Goal: Find specific fact: Find specific fact

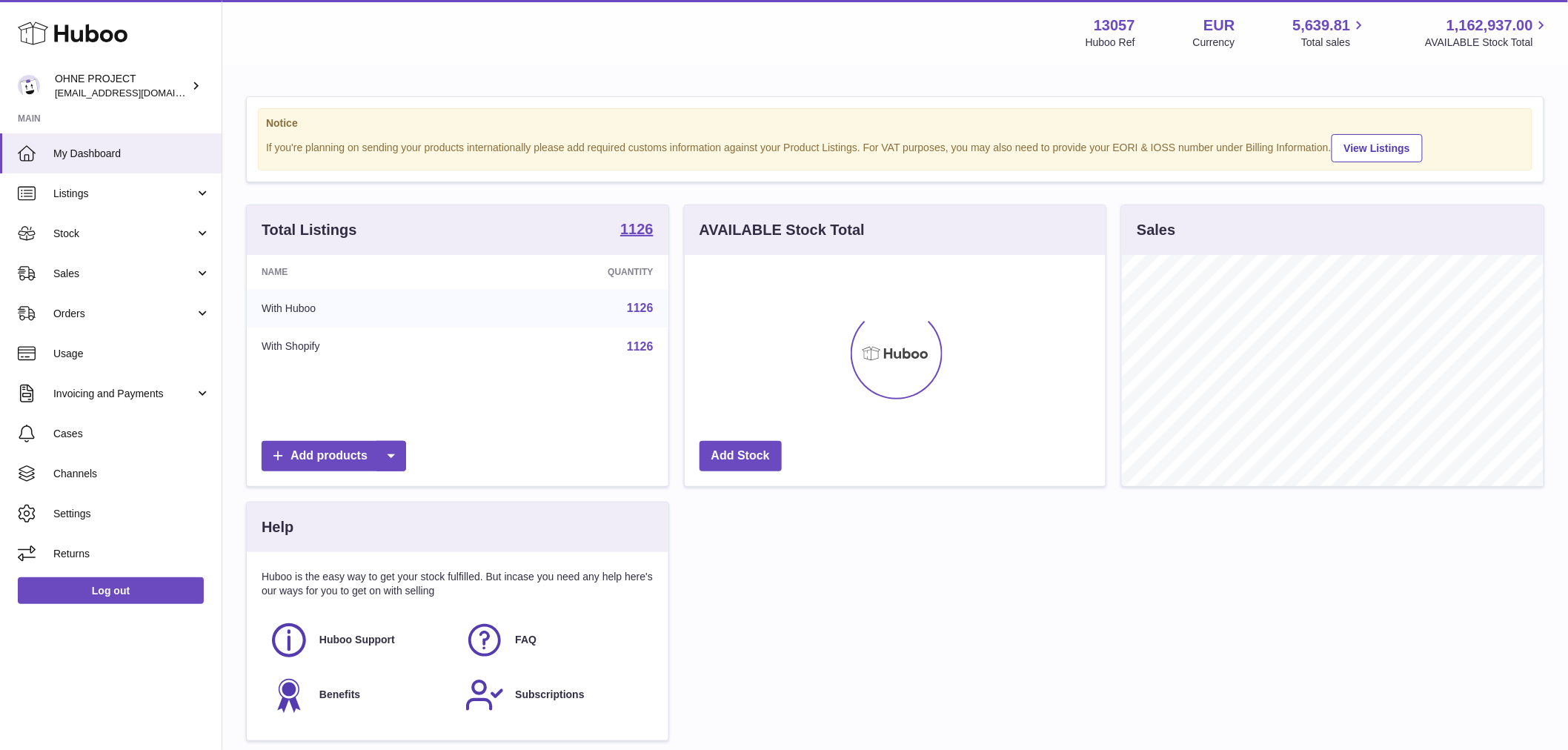
scroll to position [232, 421]
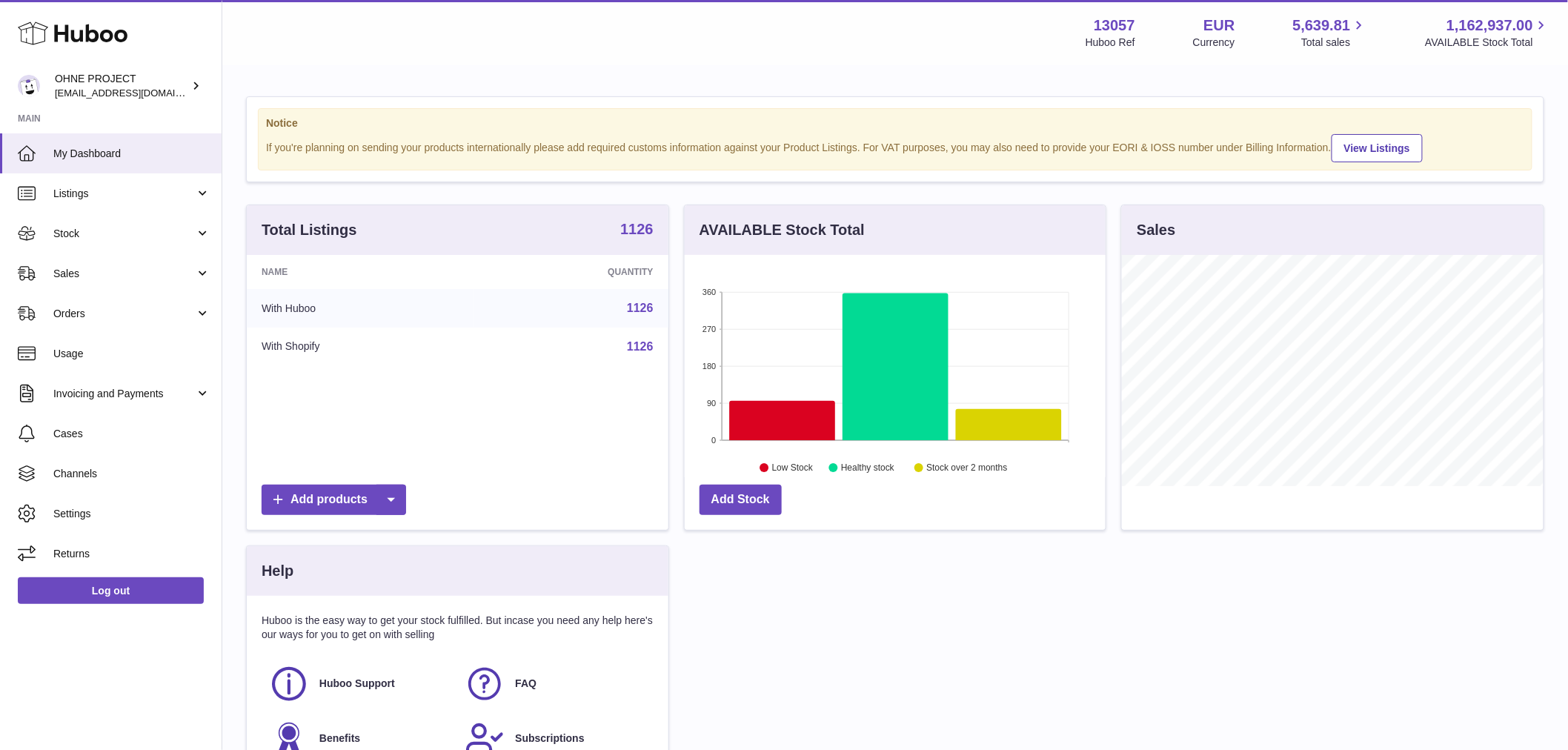
click at [638, 237] on strong "1126" at bounding box center [637, 228] width 34 height 15
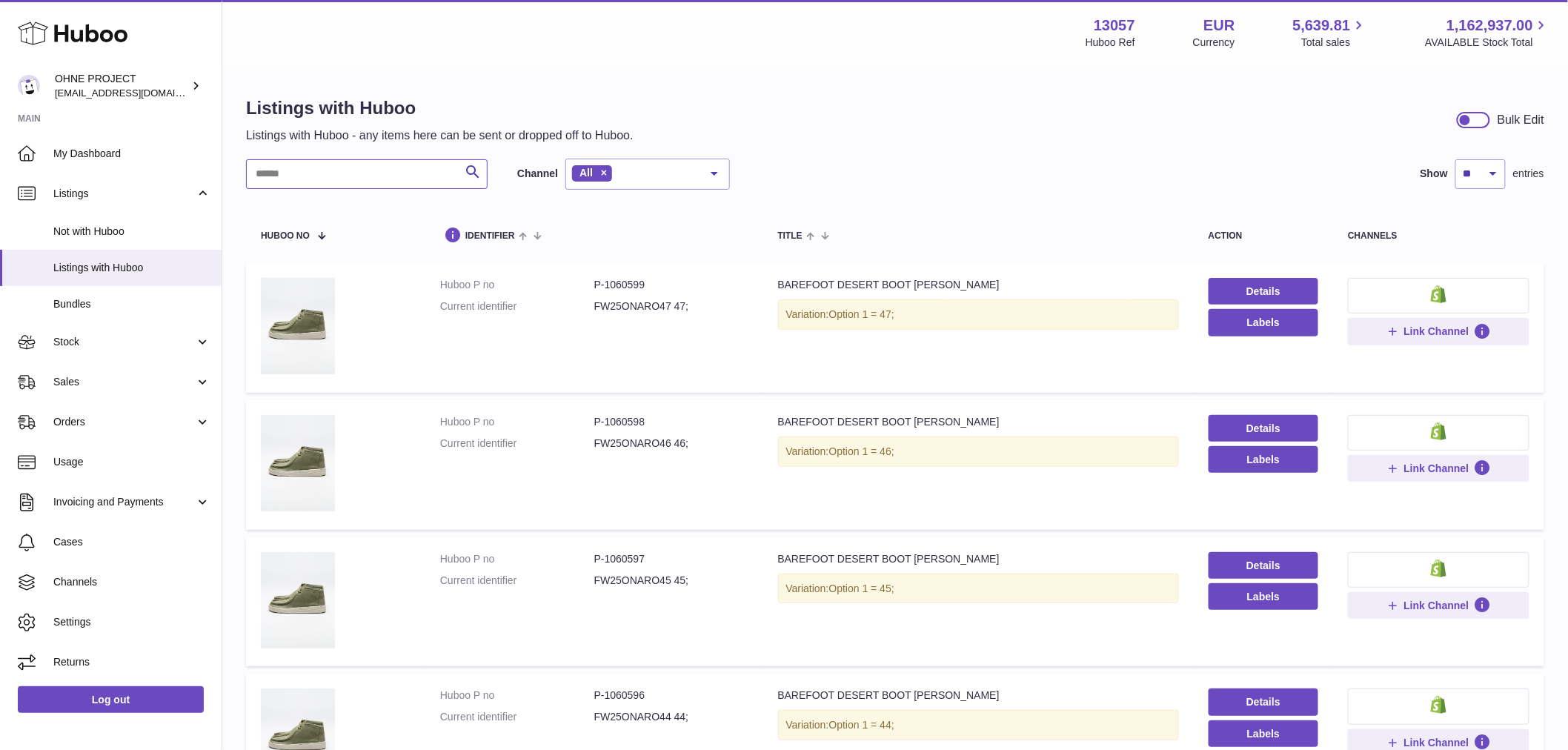
click at [394, 175] on input "text" at bounding box center [367, 174] width 242 height 29
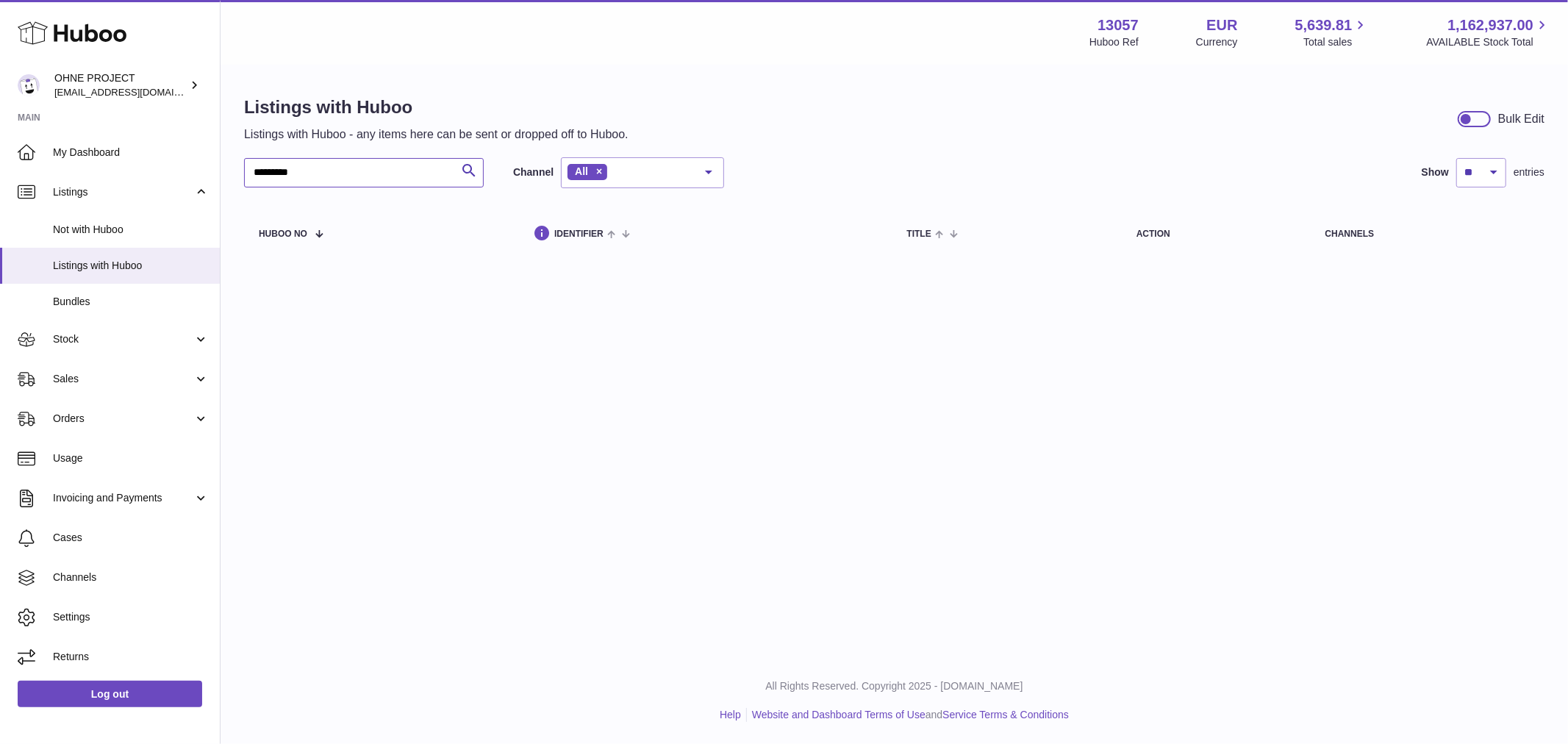
drag, startPoint x: 338, startPoint y: 173, endPoint x: 257, endPoint y: 183, distance: 81.6
click at [257, 183] on input "*********" at bounding box center [364, 172] width 240 height 29
type input "*"
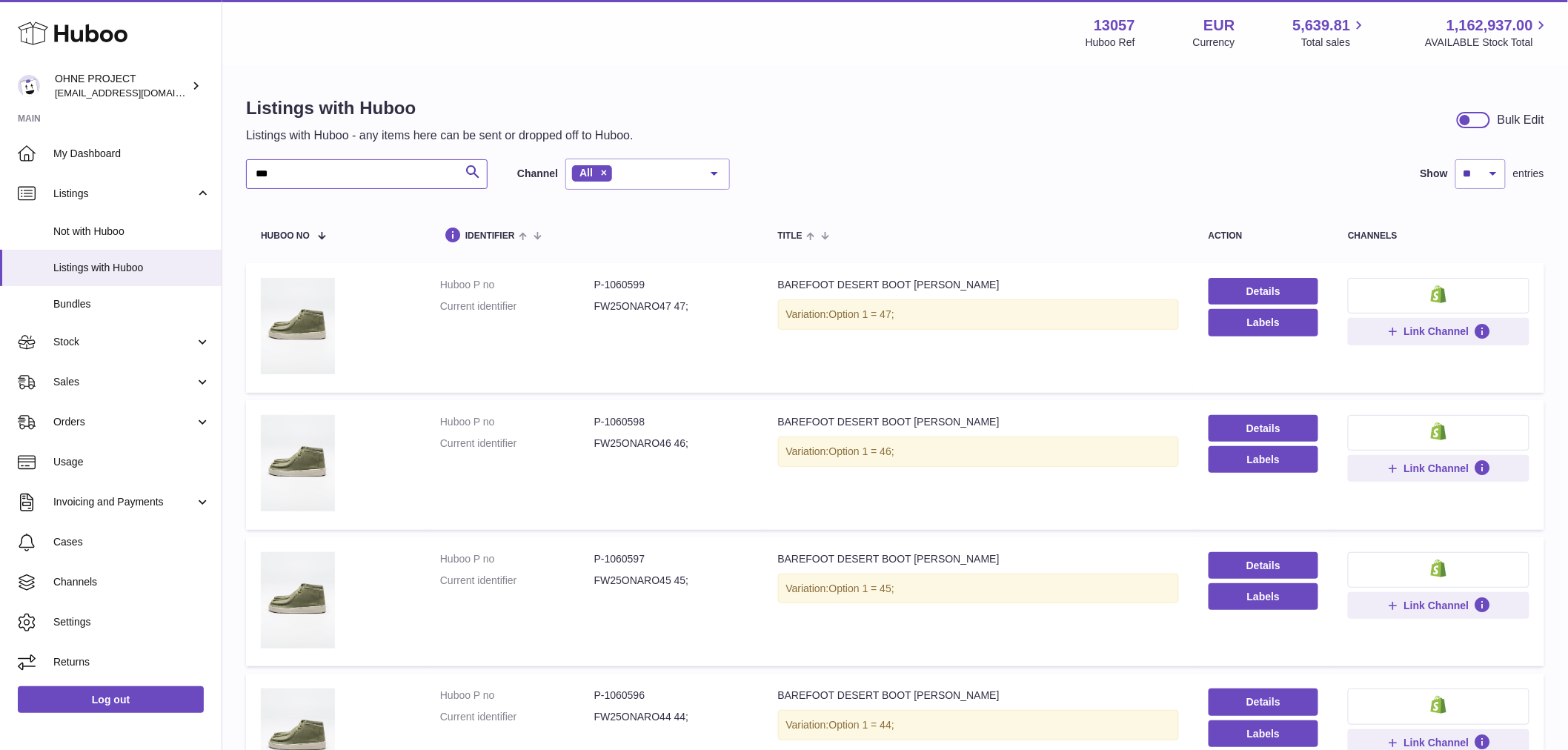
click at [293, 178] on input "***" at bounding box center [367, 174] width 242 height 29
drag, startPoint x: 293, startPoint y: 178, endPoint x: 193, endPoint y: 179, distance: 100.0
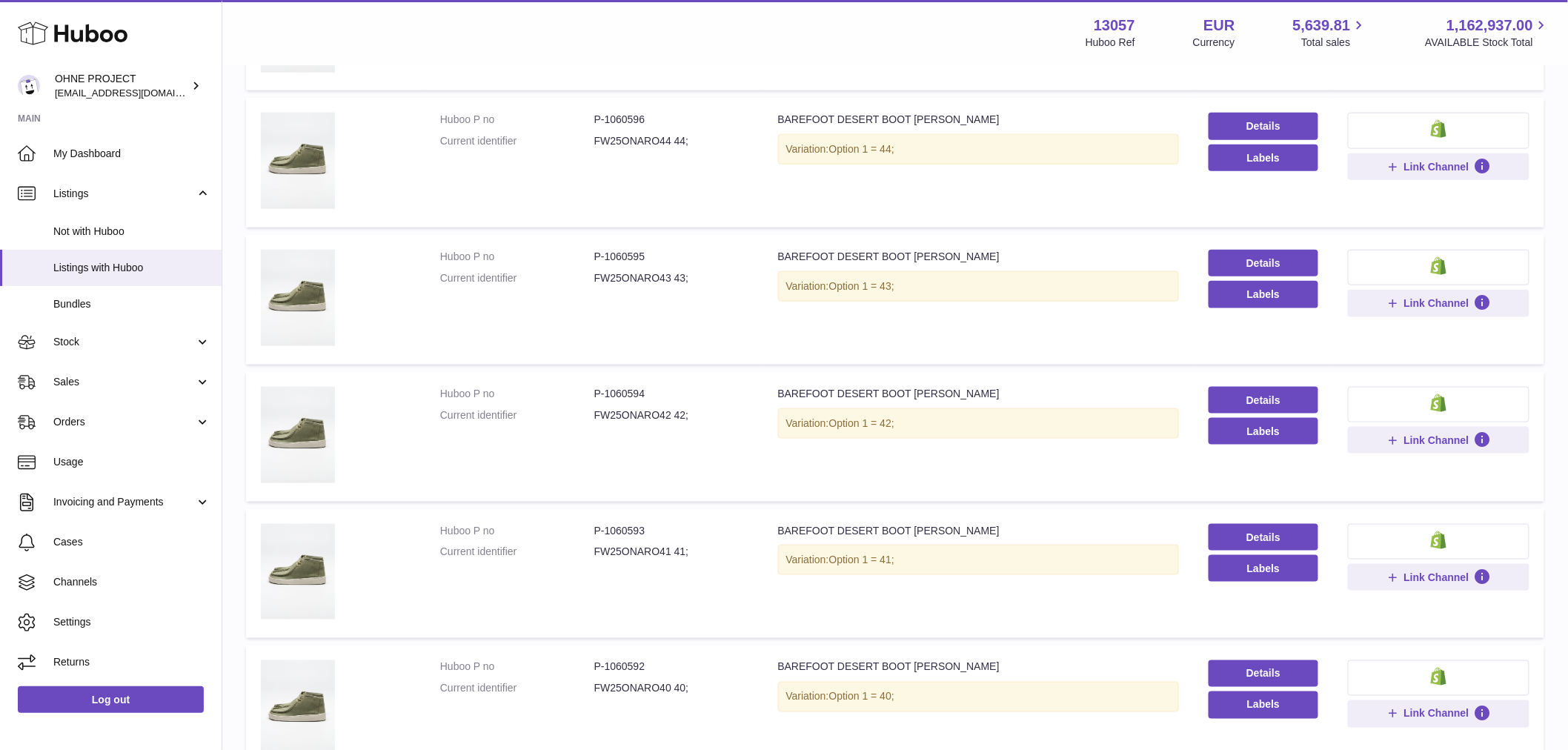
scroll to position [658, 0]
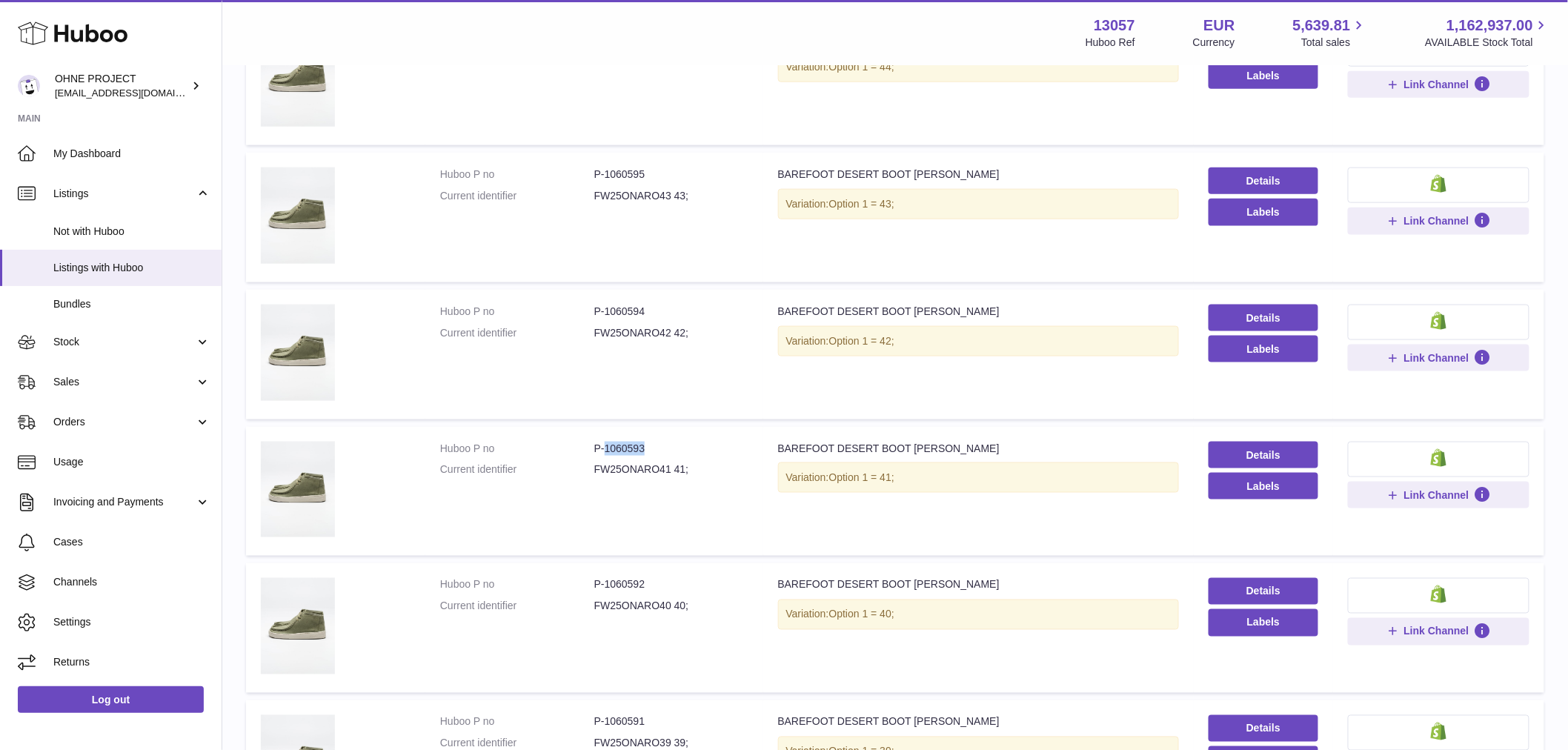
drag, startPoint x: 604, startPoint y: 442, endPoint x: 659, endPoint y: 435, distance: 55.4
click at [659, 435] on td "Huboo P no P-1060593 Current identifier FW25ONARO41 41;" at bounding box center [594, 492] width 338 height 130
copy dd "1060593"
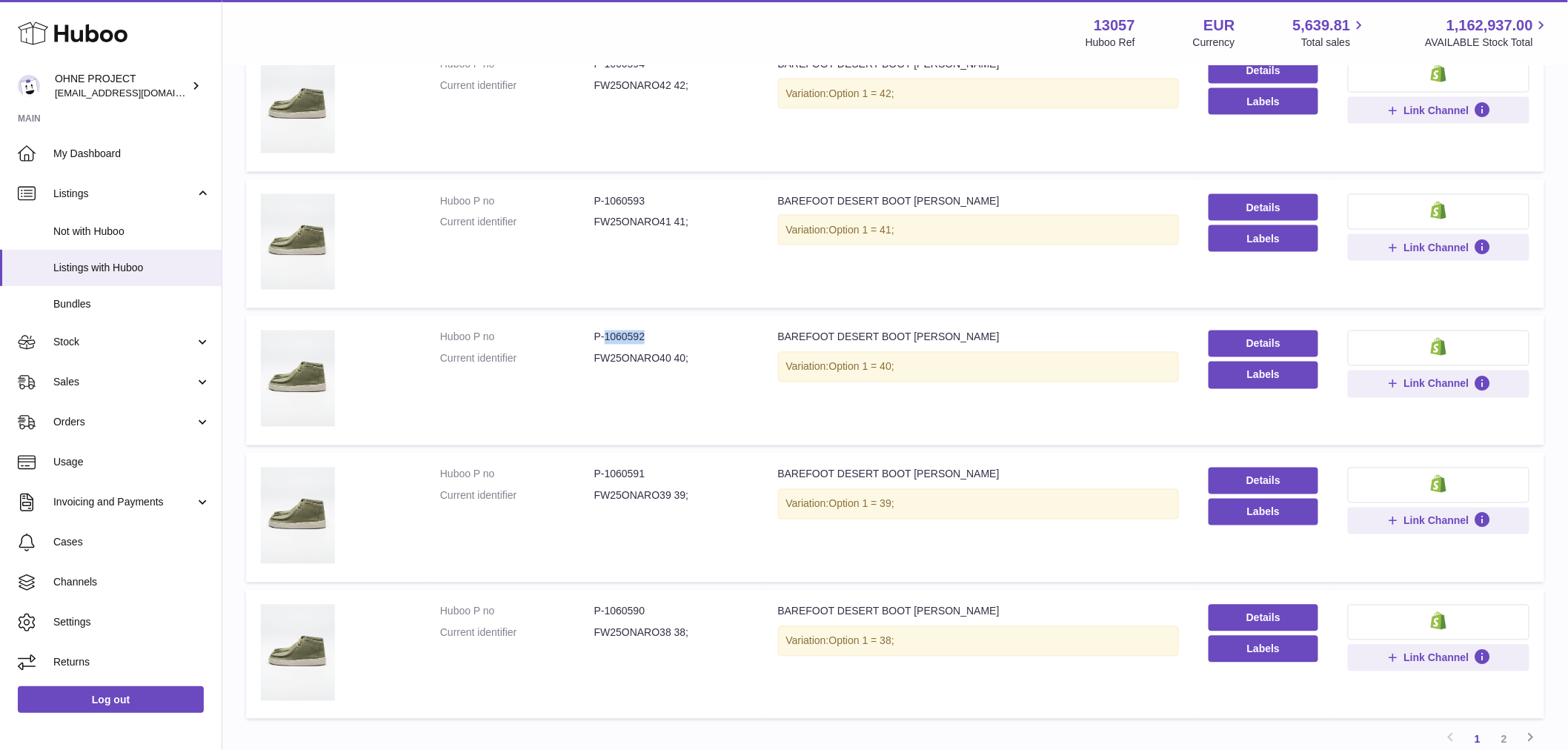
drag, startPoint x: 604, startPoint y: 334, endPoint x: 677, endPoint y: 335, distance: 73.0
click at [677, 335] on dd "P-1060592" at bounding box center [671, 338] width 154 height 14
copy dd "1060592"
drag, startPoint x: 604, startPoint y: 468, endPoint x: 679, endPoint y: 468, distance: 75.0
click at [679, 468] on dd "P-1060591" at bounding box center [671, 474] width 154 height 14
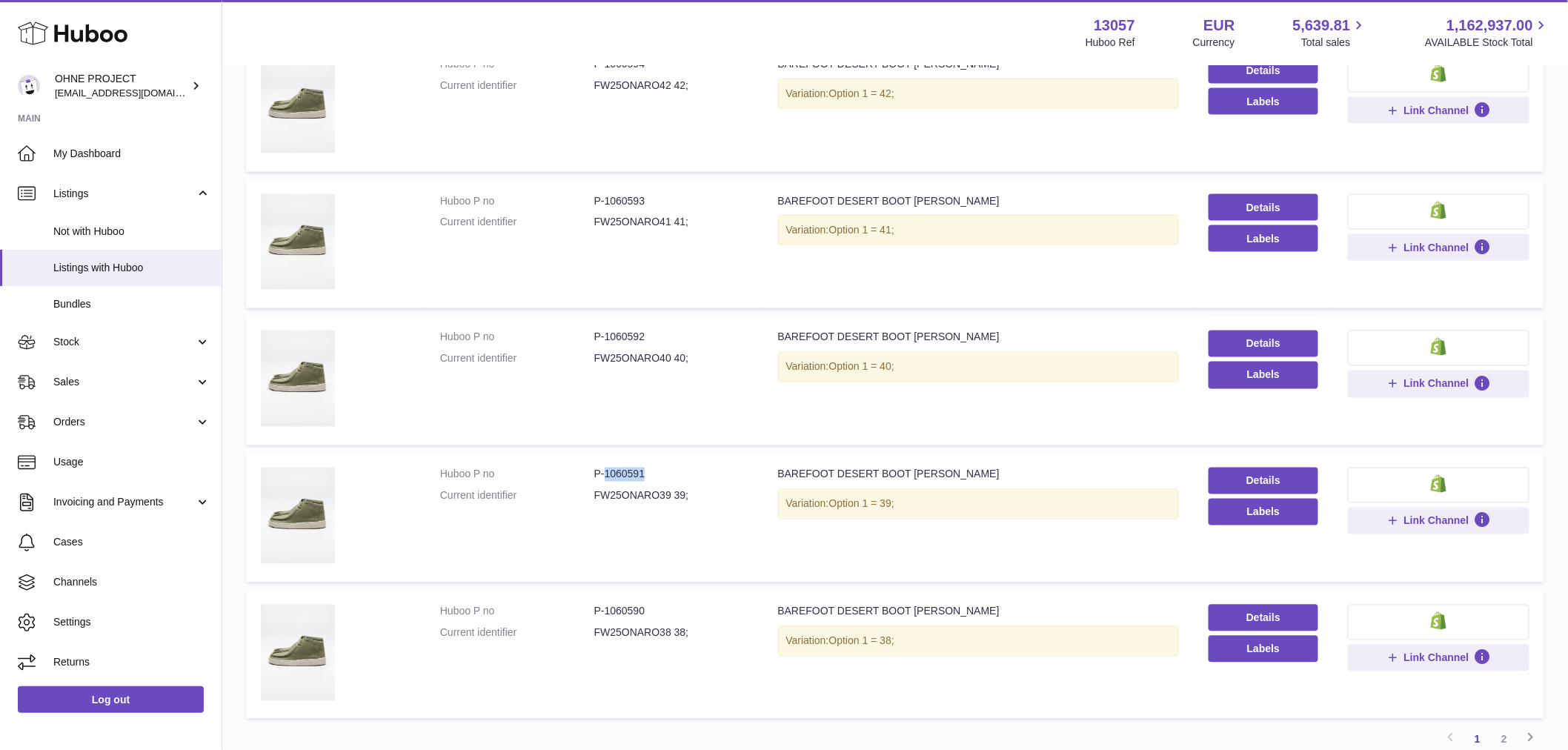
copy dd "1060591"
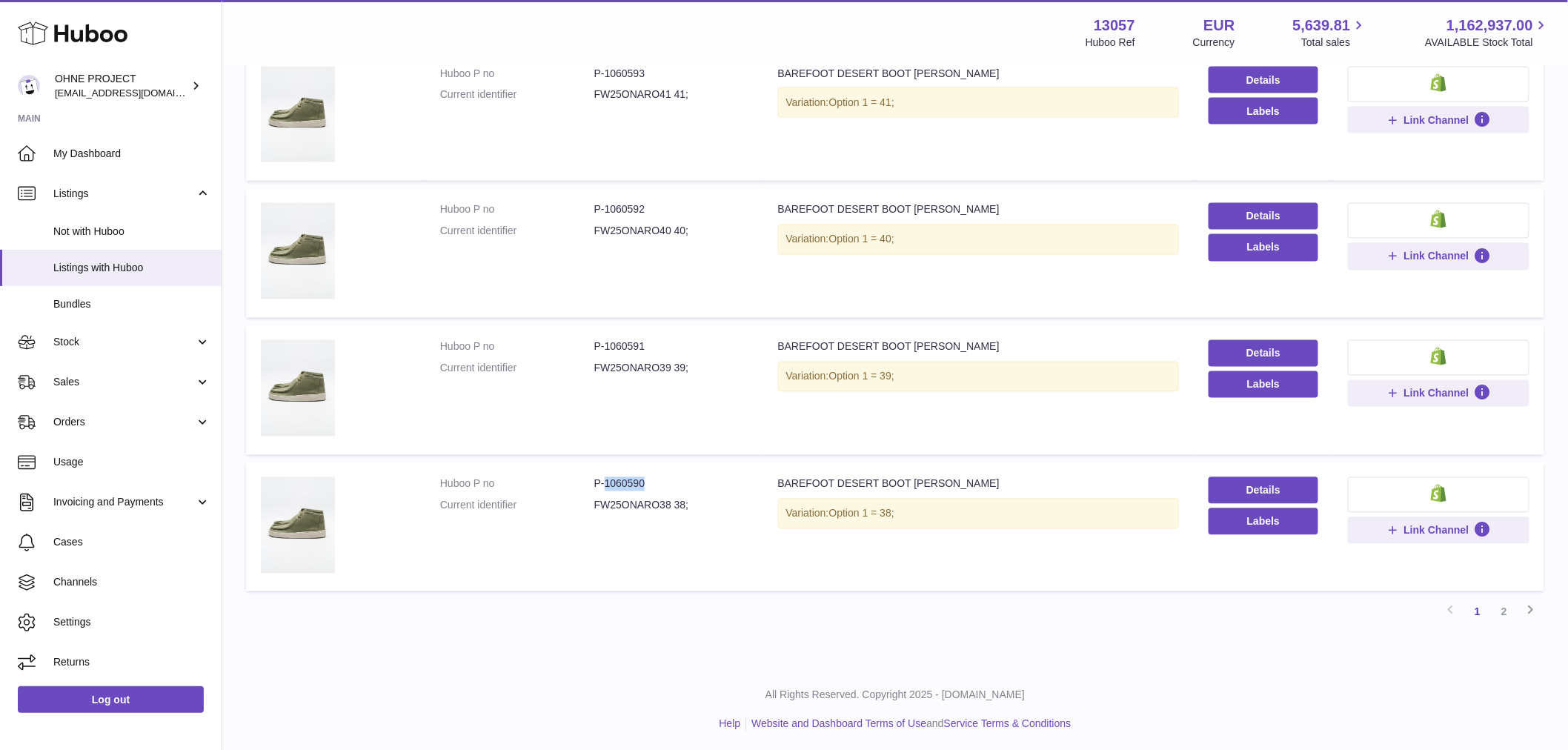
drag, startPoint x: 602, startPoint y: 477, endPoint x: 687, endPoint y: 478, distance: 85.0
click at [687, 477] on dd "P-1060590" at bounding box center [671, 484] width 154 height 14
copy dd "1060590"
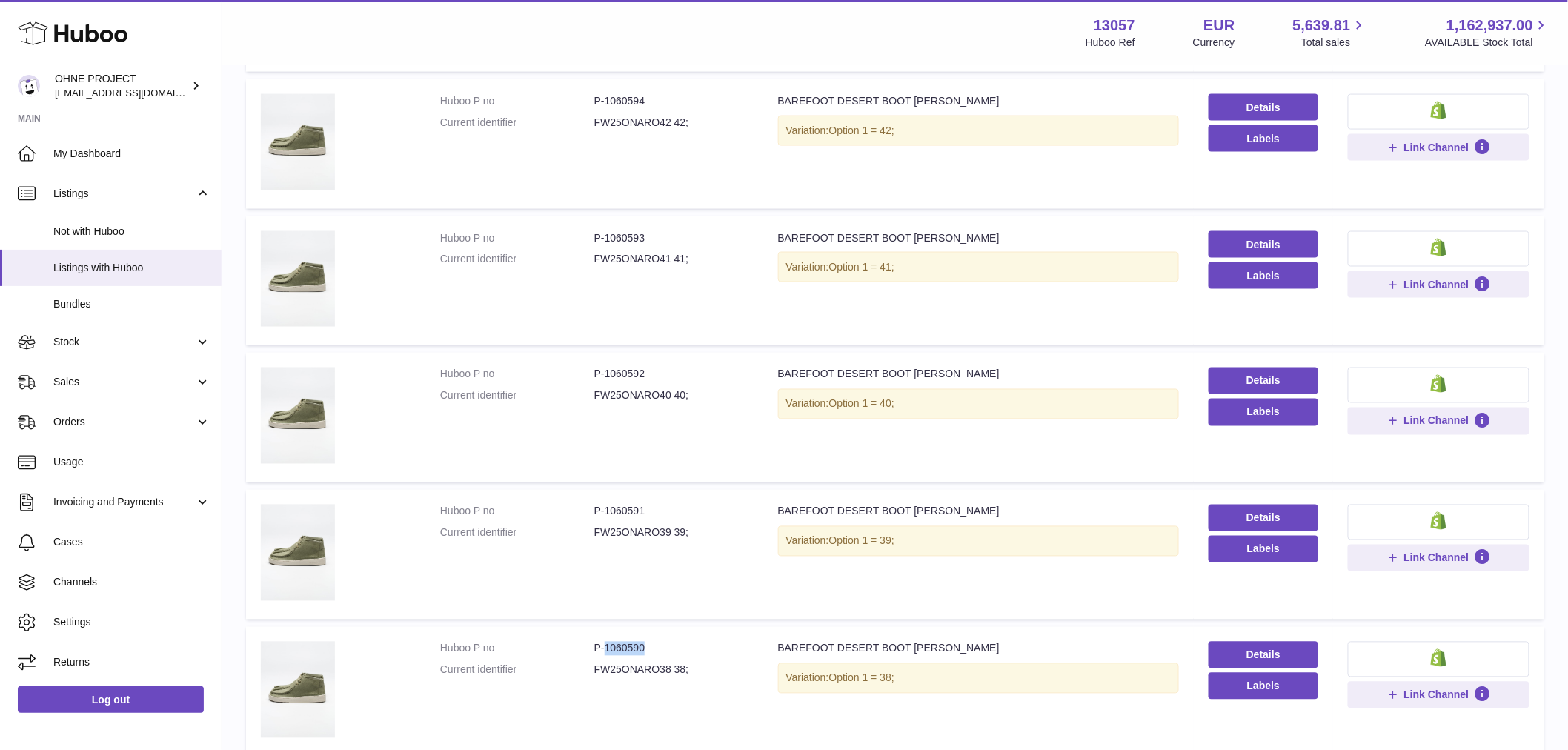
scroll to position [786, 0]
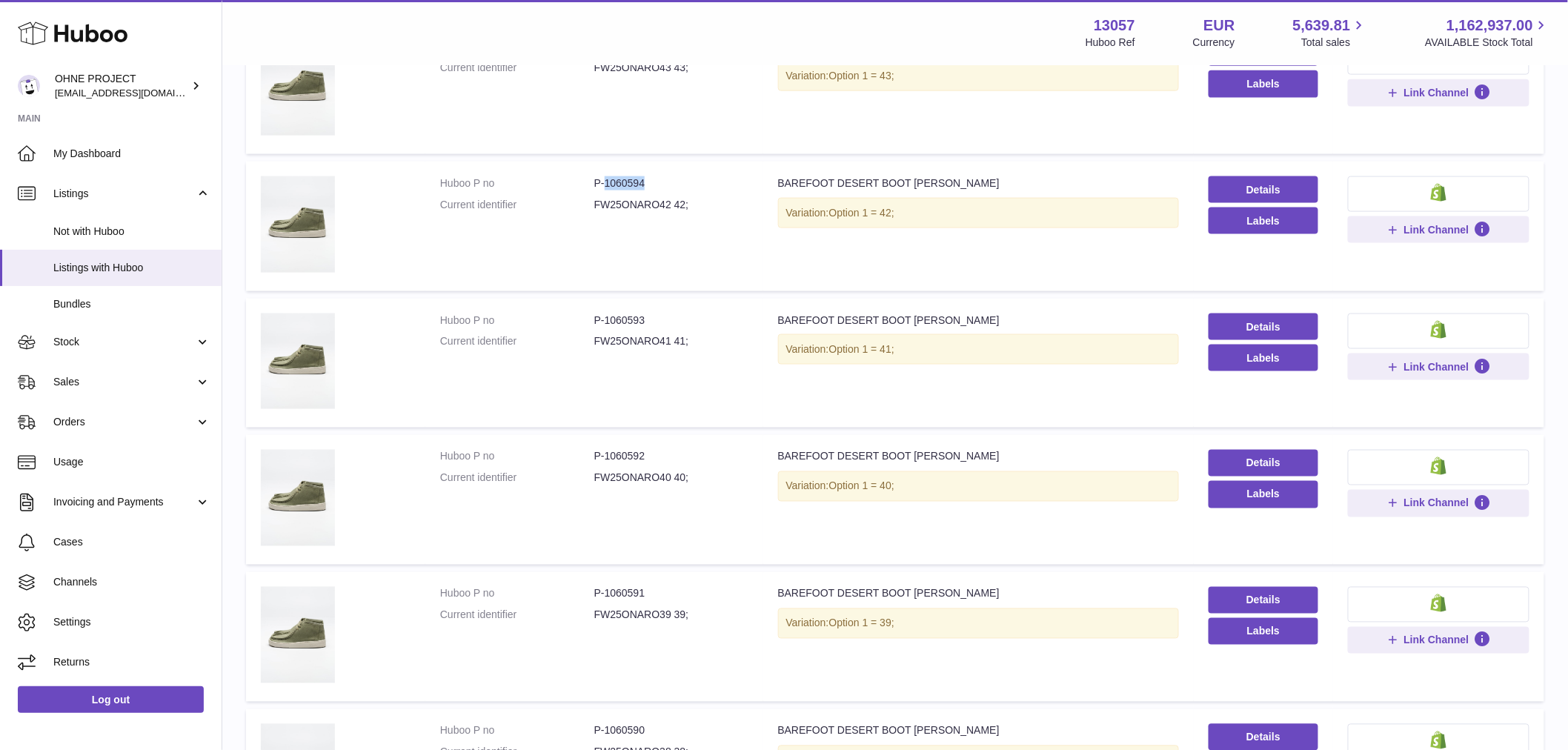
drag, startPoint x: 604, startPoint y: 178, endPoint x: 676, endPoint y: 175, distance: 72.1
click at [676, 176] on dd "P-1060594" at bounding box center [671, 183] width 154 height 14
copy dd "1060594"
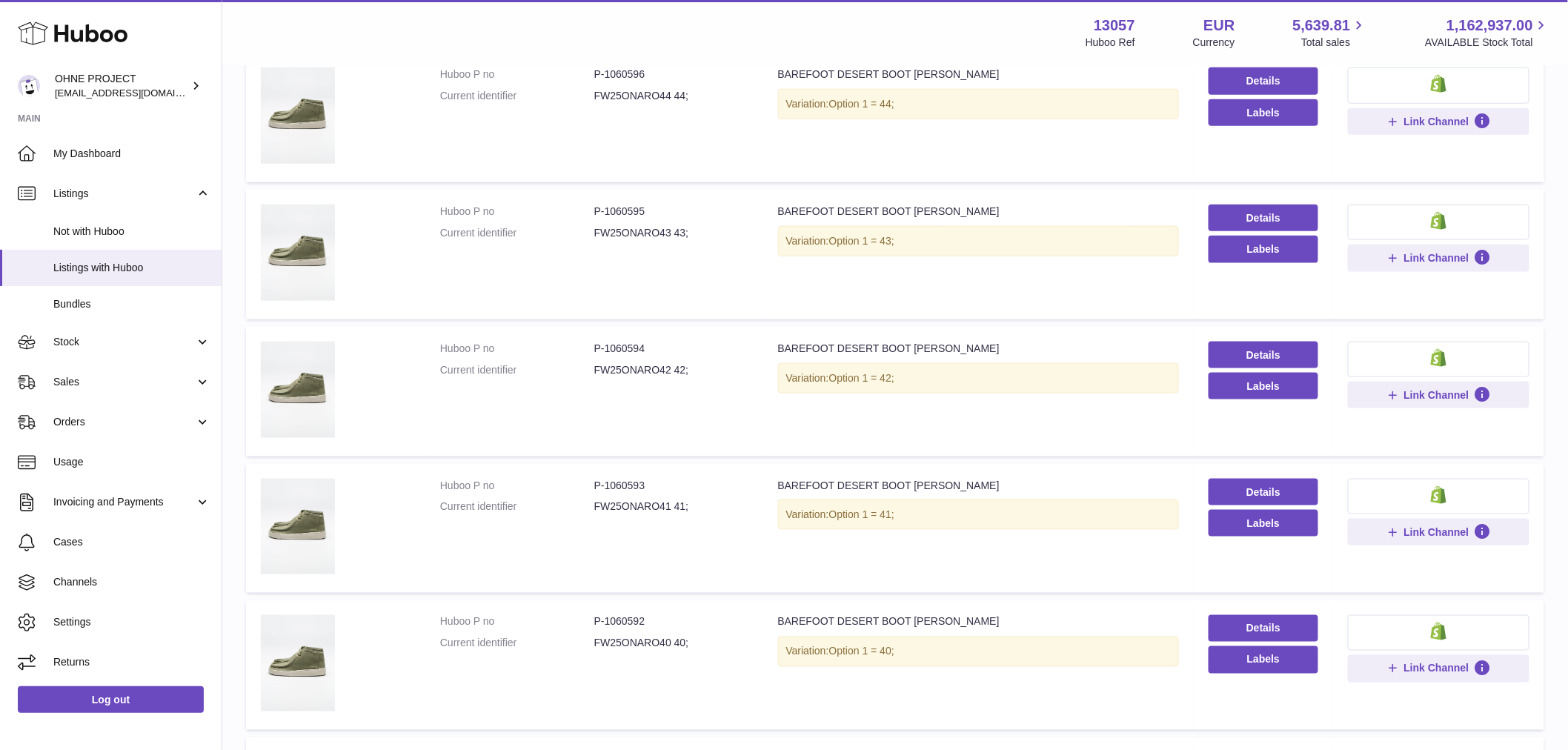
click at [600, 206] on dd "P-1060595" at bounding box center [671, 212] width 154 height 14
click at [605, 207] on dd "P-1060595" at bounding box center [671, 212] width 154 height 14
drag, startPoint x: 602, startPoint y: 206, endPoint x: 690, endPoint y: 202, distance: 88.1
click at [690, 205] on dd "P-1060595" at bounding box center [671, 212] width 154 height 14
copy dd "1060595"
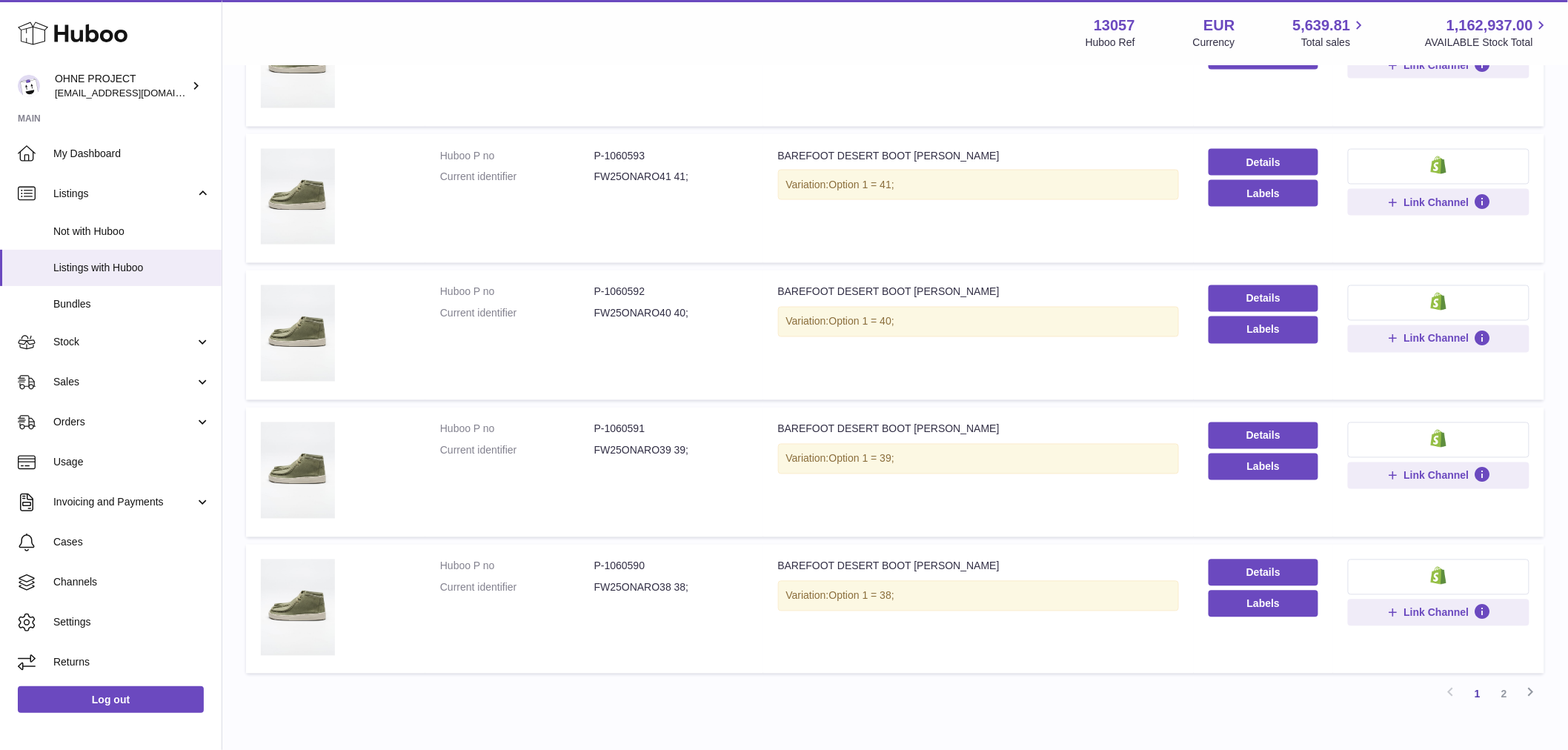
scroll to position [1033, 0]
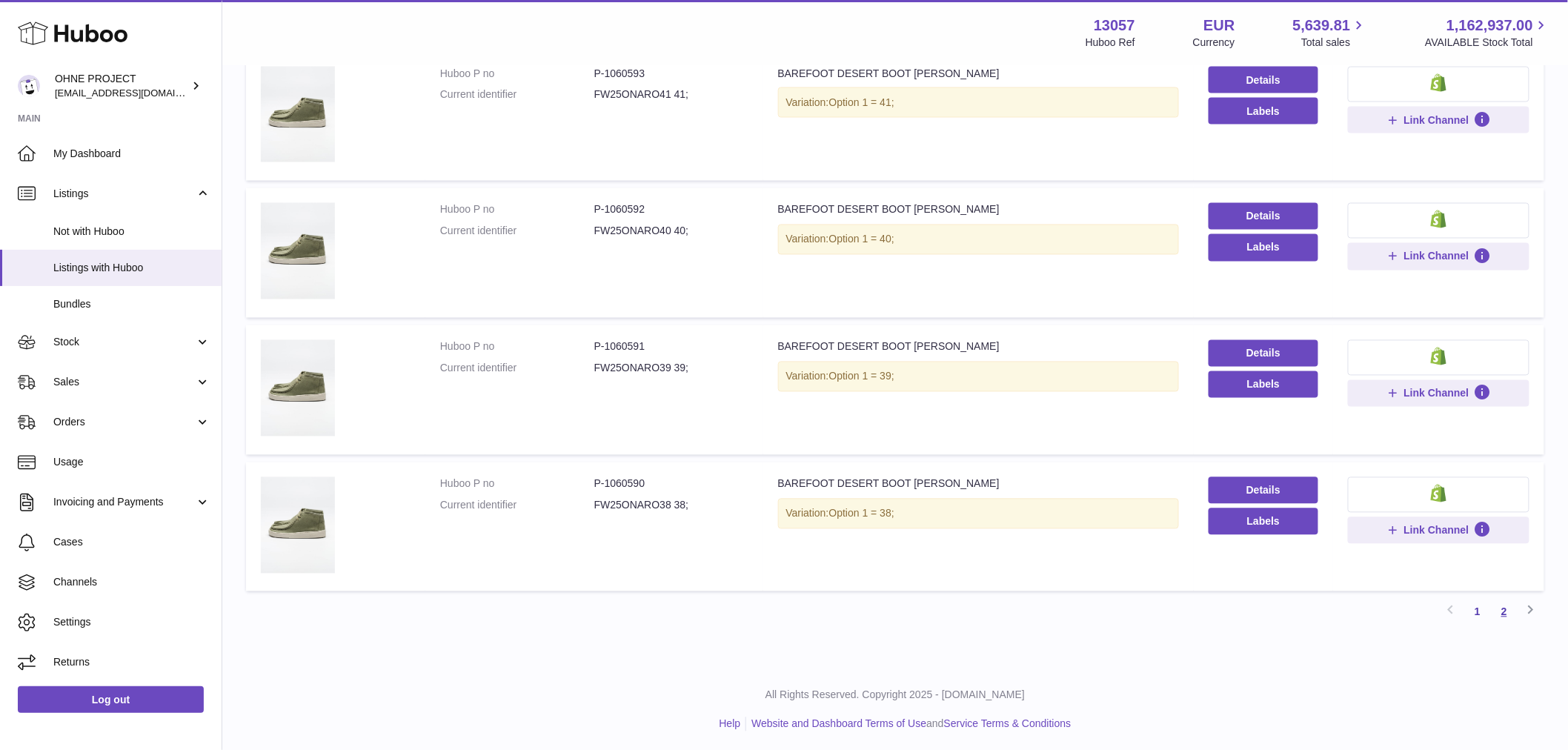
click at [1501, 606] on link "2" at bounding box center [1504, 612] width 27 height 27
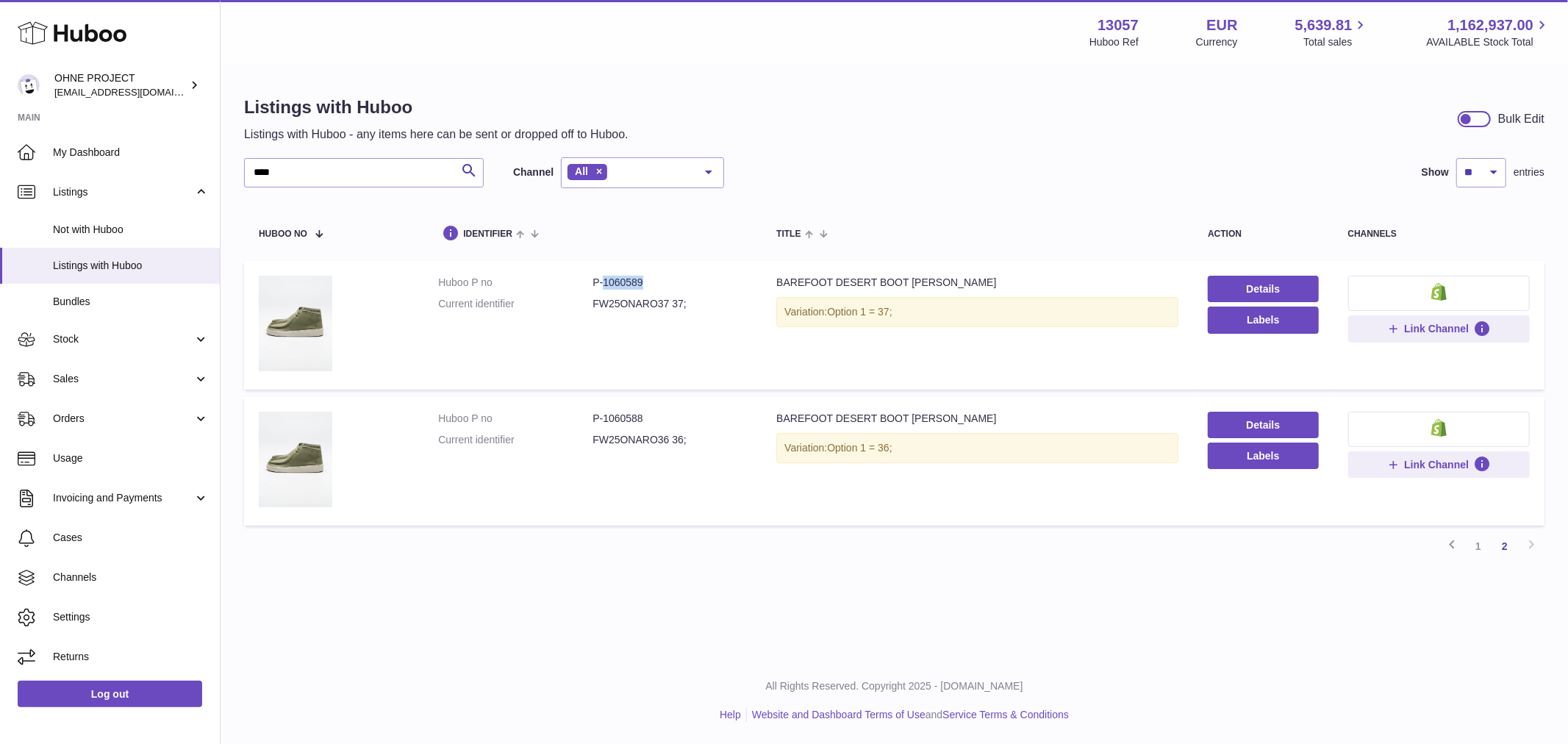
drag, startPoint x: 601, startPoint y: 278, endPoint x: 659, endPoint y: 273, distance: 58.2
click at [658, 273] on td "Huboo P no P-1060589 Current identifier FW25ONARO37 37;" at bounding box center [592, 326] width 338 height 129
copy dd "1060589"
click at [1477, 554] on link "1" at bounding box center [1478, 546] width 27 height 27
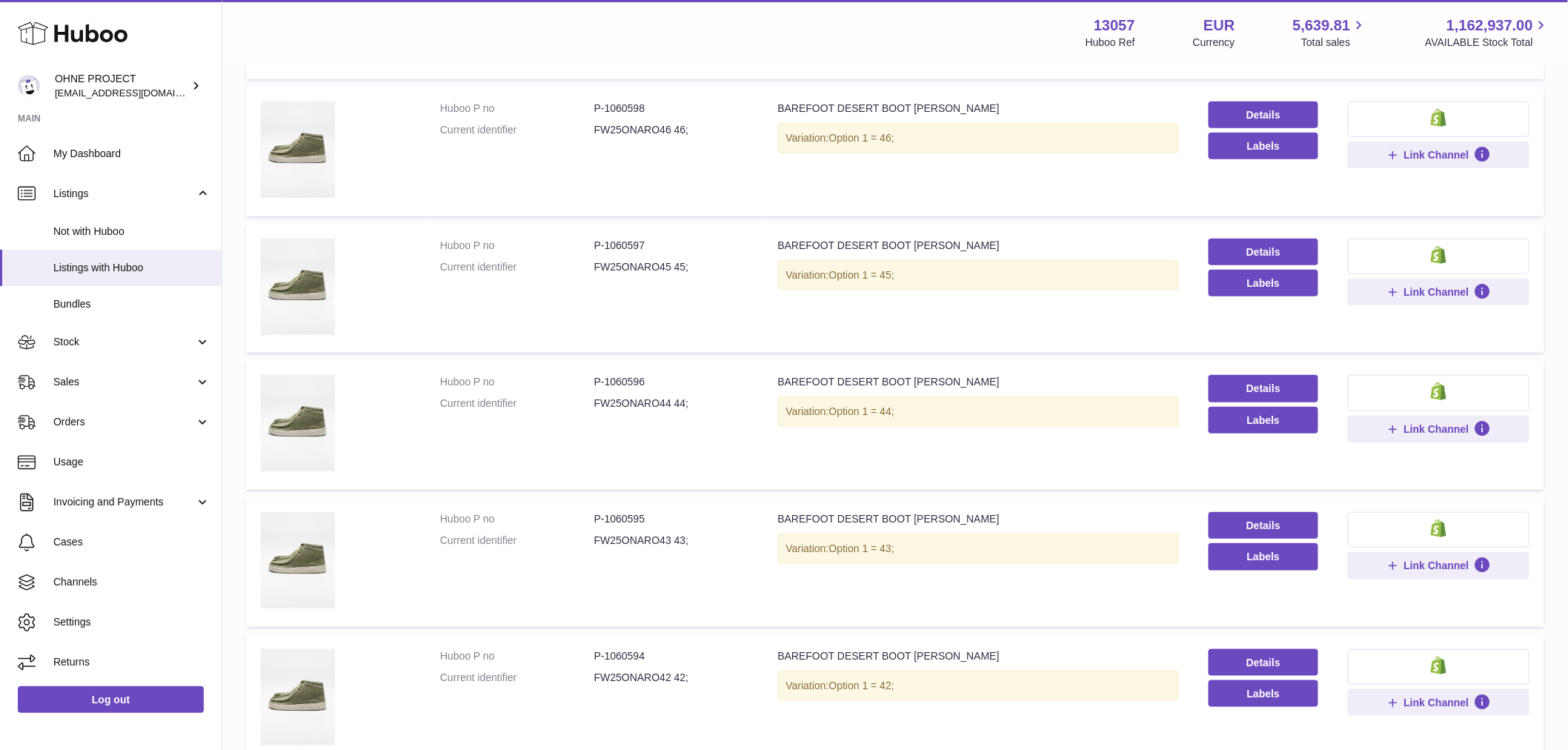
scroll to position [478, 0]
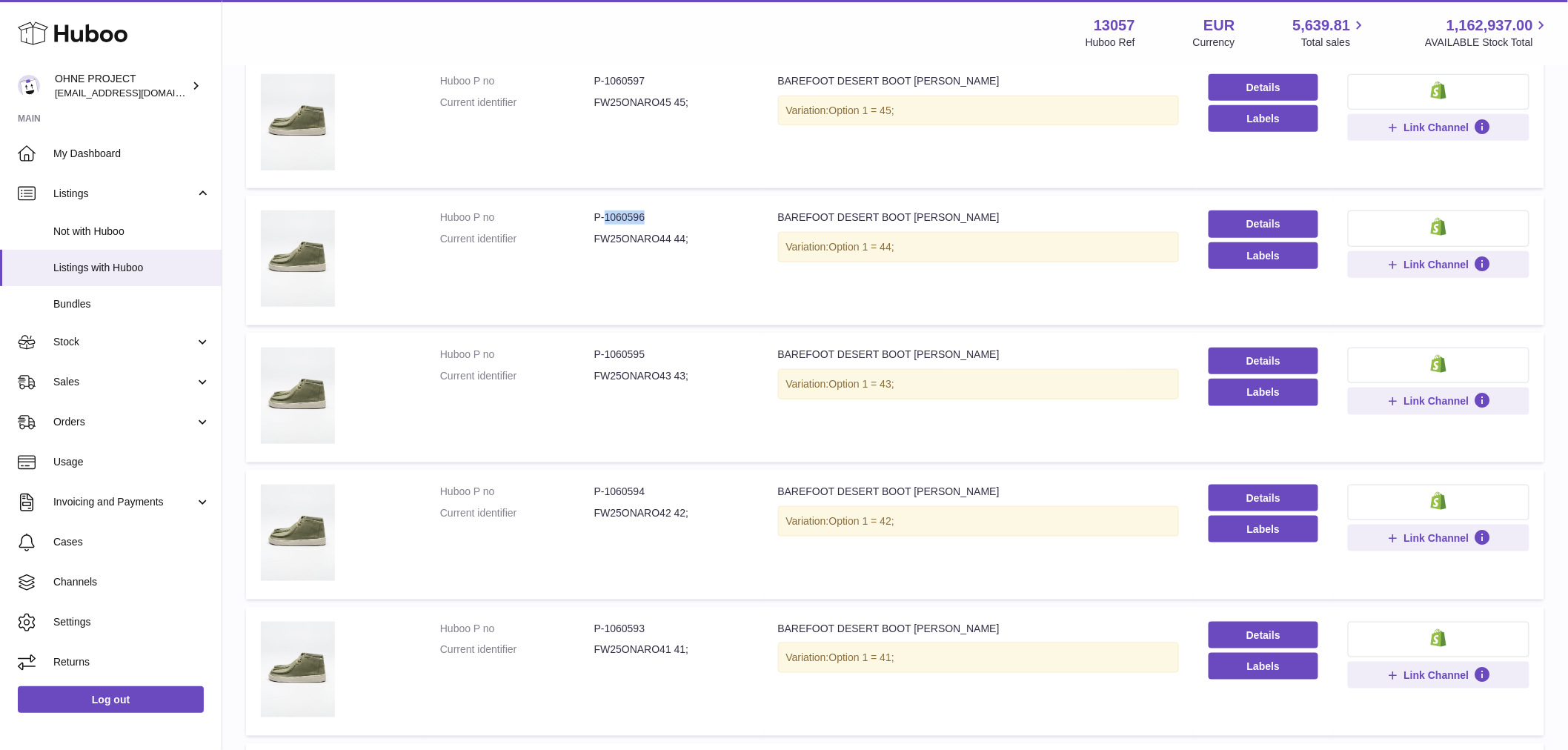
drag, startPoint x: 602, startPoint y: 215, endPoint x: 663, endPoint y: 203, distance: 62.2
click at [663, 203] on td "Huboo P no P-1060596 Current identifier FW25ONARO44 44;" at bounding box center [594, 260] width 338 height 130
copy dd "1060596"
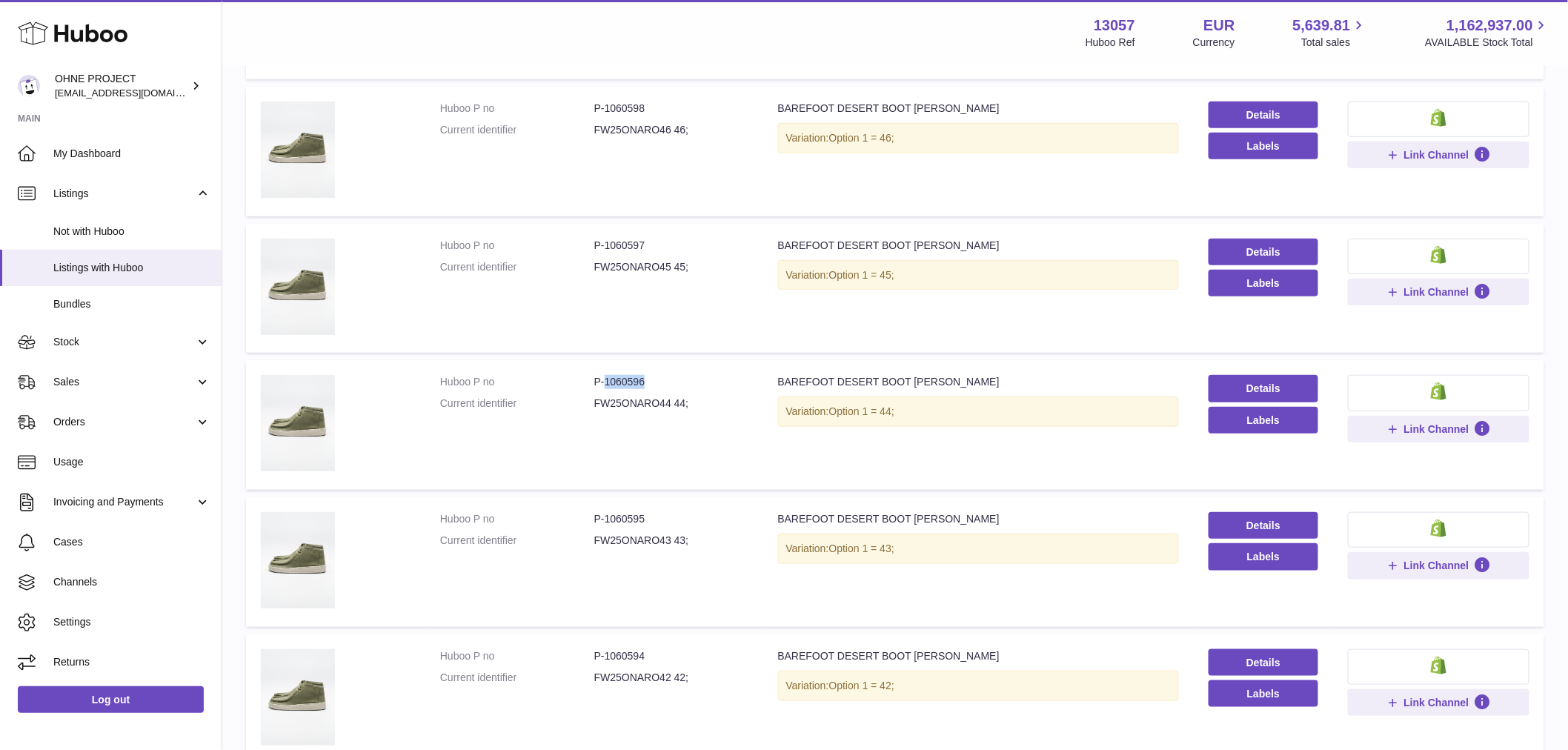
scroll to position [67, 0]
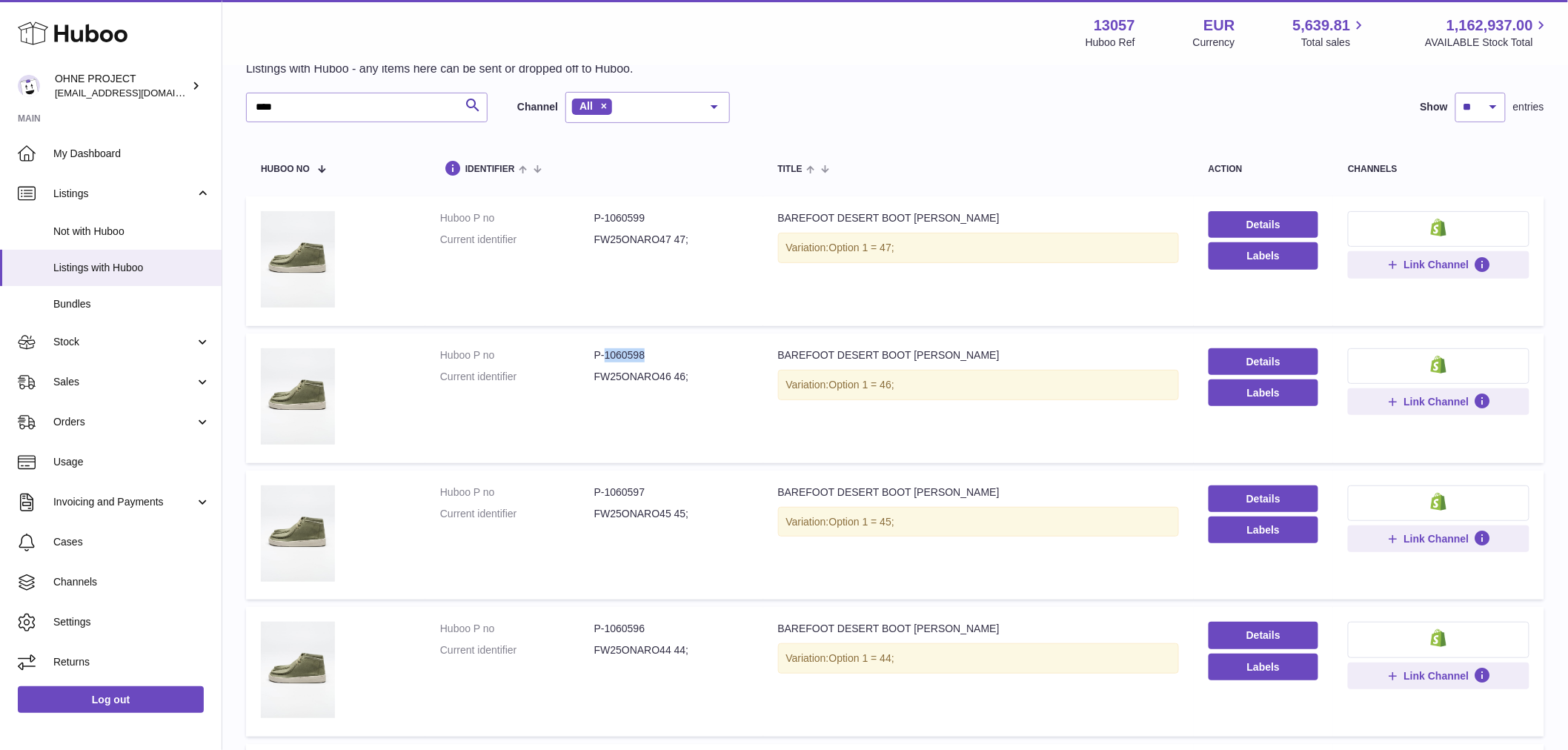
drag, startPoint x: 603, startPoint y: 351, endPoint x: 663, endPoint y: 351, distance: 60.0
click at [663, 351] on dd "P-1060598" at bounding box center [671, 355] width 154 height 14
copy dd "1060598"
drag, startPoint x: 602, startPoint y: 215, endPoint x: 682, endPoint y: 215, distance: 80.0
click at [682, 215] on dd "P-1060599" at bounding box center [671, 218] width 154 height 14
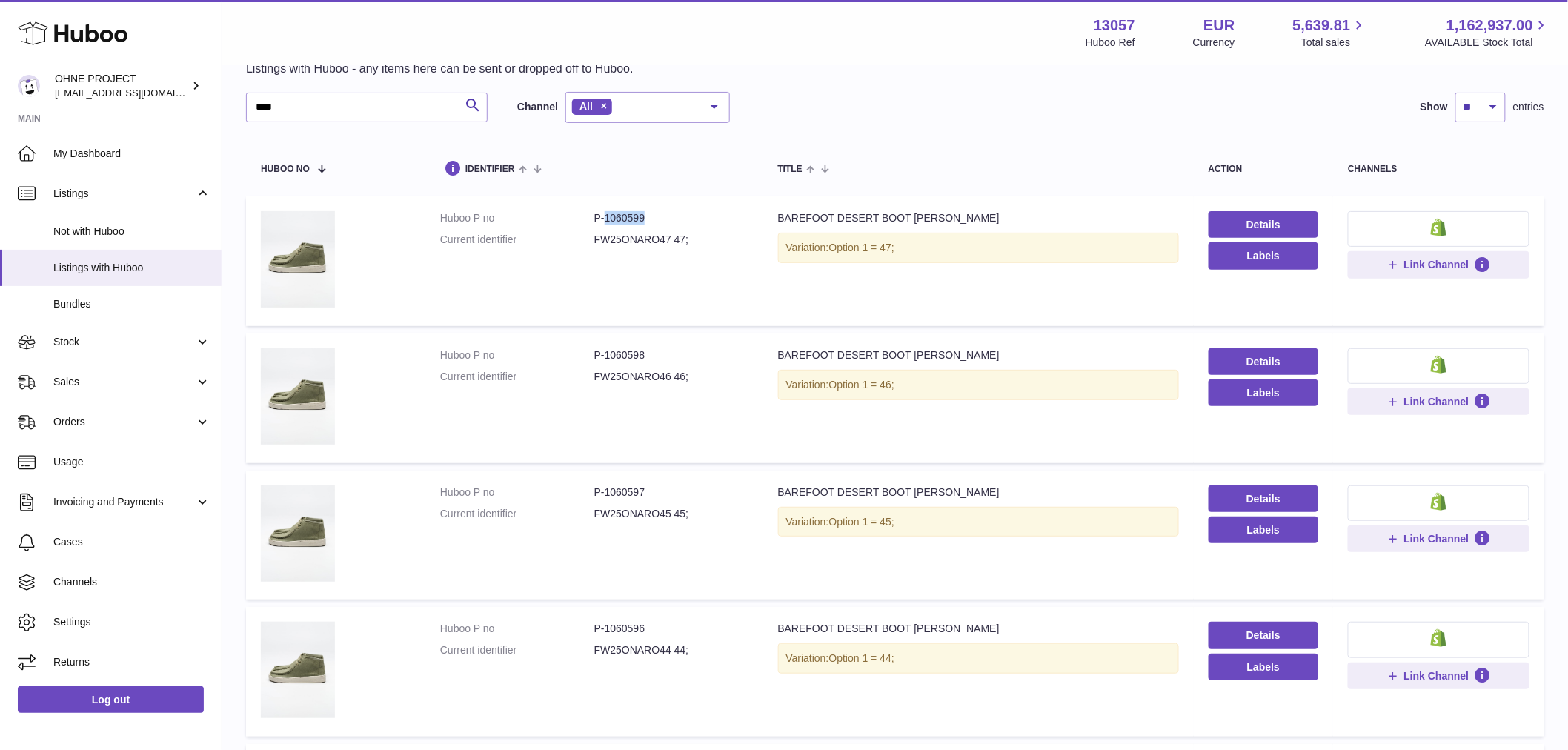
copy dd "1060599"
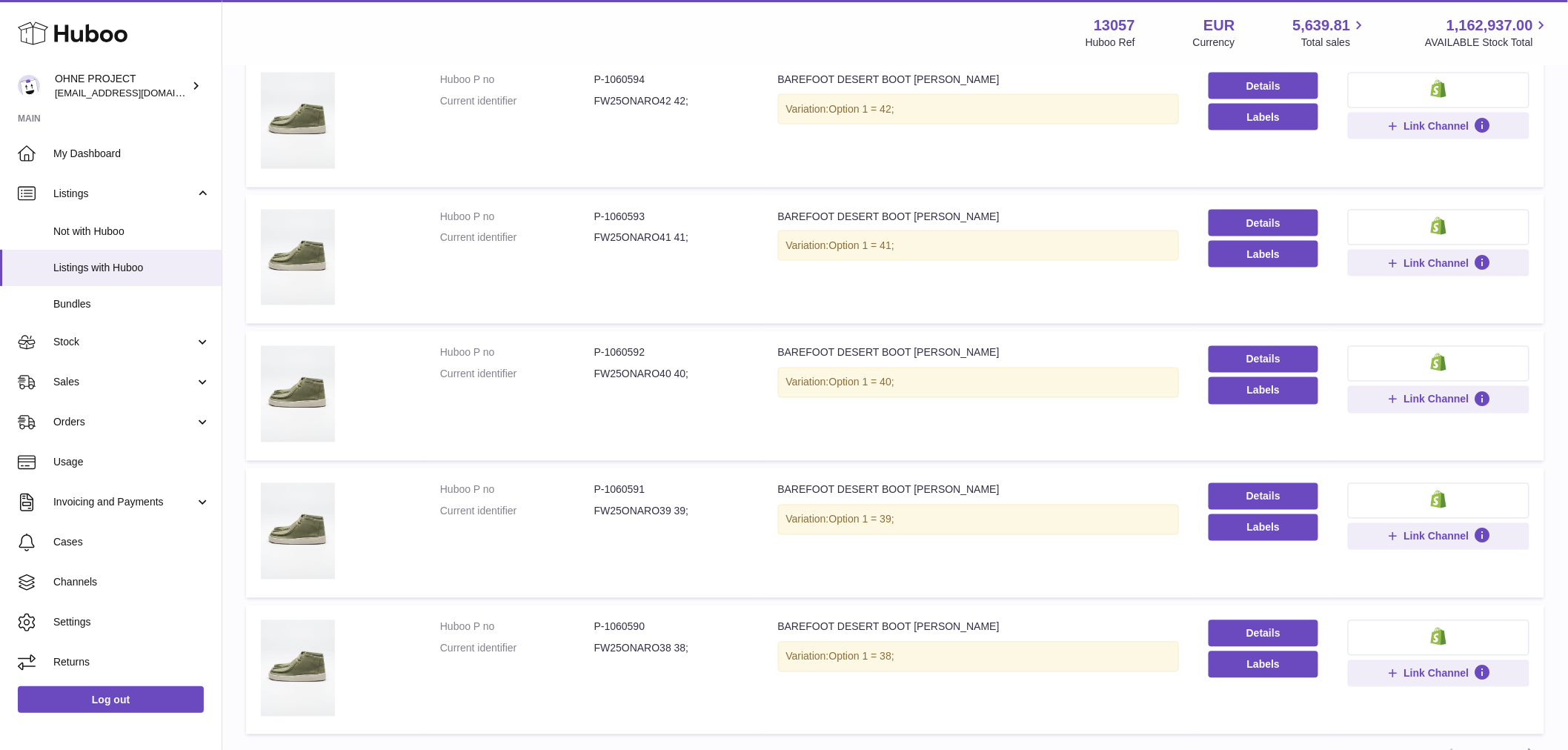
scroll to position [1033, 0]
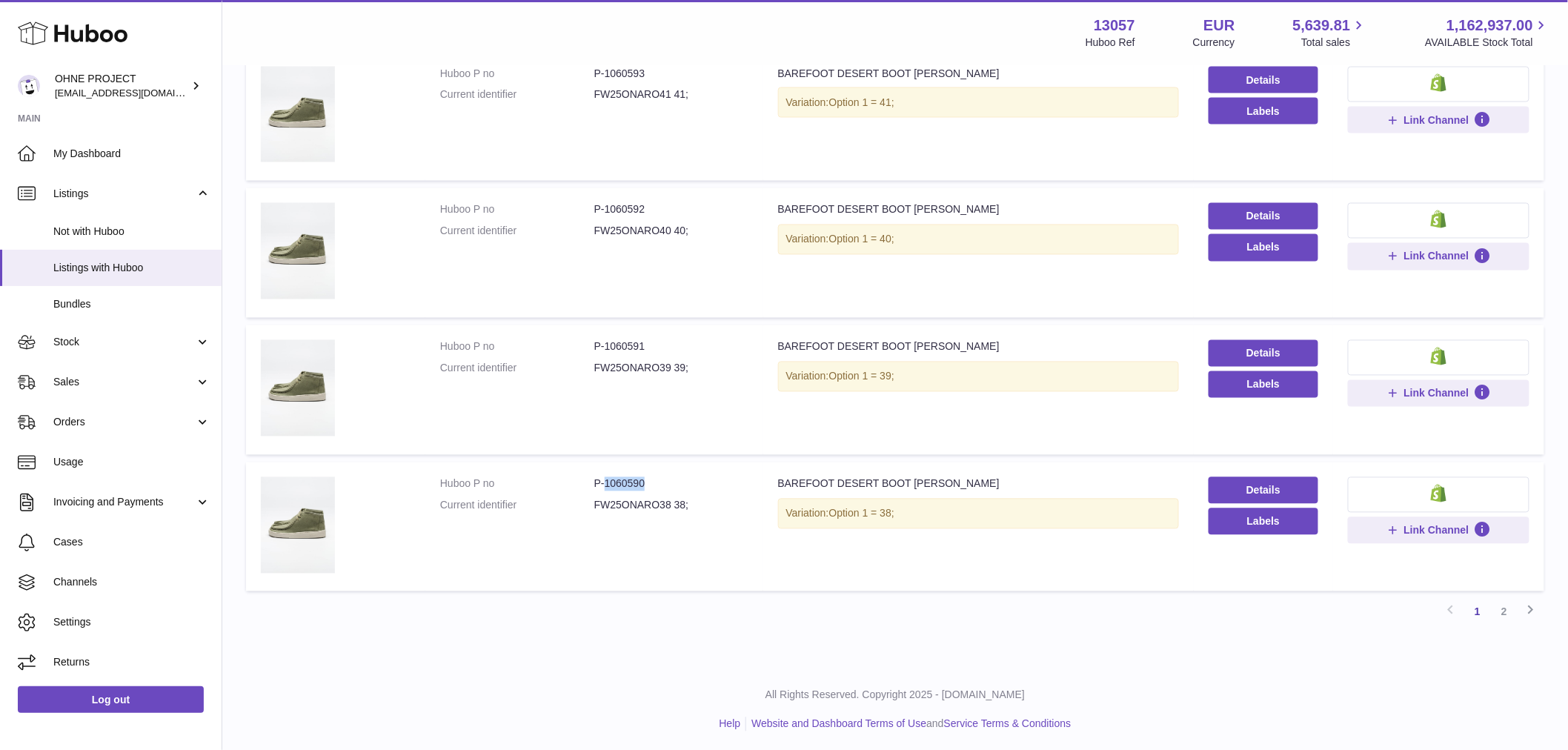
drag, startPoint x: 604, startPoint y: 477, endPoint x: 665, endPoint y: 467, distance: 61.8
click at [665, 467] on td "Huboo P no P-1060590 Current identifier FW25ONARO38 38;" at bounding box center [594, 527] width 338 height 130
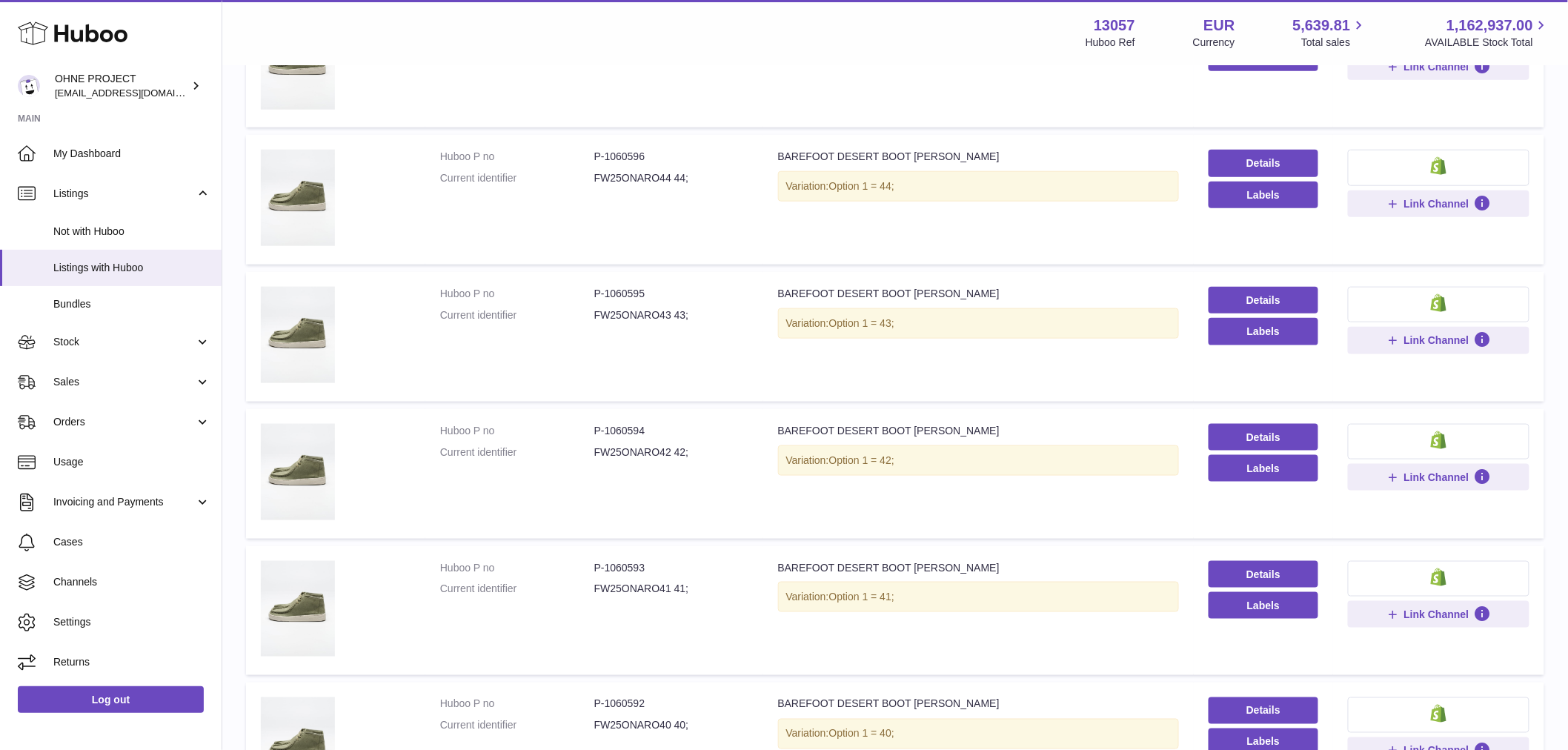
scroll to position [374, 0]
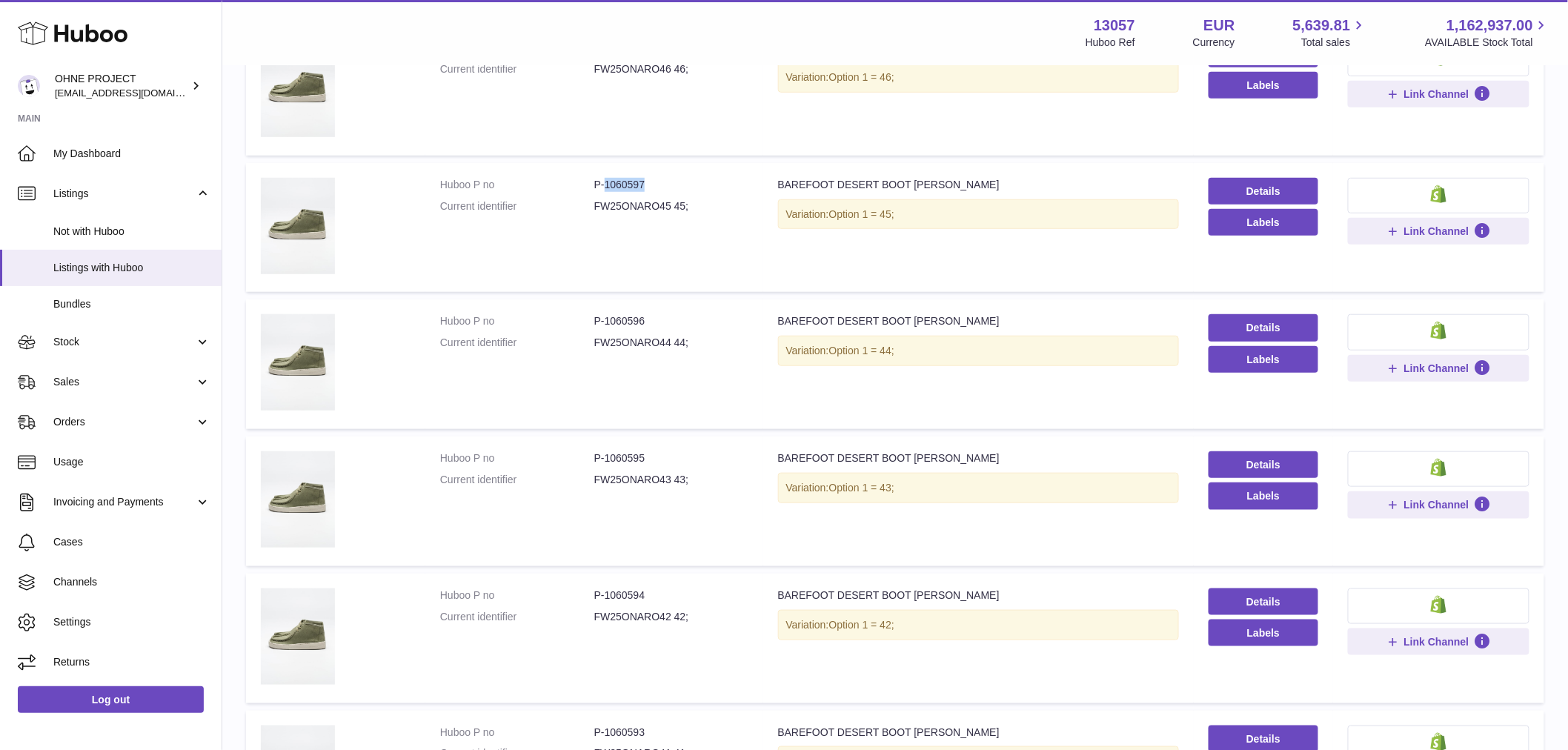
drag, startPoint x: 604, startPoint y: 183, endPoint x: 676, endPoint y: 176, distance: 72.3
click at [676, 178] on dd "P-1060597" at bounding box center [671, 185] width 154 height 14
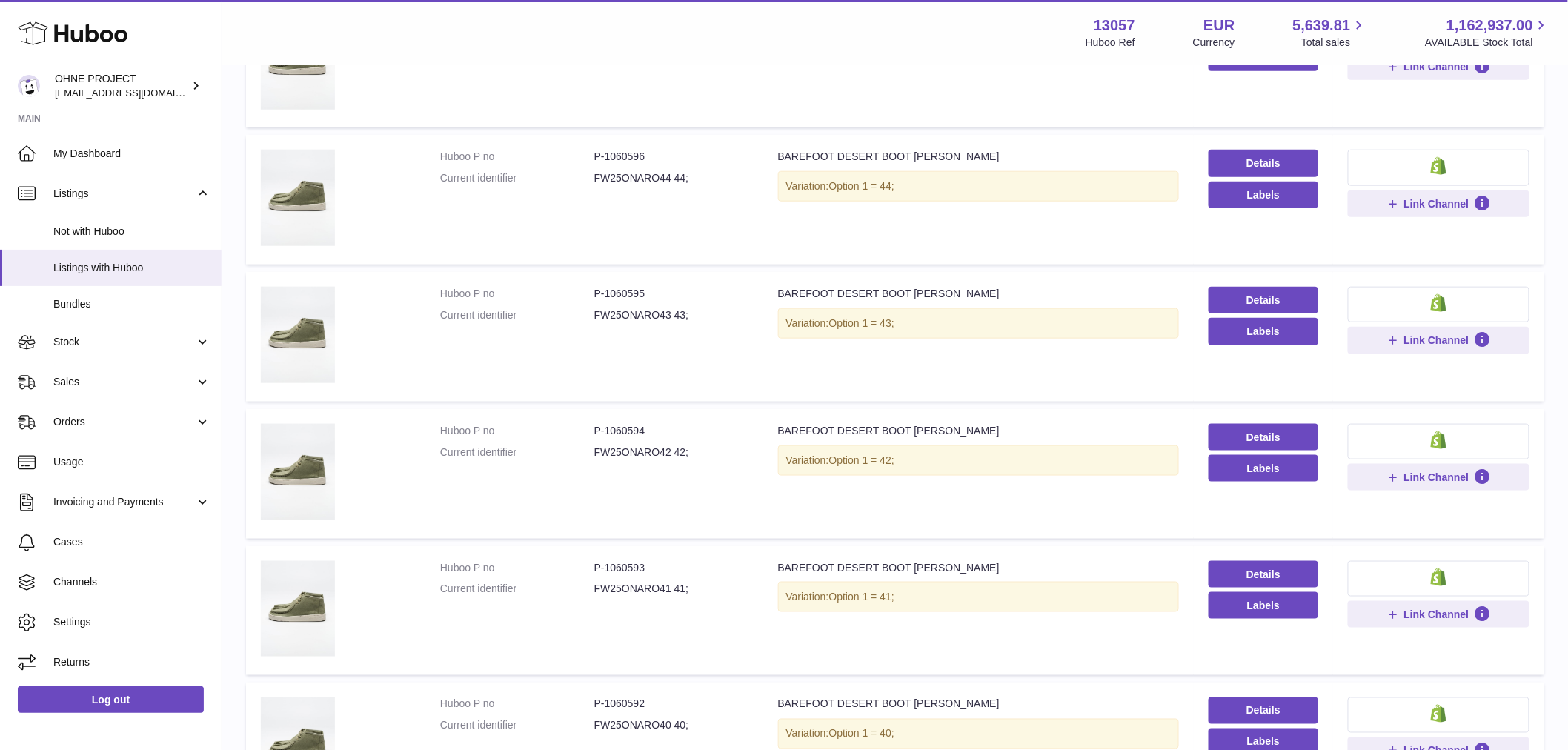
scroll to position [786, 0]
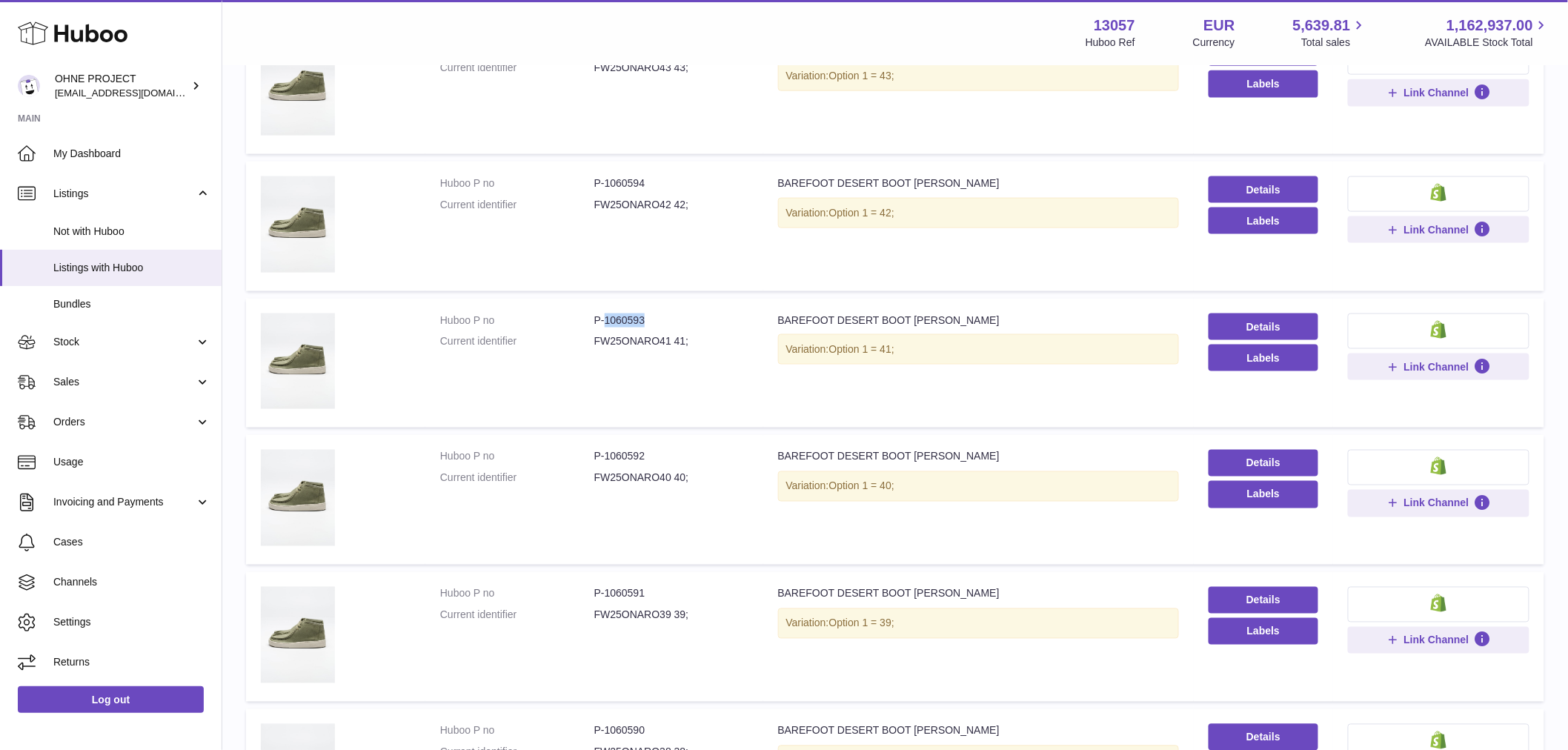
drag, startPoint x: 603, startPoint y: 315, endPoint x: 678, endPoint y: 315, distance: 75.0
click at [678, 315] on dd "P-1060593" at bounding box center [671, 321] width 154 height 14
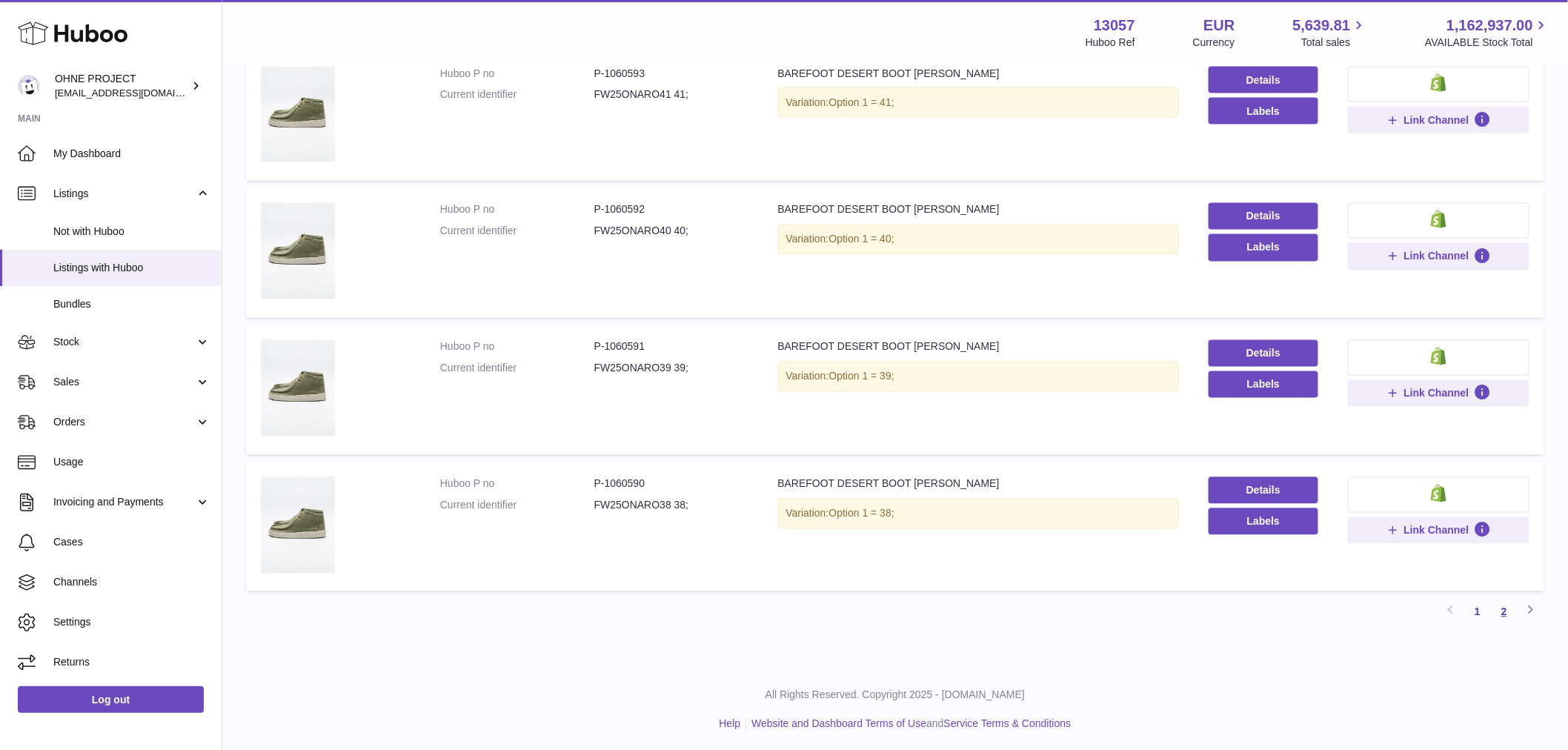
click at [1506, 609] on link "2" at bounding box center [1504, 612] width 27 height 27
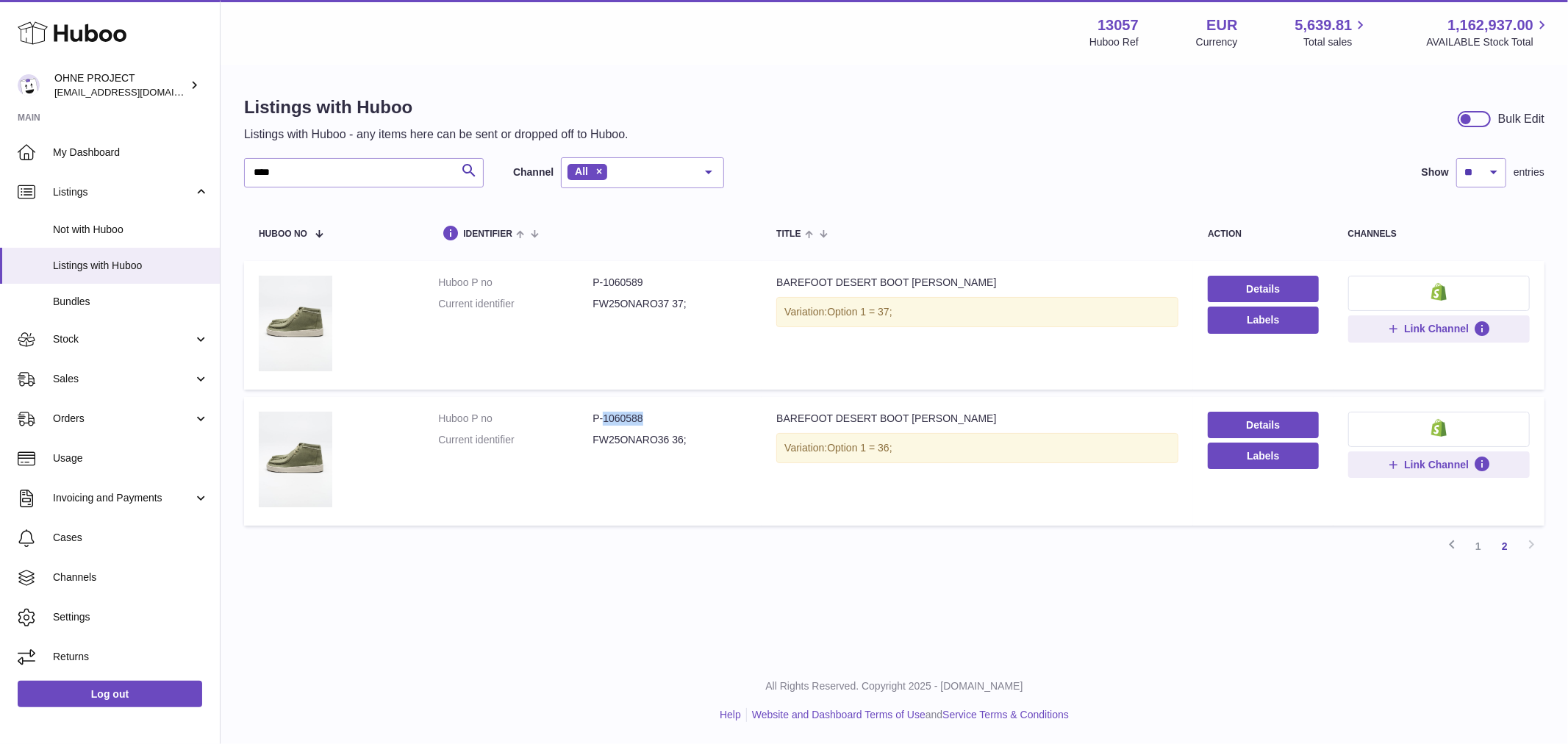
drag, startPoint x: 602, startPoint y: 414, endPoint x: 661, endPoint y: 420, distance: 59.3
click at [660, 420] on dd "P-1060588" at bounding box center [669, 418] width 154 height 14
click at [1490, 553] on link "1" at bounding box center [1478, 546] width 27 height 27
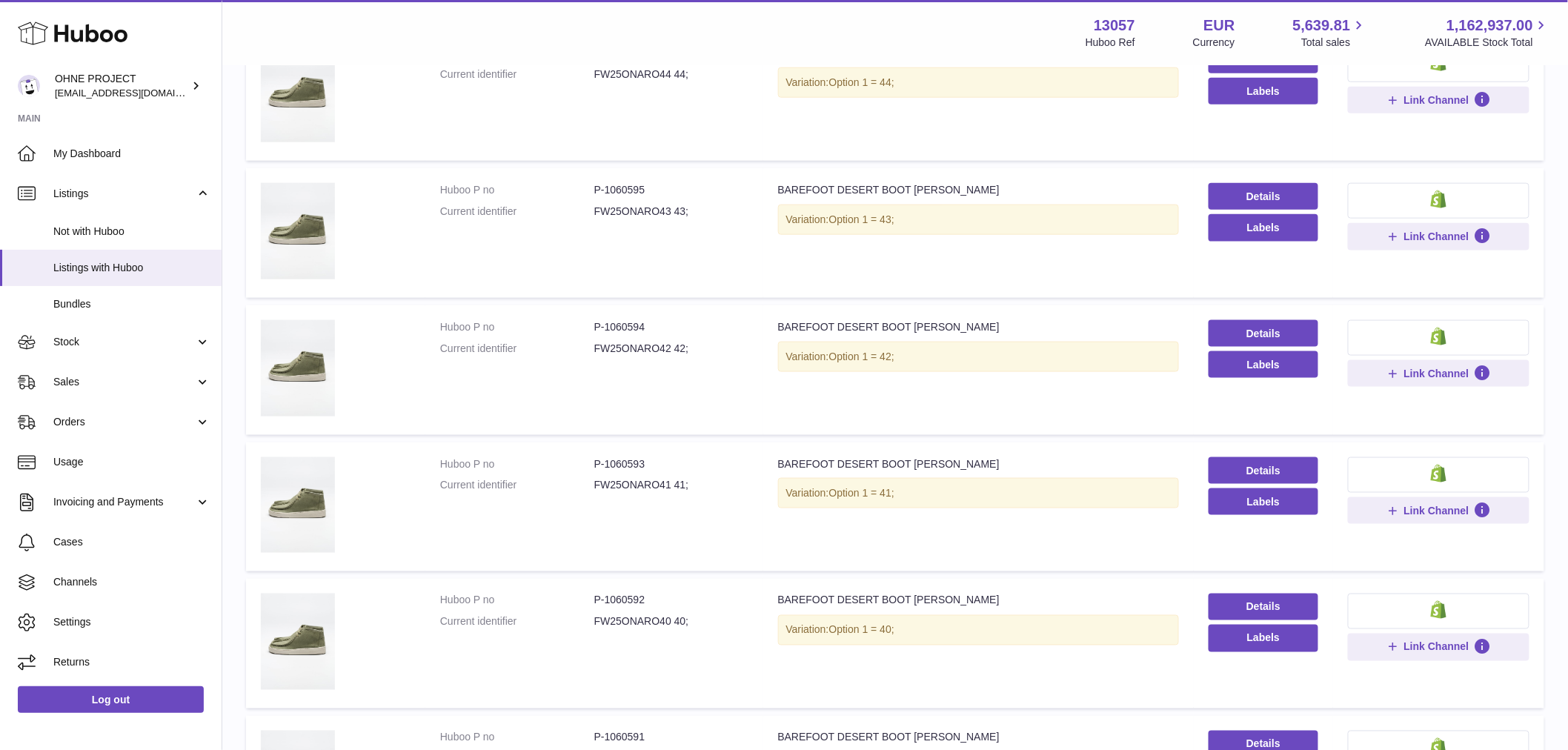
scroll to position [808, 0]
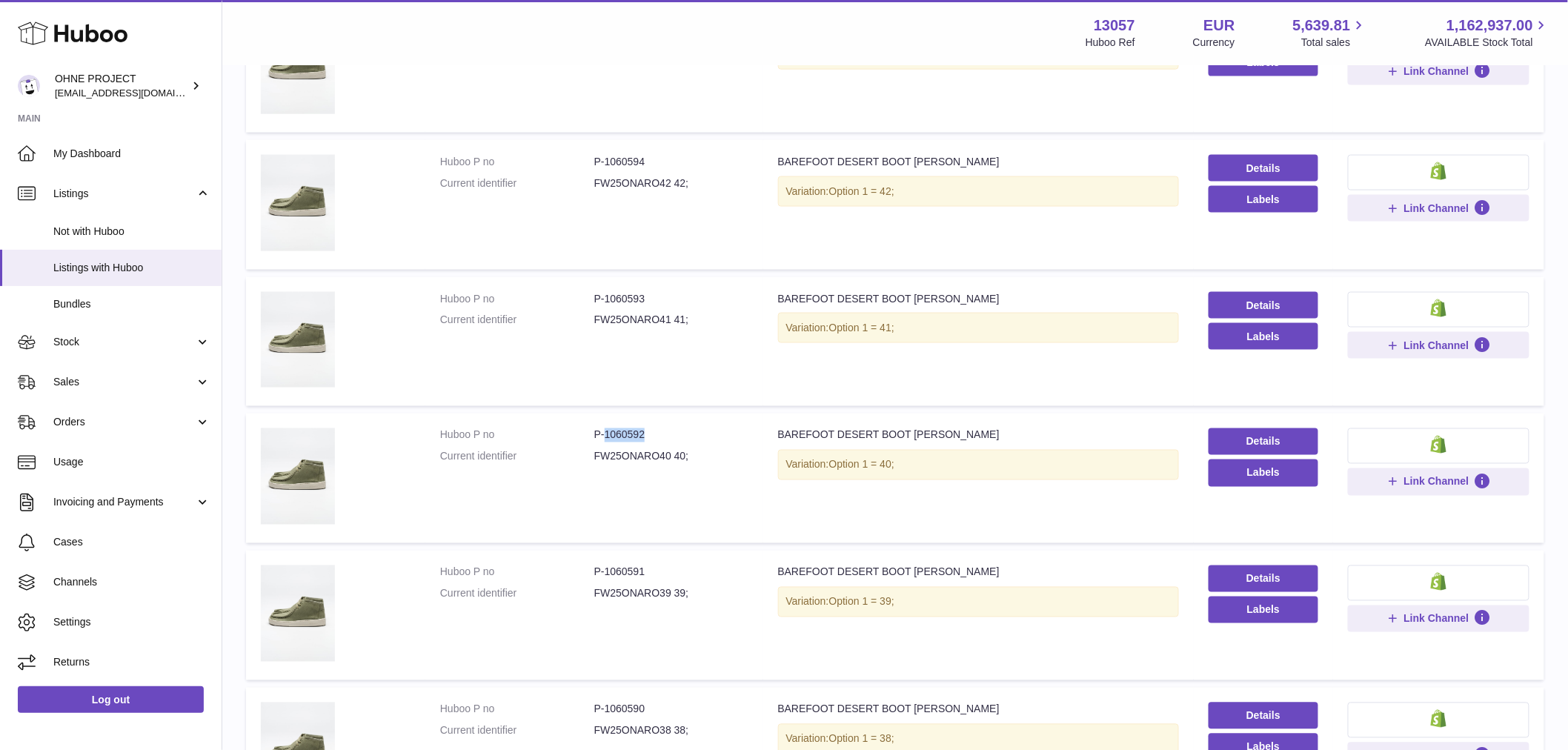
drag, startPoint x: 604, startPoint y: 433, endPoint x: 669, endPoint y: 425, distance: 65.5
click at [669, 425] on td "Huboo P no P-1060592 Current identifier FW25ONARO40 40;" at bounding box center [594, 479] width 338 height 130
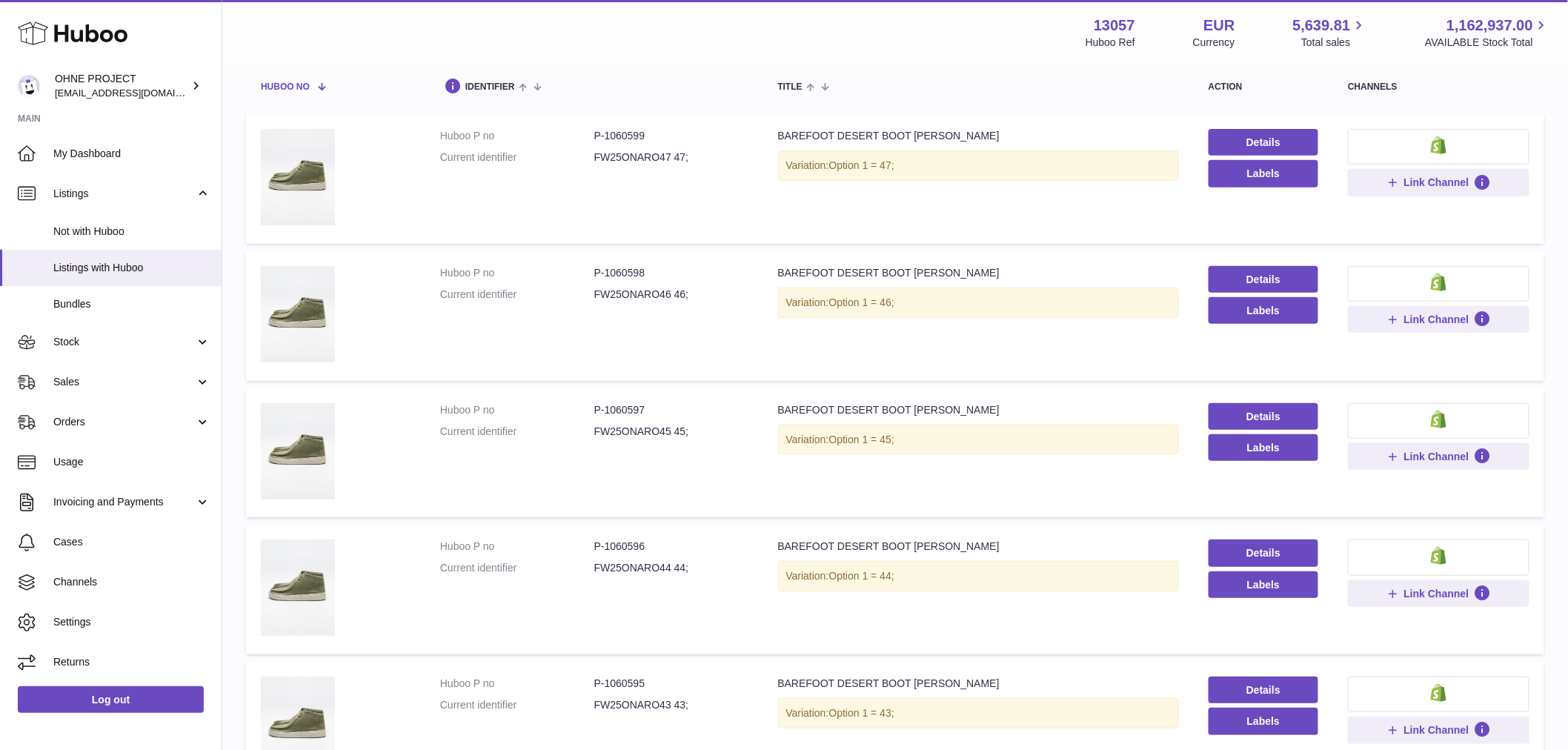
scroll to position [0, 0]
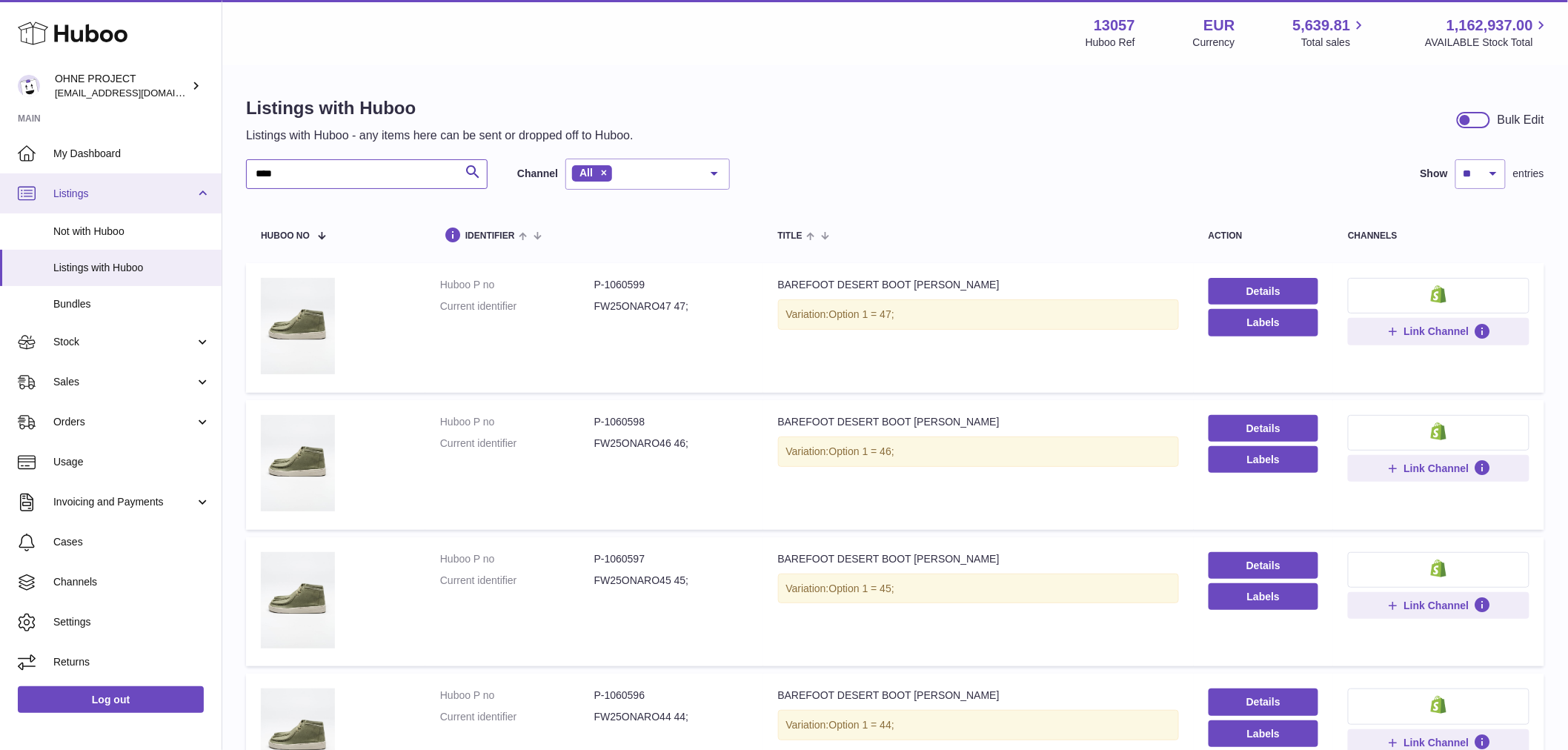
drag, startPoint x: 295, startPoint y: 173, endPoint x: 210, endPoint y: 181, distance: 85.4
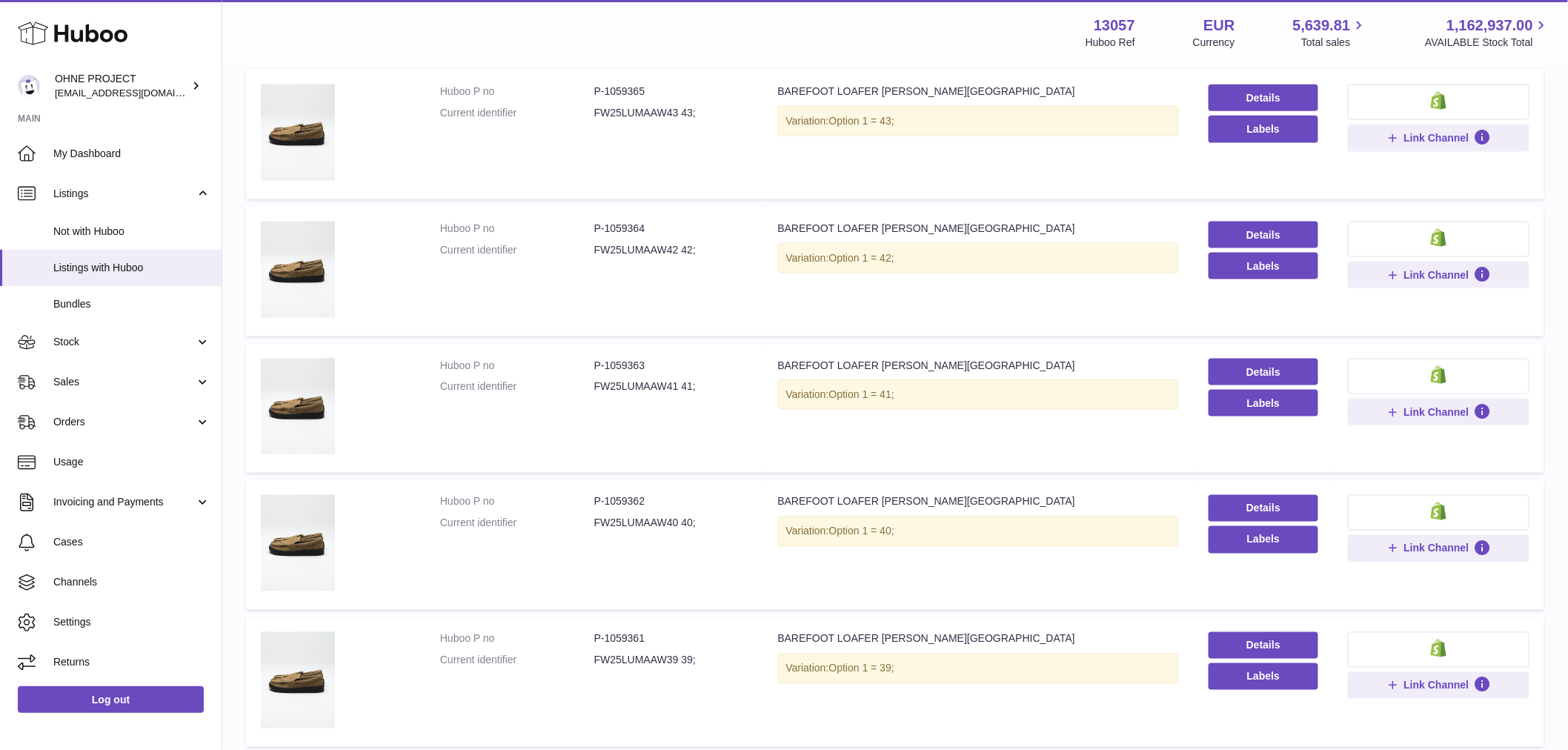
scroll to position [906, 0]
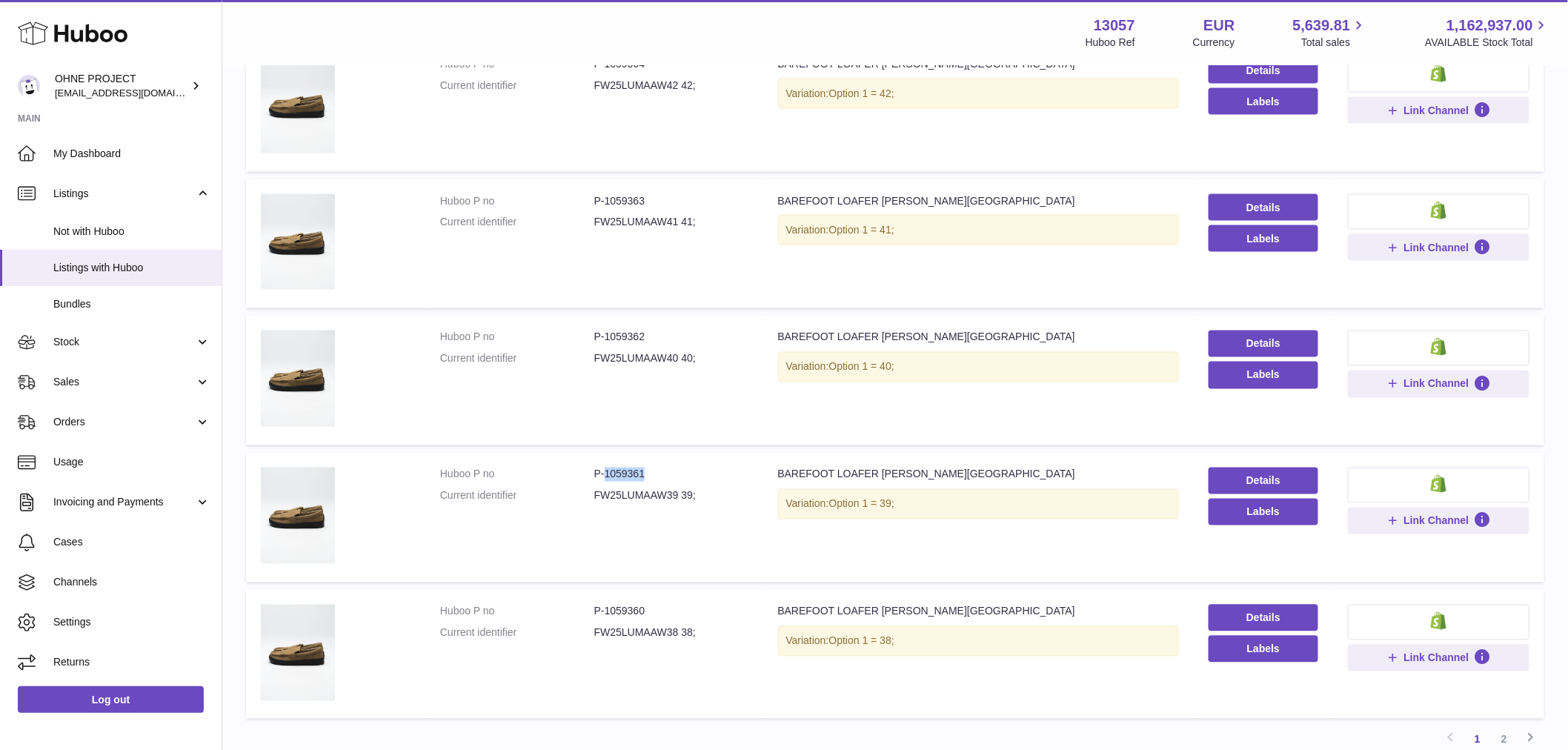
drag, startPoint x: 602, startPoint y: 472, endPoint x: 661, endPoint y: 472, distance: 59.0
click at [661, 472] on dd "P-1059361" at bounding box center [671, 474] width 154 height 14
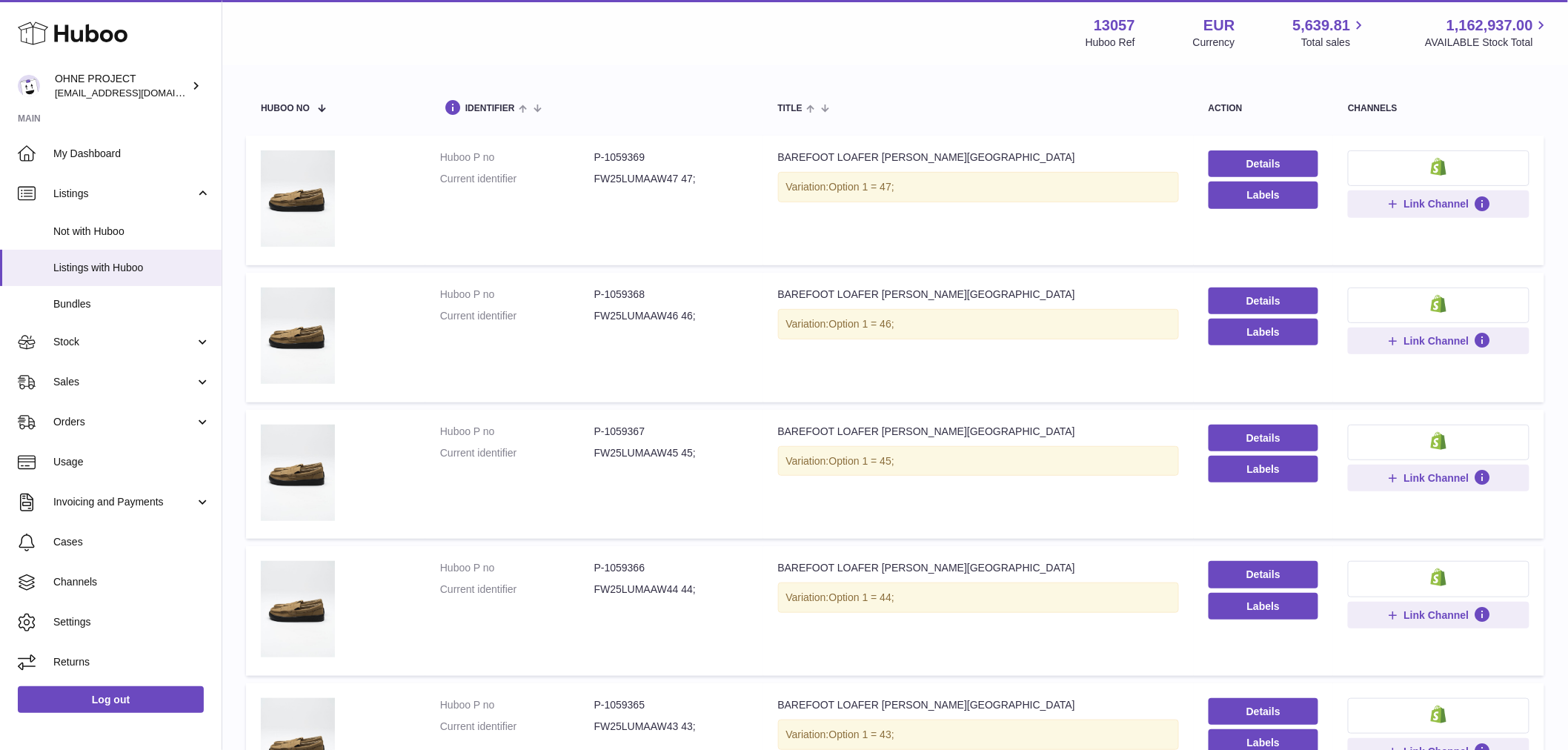
scroll to position [0, 0]
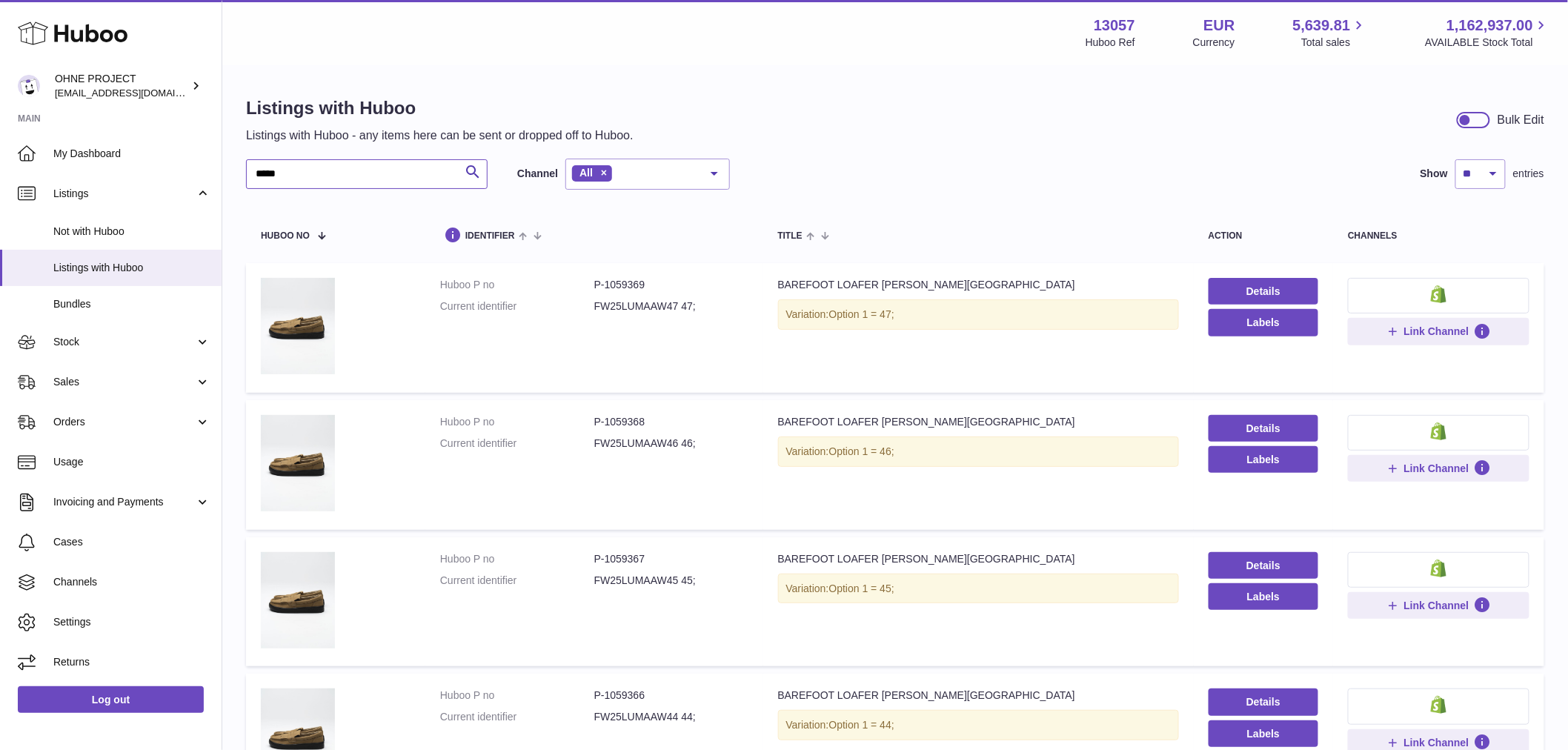
drag, startPoint x: 308, startPoint y: 174, endPoint x: 248, endPoint y: 176, distance: 60.0
click at [260, 175] on input "*****" at bounding box center [367, 174] width 242 height 29
type input "*"
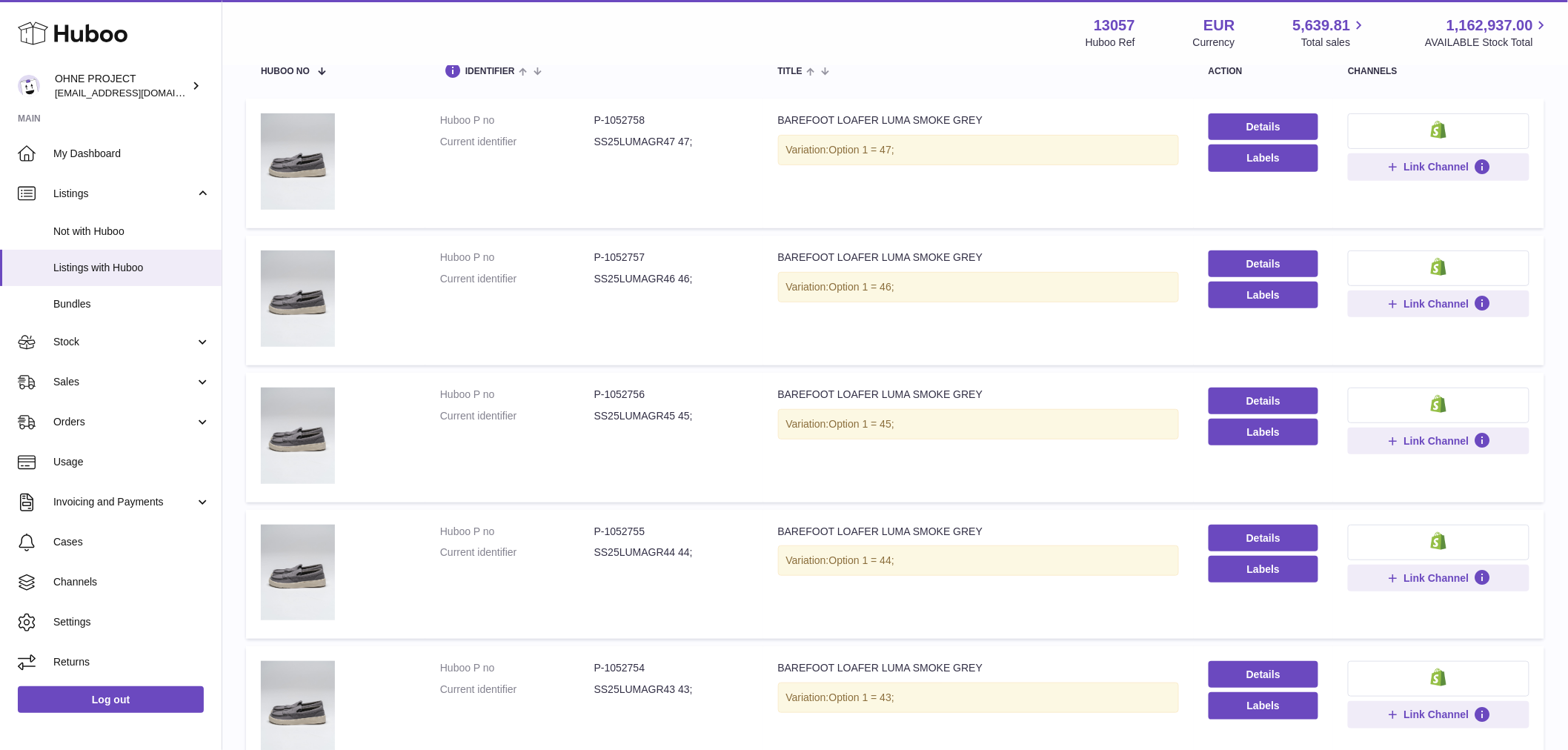
scroll to position [329, 0]
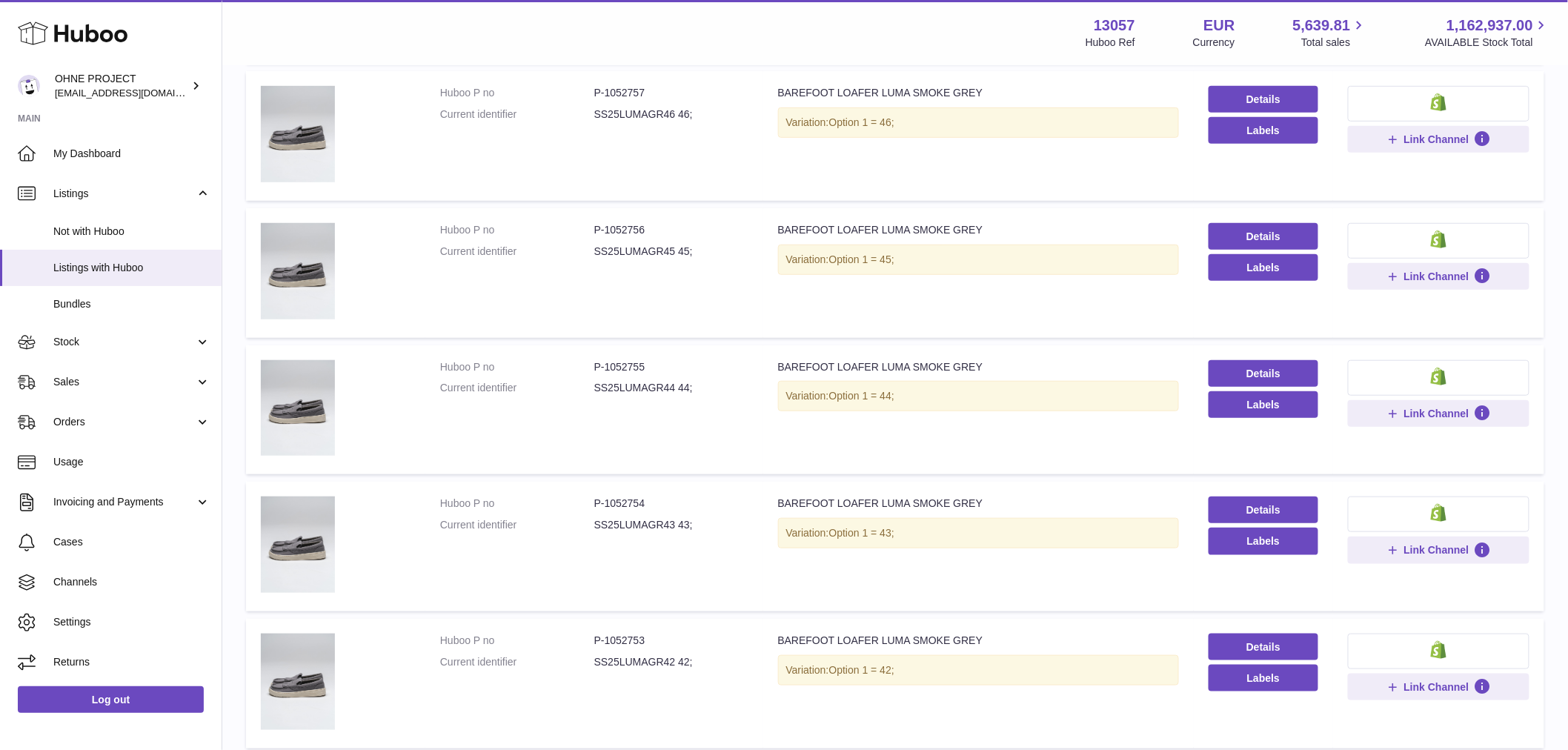
click at [615, 716] on td "Huboo P no P-1052753 Current identifier SS25LUMAGR42 42;" at bounding box center [594, 683] width 338 height 130
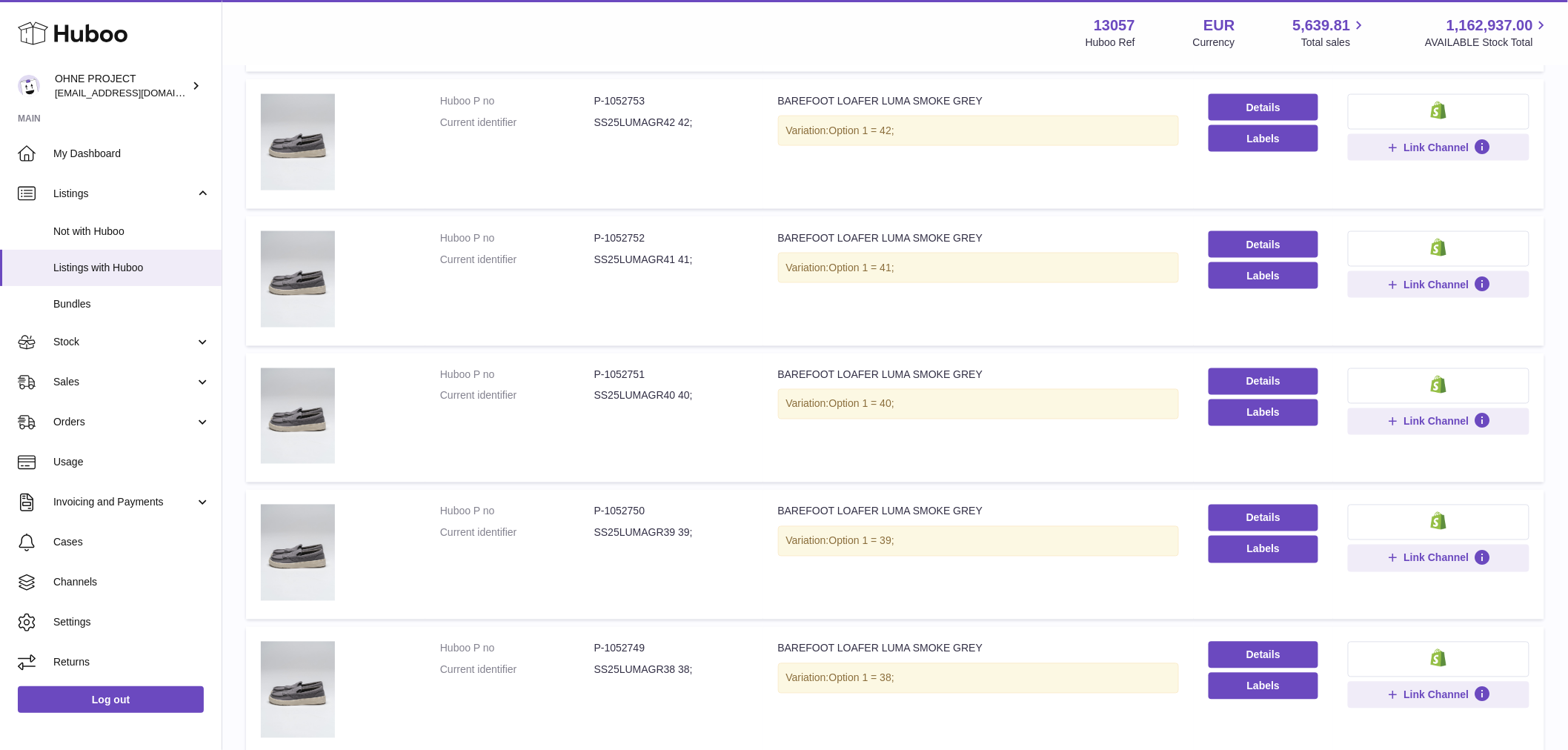
scroll to position [951, 0]
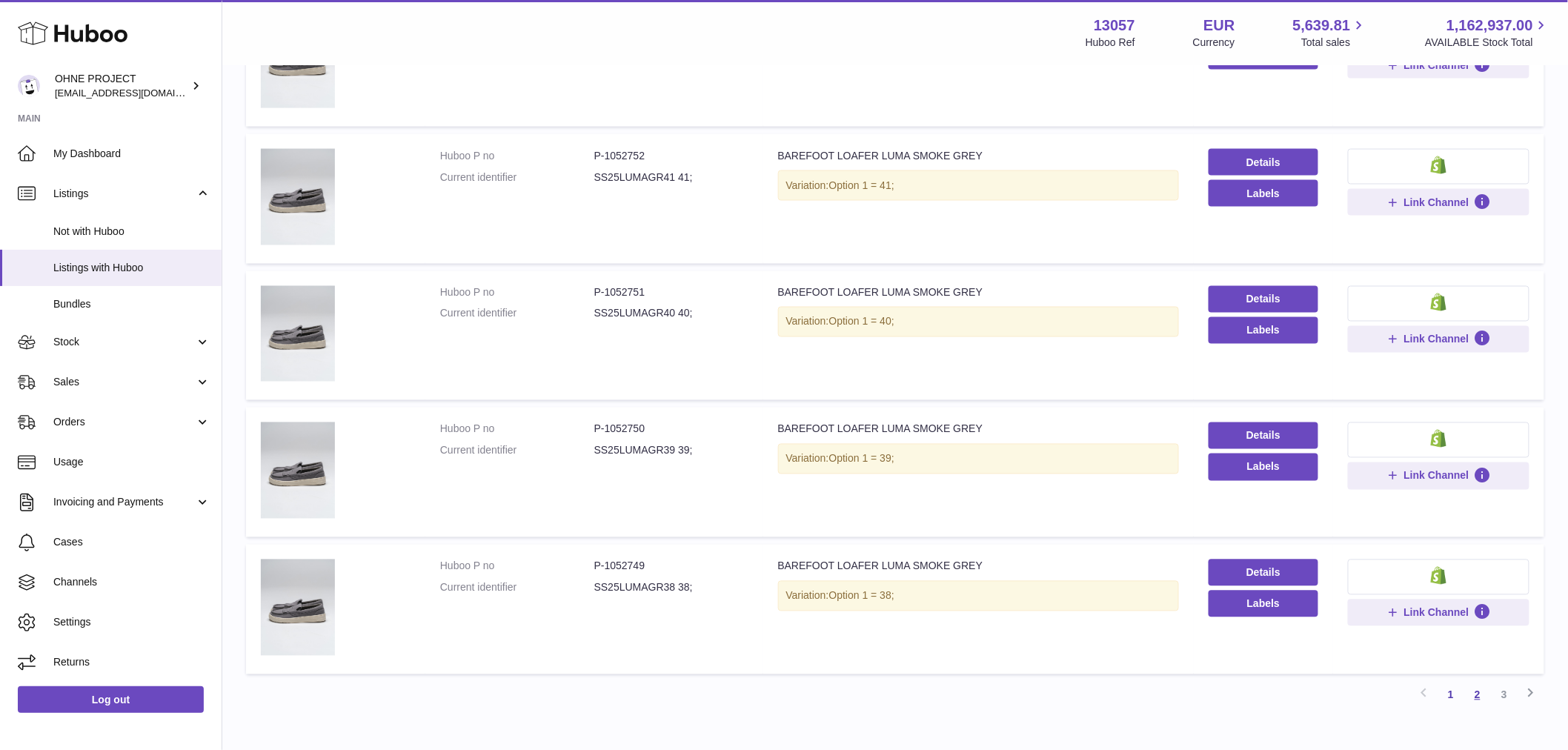
click at [1477, 692] on link "2" at bounding box center [1477, 695] width 27 height 27
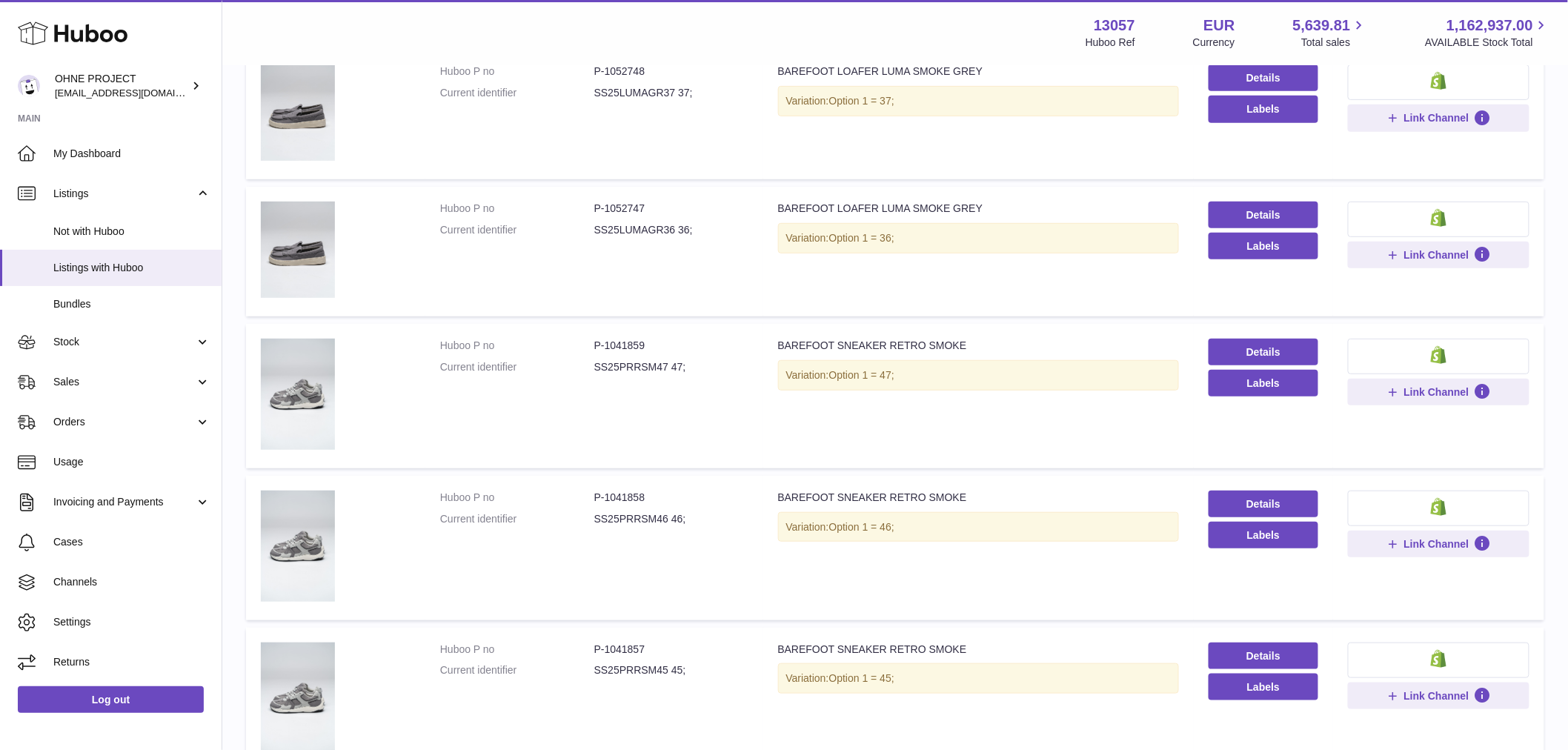
scroll to position [67, 0]
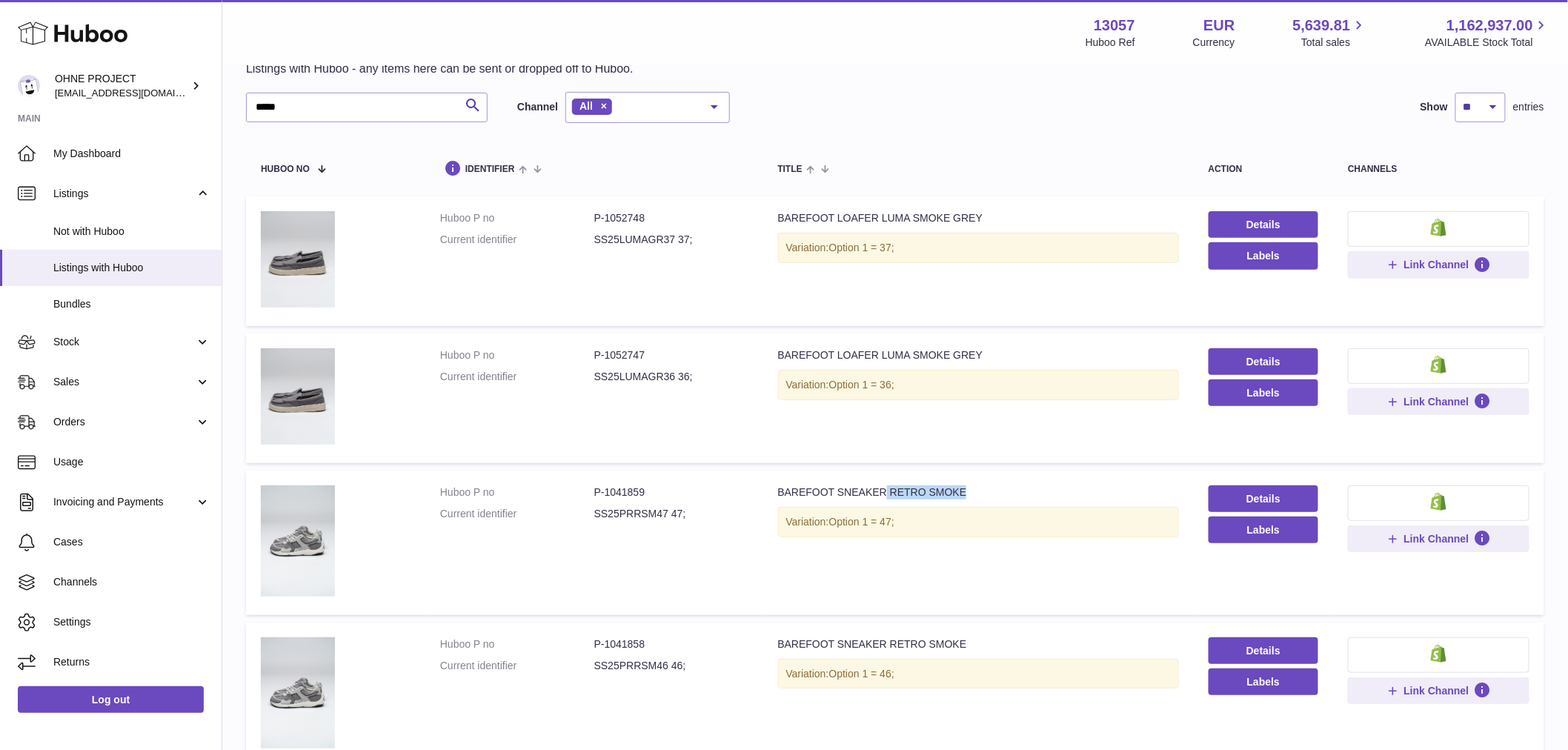
drag, startPoint x: 873, startPoint y: 483, endPoint x: 954, endPoint y: 494, distance: 81.7
click at [953, 493] on td "Title BAREFOOT SNEAKER RETRO SMOKE Variation: Option 1 = 47;" at bounding box center [979, 543] width 430 height 144
drag, startPoint x: 257, startPoint y: 102, endPoint x: 157, endPoint y: 109, distance: 100.2
paste input "******"
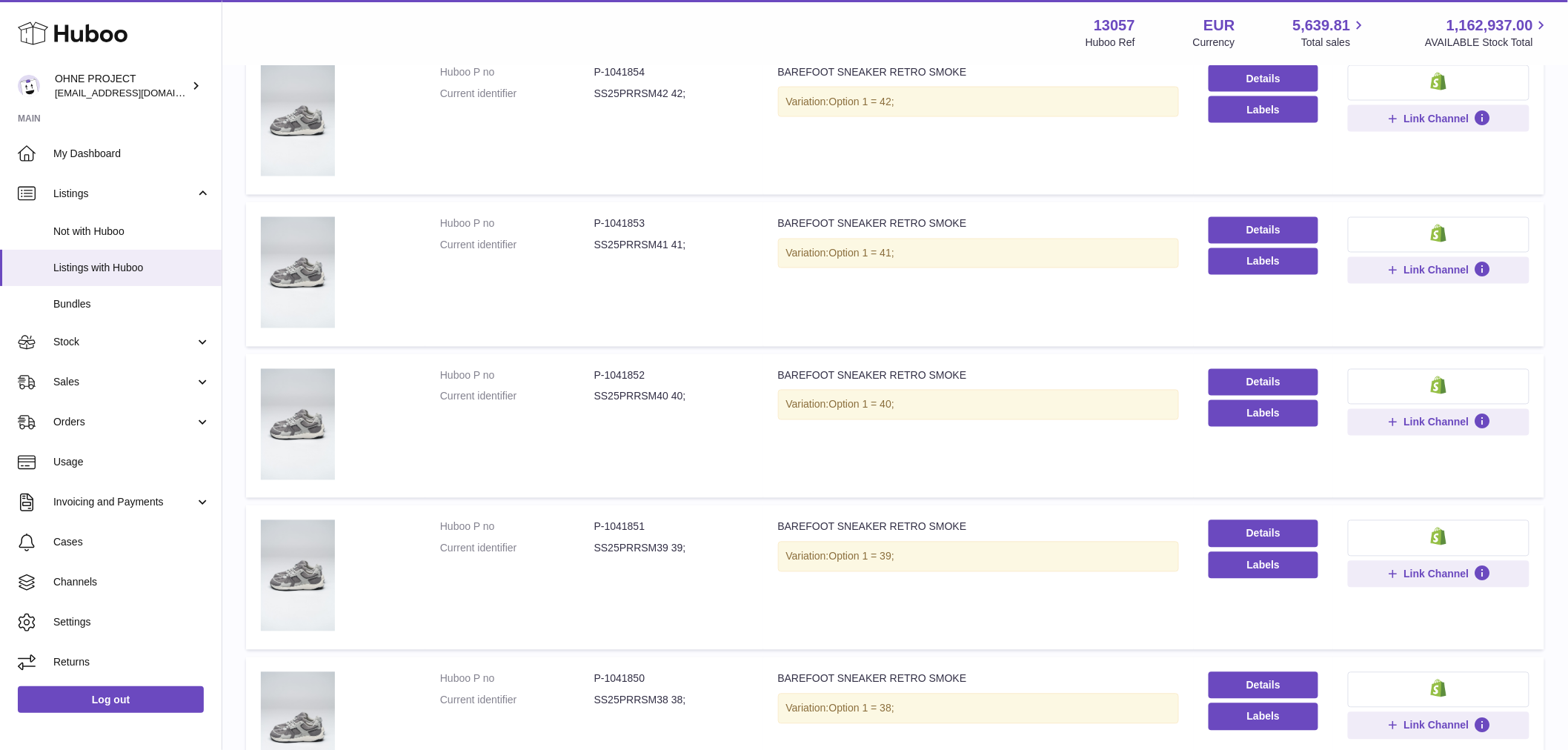
scroll to position [1137, 0]
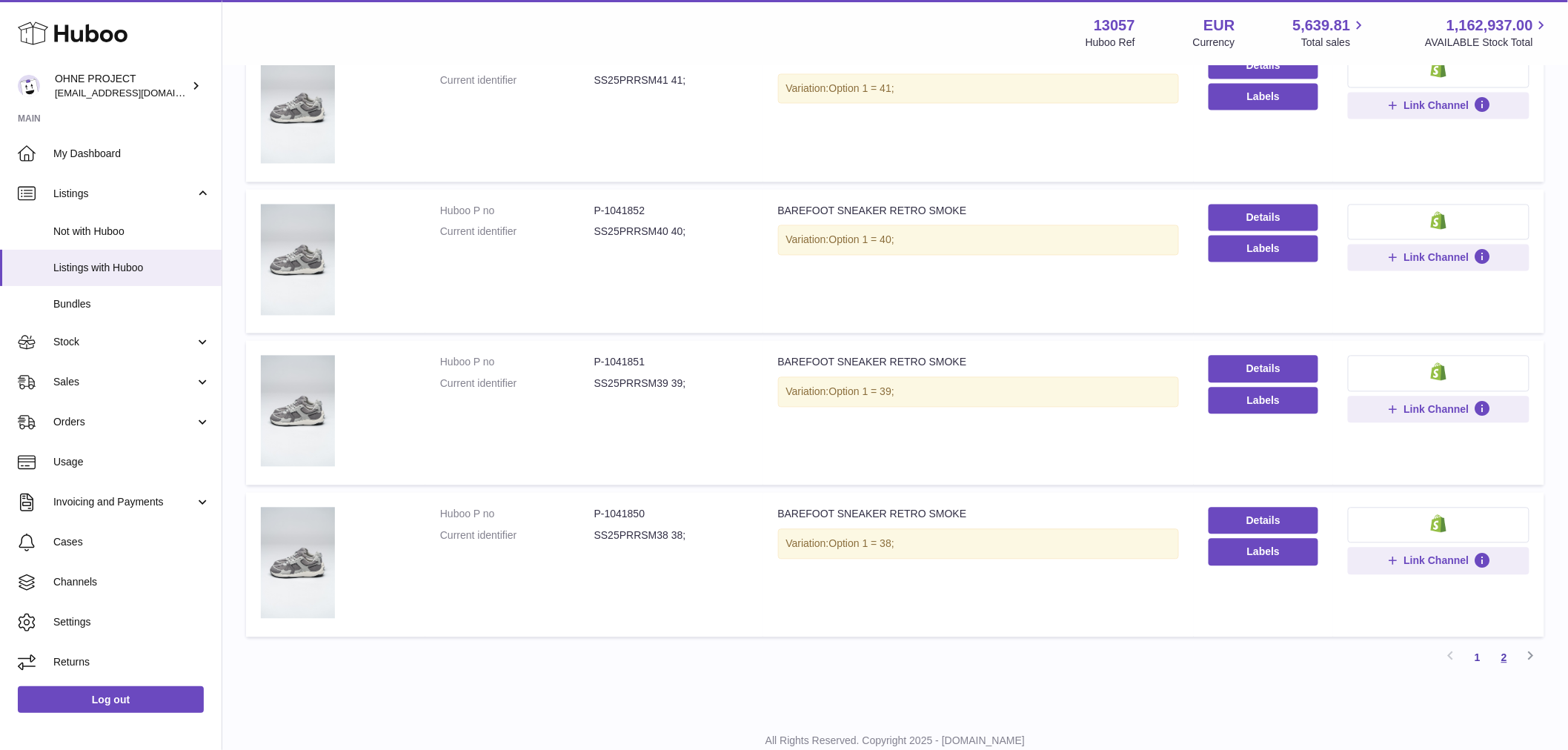
type input "**********"
click at [1503, 658] on link "2" at bounding box center [1504, 658] width 27 height 27
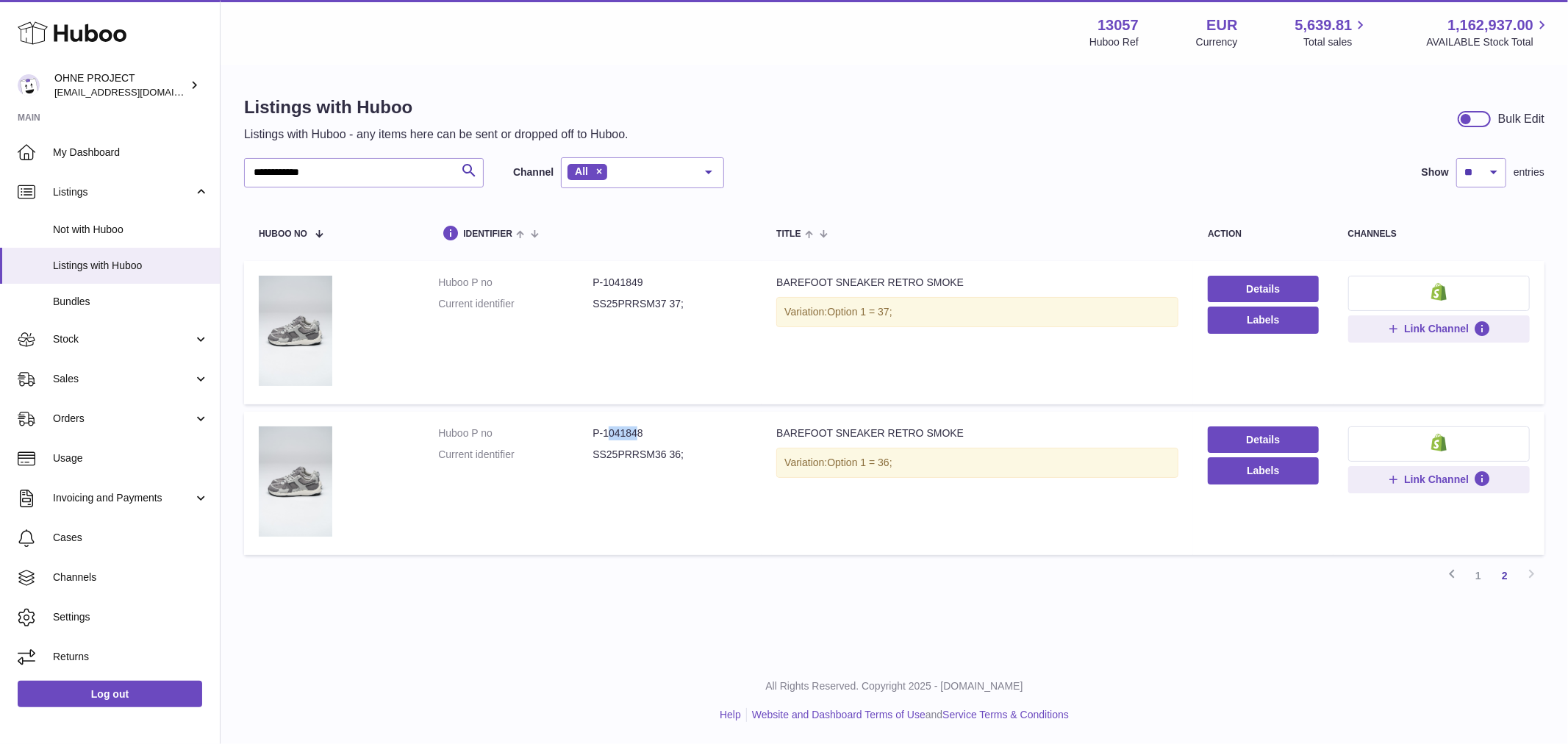
drag, startPoint x: 603, startPoint y: 430, endPoint x: 634, endPoint y: 428, distance: 31.1
click at [634, 428] on dd "P-1041848" at bounding box center [669, 434] width 154 height 14
click at [613, 440] on dl "Huboo P no P-1041848 Current identifier SS25PRRSM36 36;" at bounding box center [592, 448] width 308 height 43
drag, startPoint x: 601, startPoint y: 429, endPoint x: 674, endPoint y: 415, distance: 74.3
click at [674, 415] on td "Huboo P no P-1041848 Current identifier SS25PRRSM36 36;" at bounding box center [592, 483] width 338 height 143
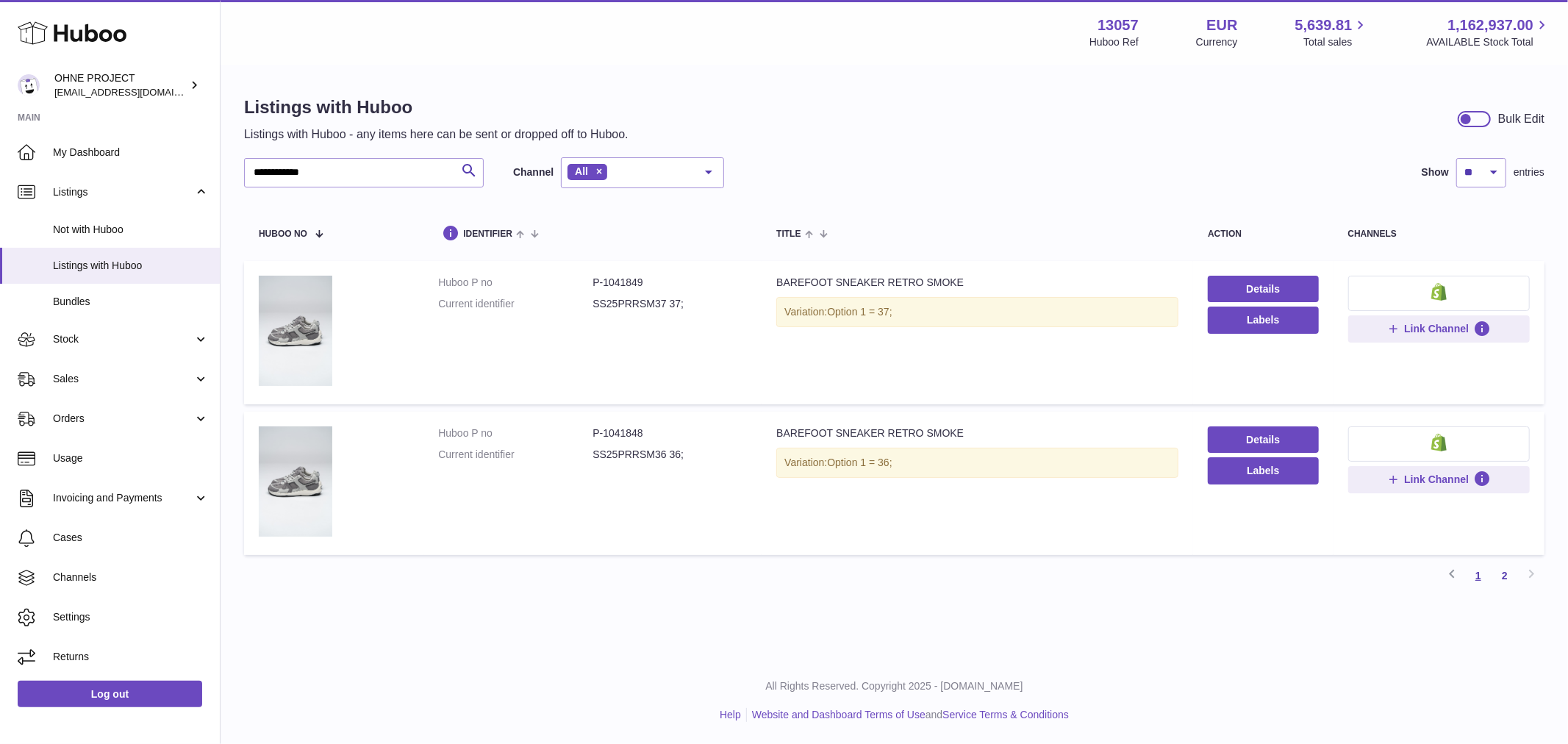
click at [1477, 579] on link "1" at bounding box center [1478, 575] width 27 height 27
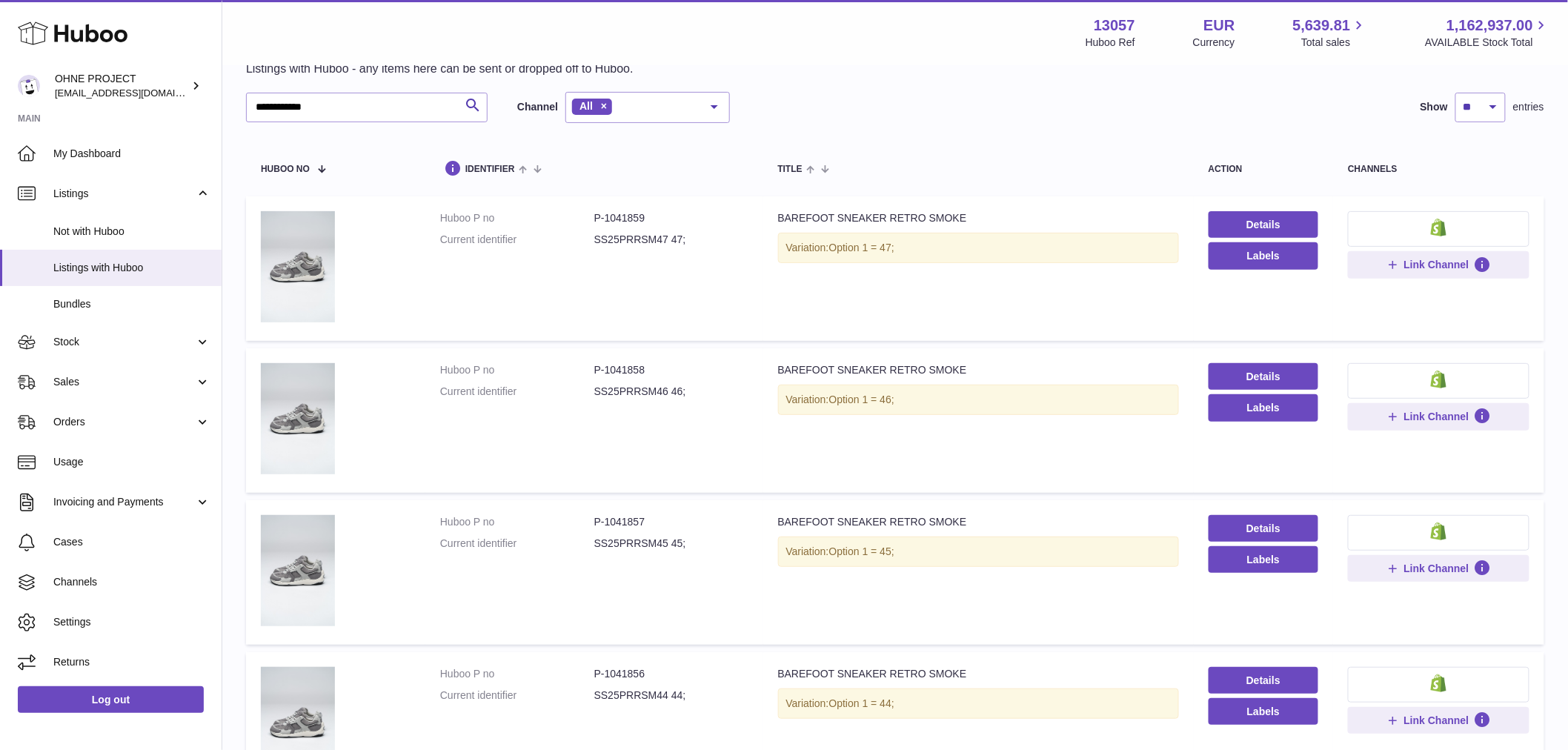
scroll to position [149, 0]
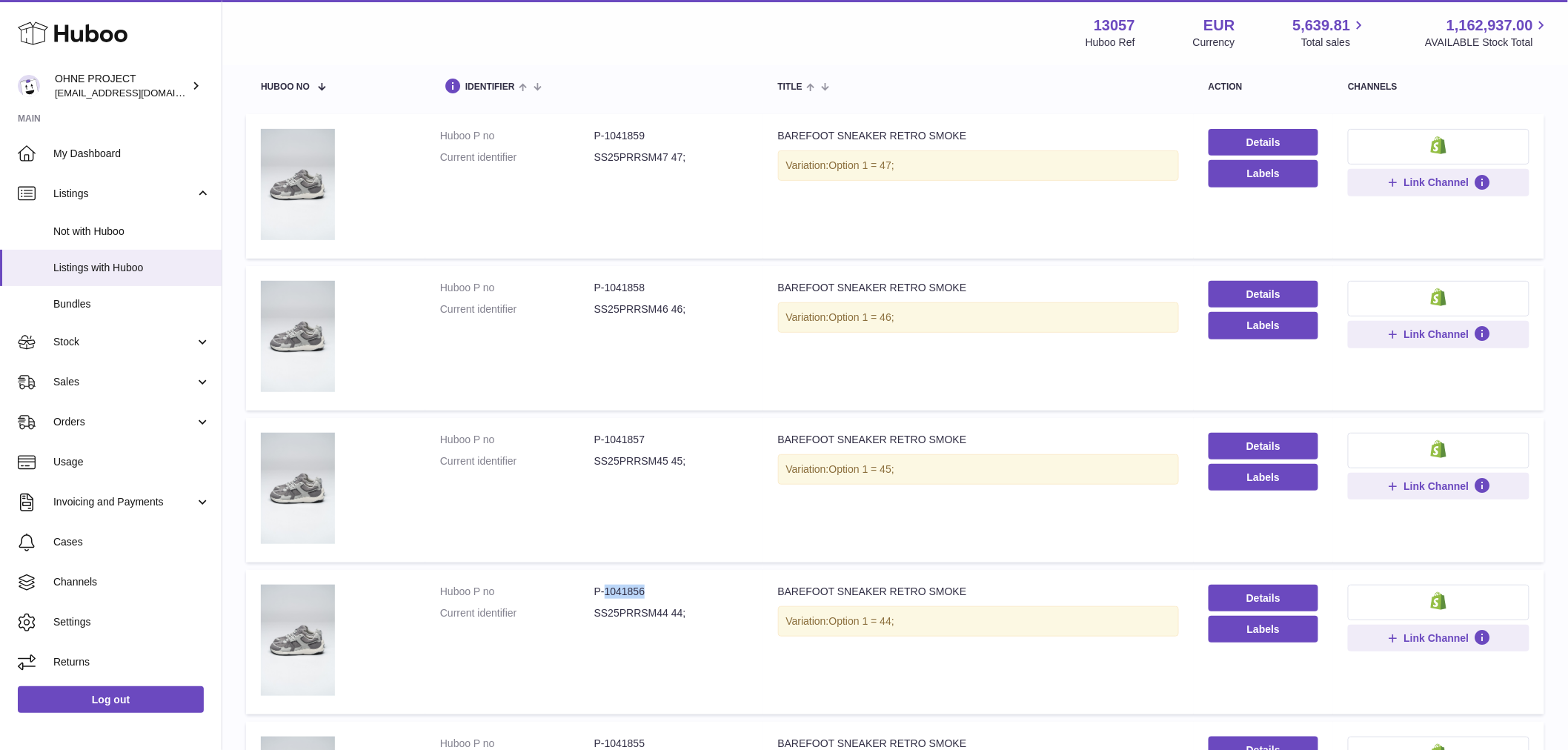
drag, startPoint x: 602, startPoint y: 583, endPoint x: 671, endPoint y: 576, distance: 69.4
click at [671, 576] on td "Huboo P no P-1041856 Current identifier SS25PRRSM44 44;" at bounding box center [594, 642] width 338 height 144
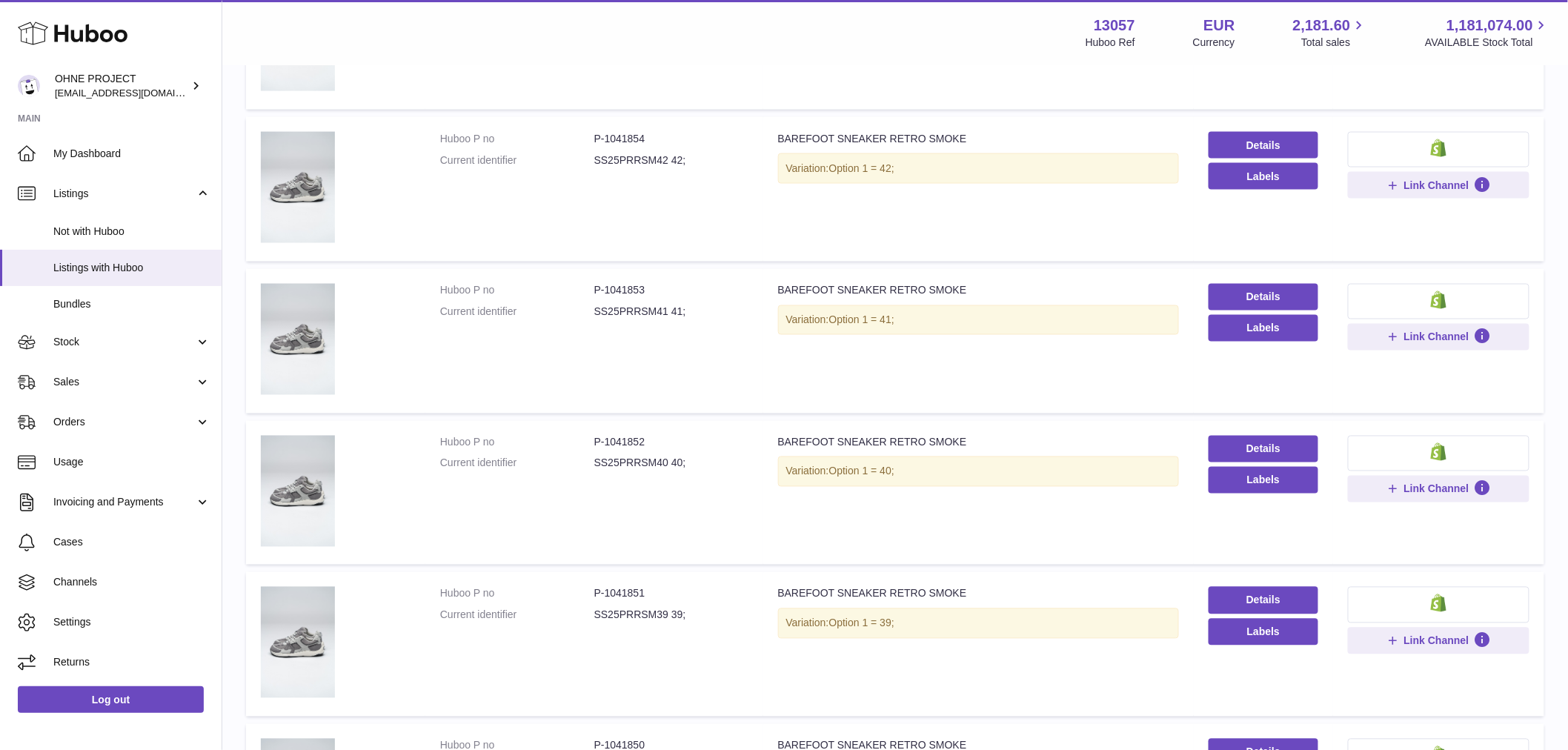
scroll to position [1183, 0]
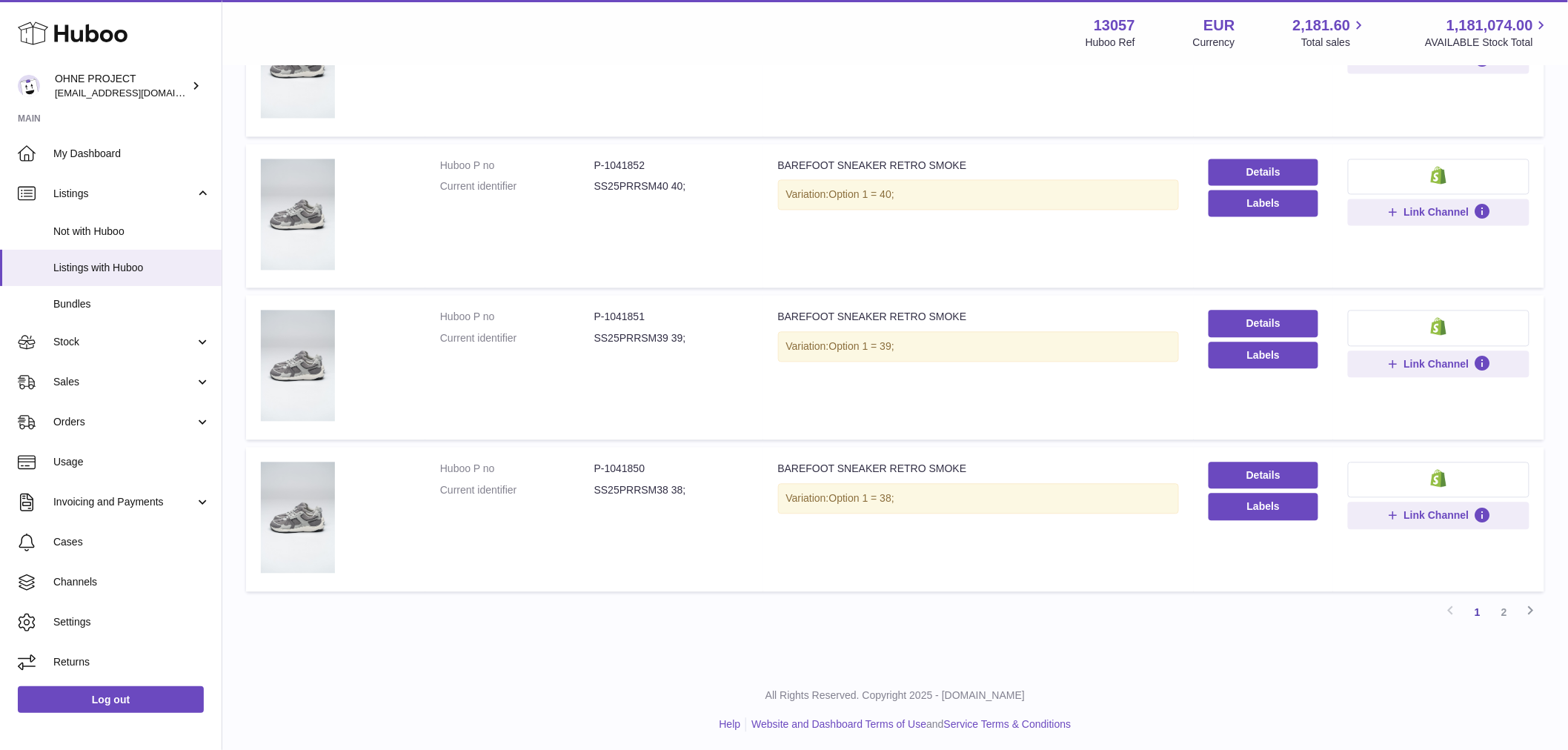
drag, startPoint x: 1509, startPoint y: 610, endPoint x: 1499, endPoint y: 602, distance: 12.8
click at [1509, 610] on link "2" at bounding box center [1504, 612] width 27 height 27
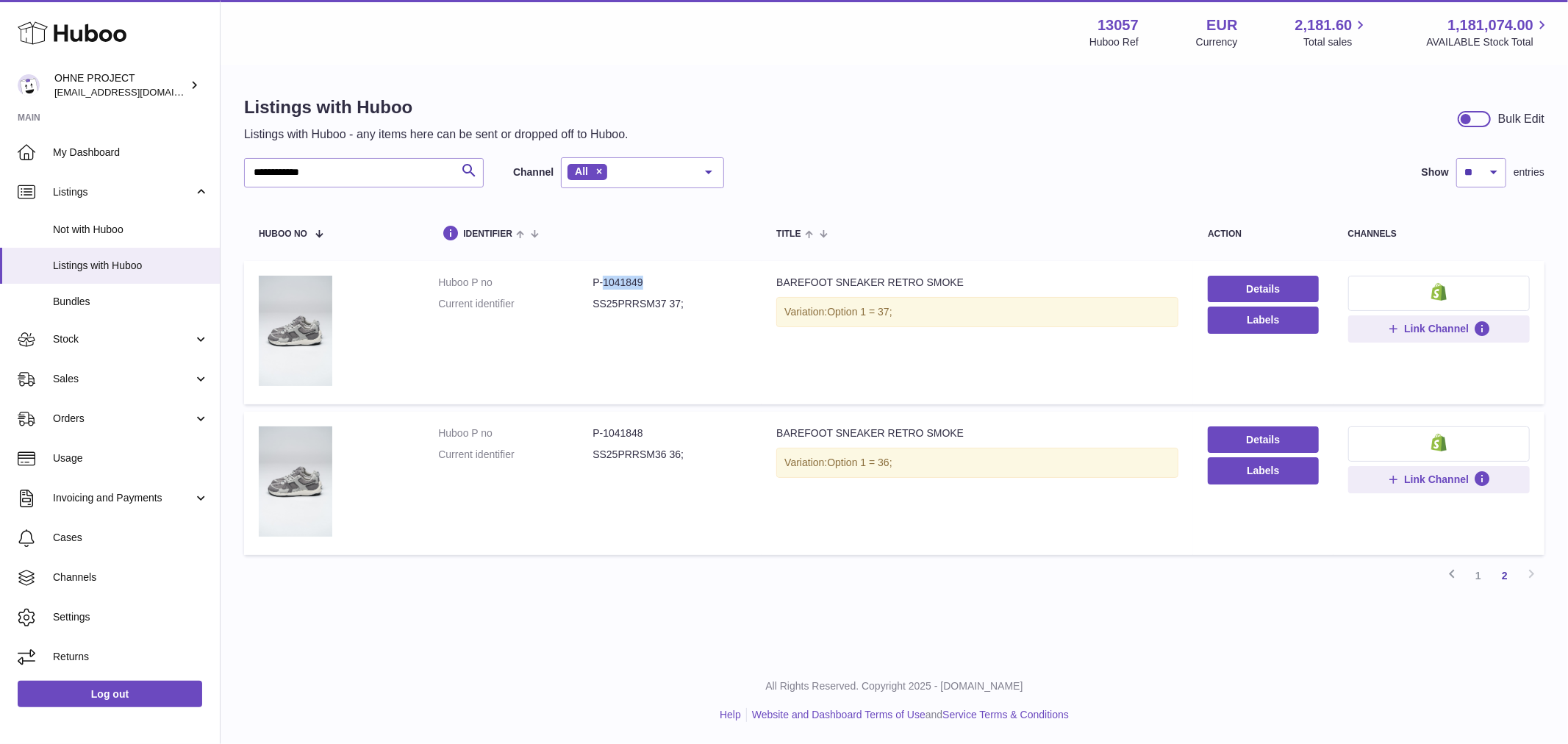
drag, startPoint x: 600, startPoint y: 282, endPoint x: 697, endPoint y: 267, distance: 98.2
click at [692, 267] on td "Huboo P no P-1041849 Current identifier SS25PRRSM37 37;" at bounding box center [592, 333] width 338 height 143
drag, startPoint x: 601, startPoint y: 431, endPoint x: 661, endPoint y: 430, distance: 60.0
click at [661, 430] on dd "P-1041848" at bounding box center [669, 434] width 154 height 14
copy dd "1041848"
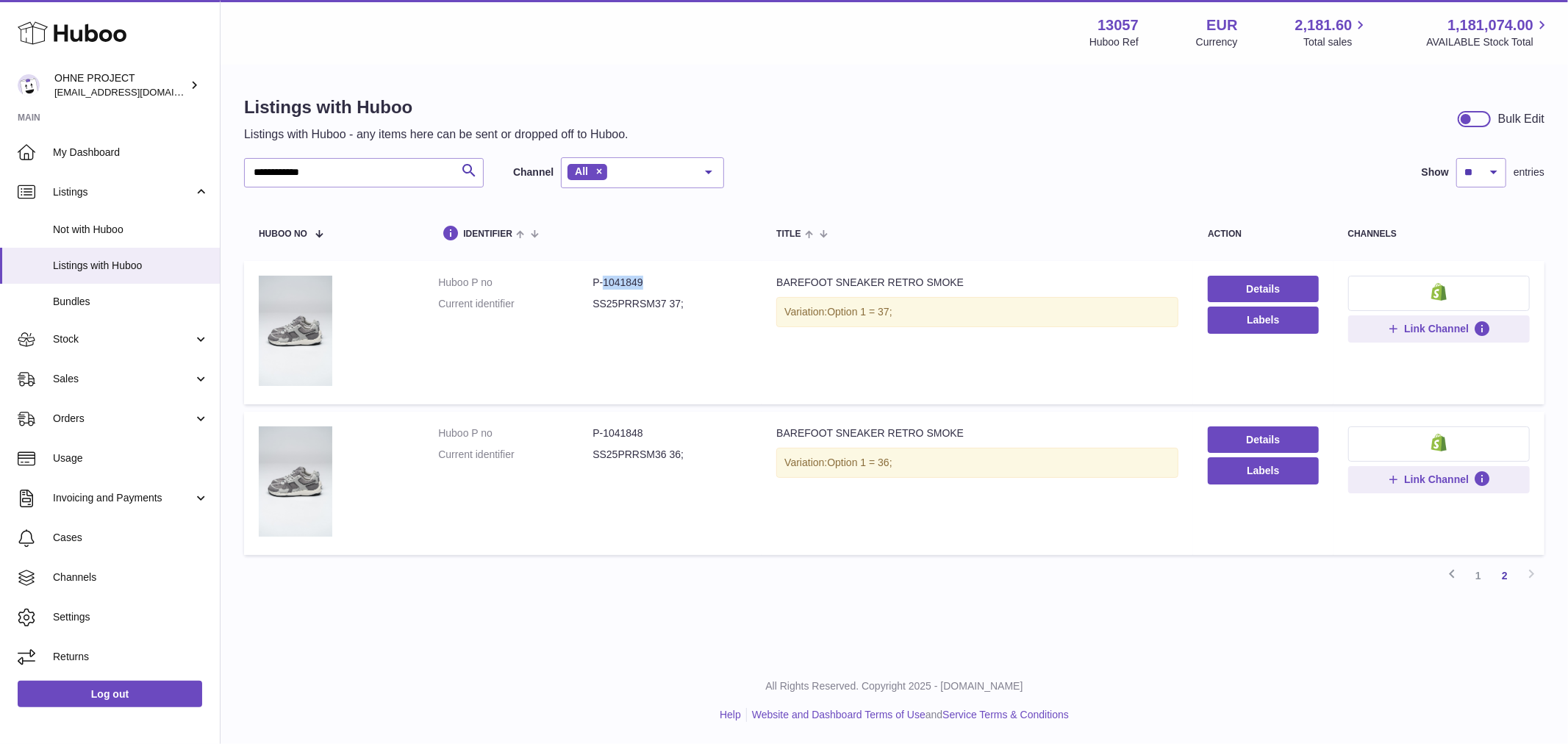
drag, startPoint x: 601, startPoint y: 279, endPoint x: 643, endPoint y: 280, distance: 42.0
click at [643, 280] on dd "P-1041849" at bounding box center [669, 283] width 154 height 14
copy dd "1041849"
click at [1479, 571] on link "1" at bounding box center [1478, 575] width 27 height 27
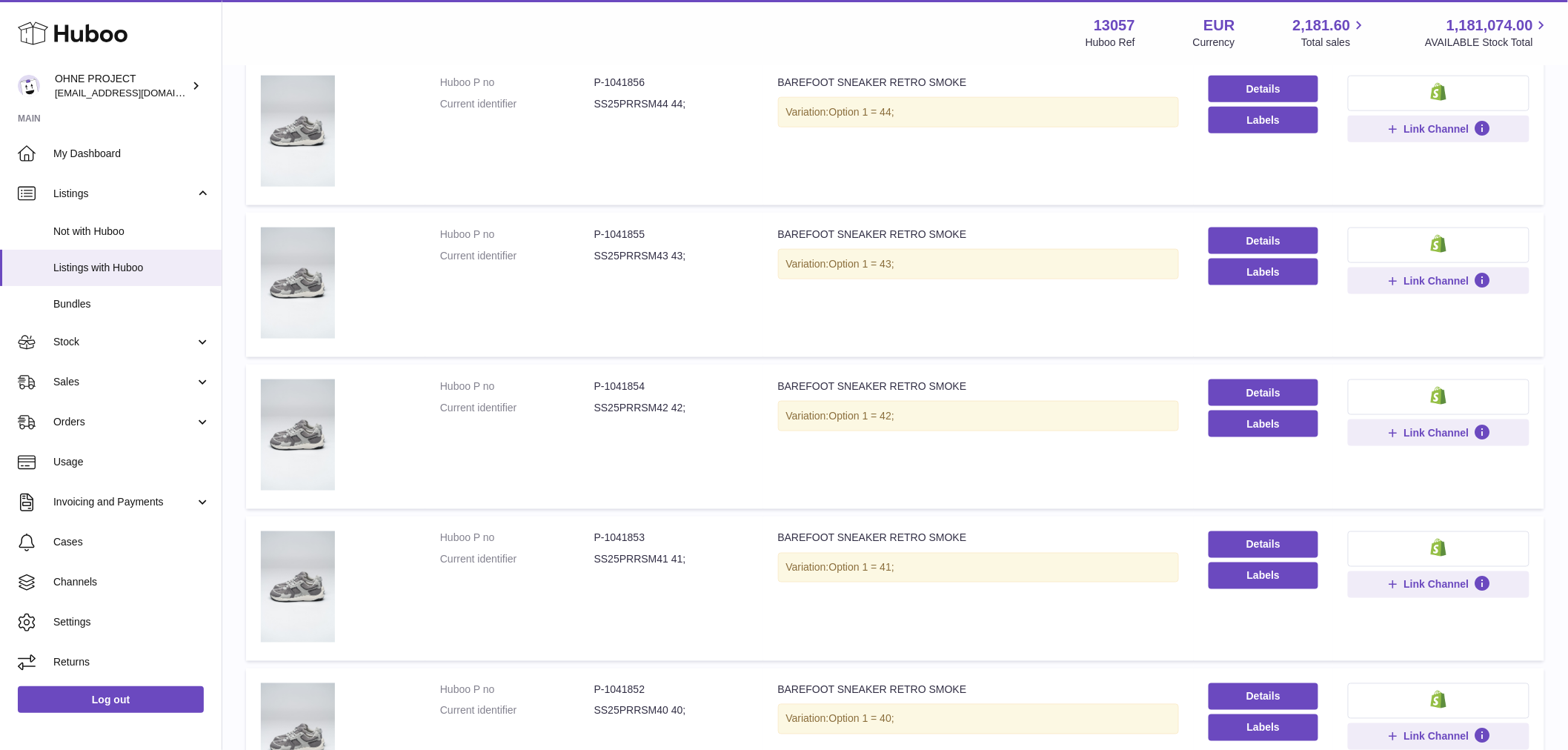
scroll to position [741, 0]
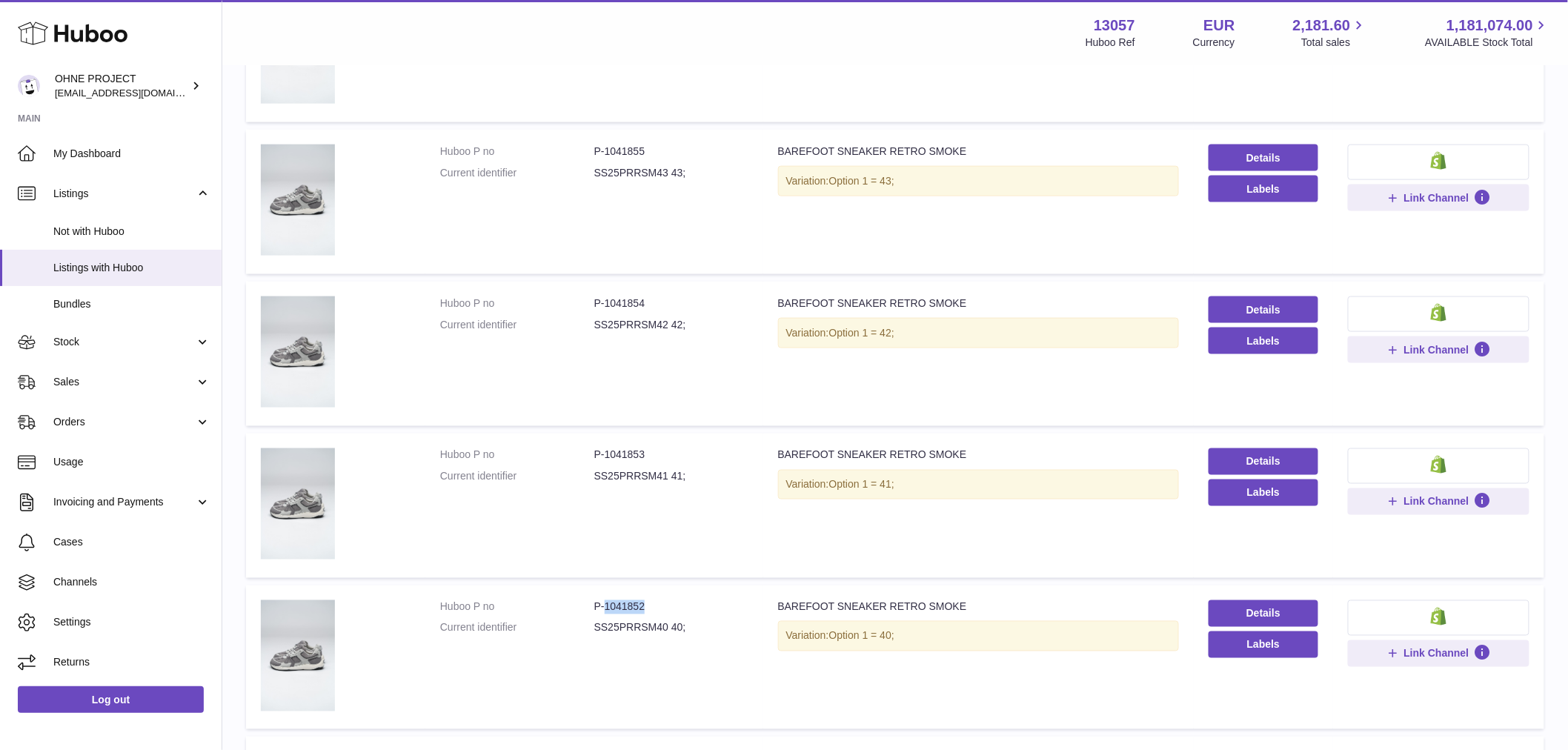
drag, startPoint x: 603, startPoint y: 602, endPoint x: 683, endPoint y: 608, distance: 80.2
click at [683, 608] on dd "P-1041852" at bounding box center [671, 607] width 154 height 14
copy dd "1041852"
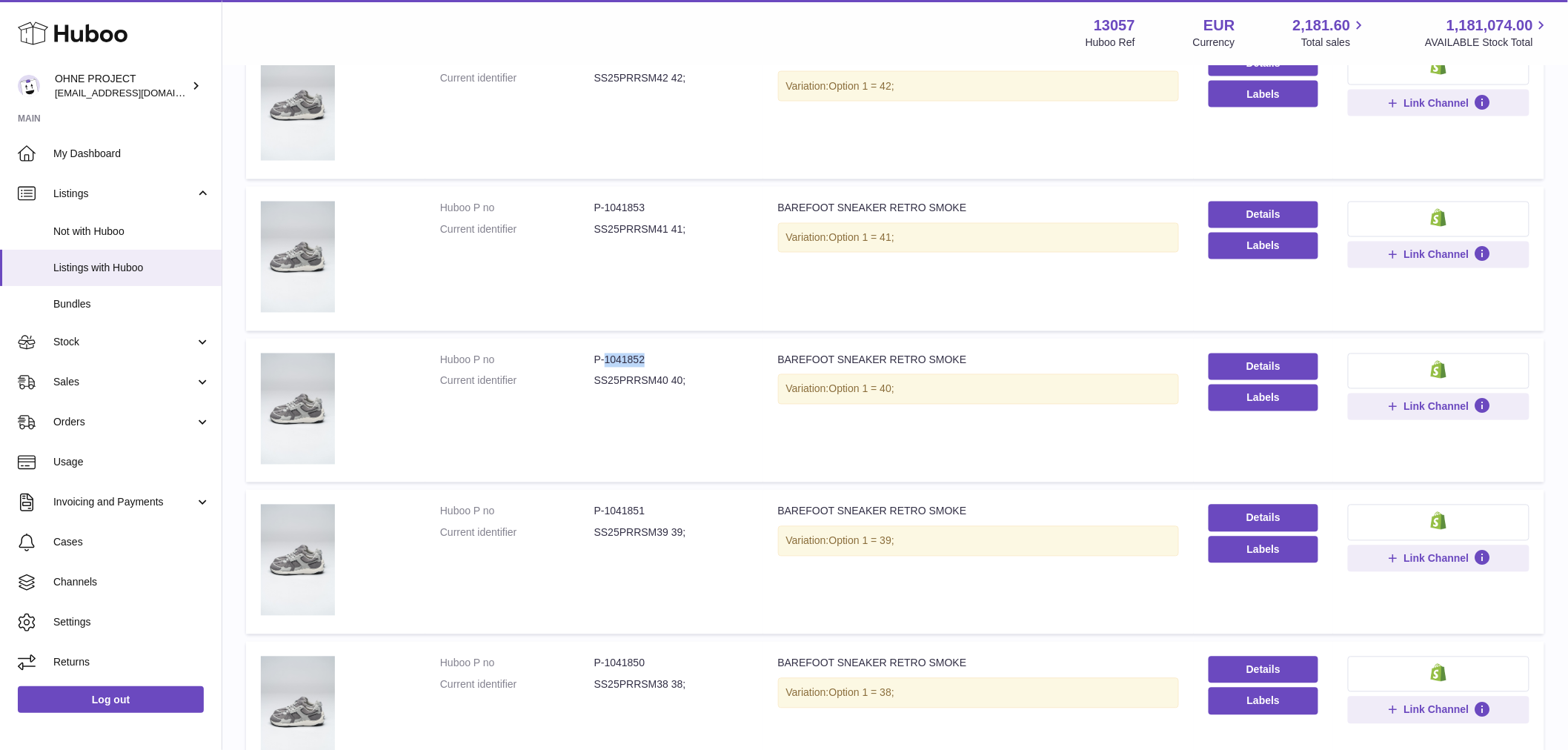
scroll to position [1153, 0]
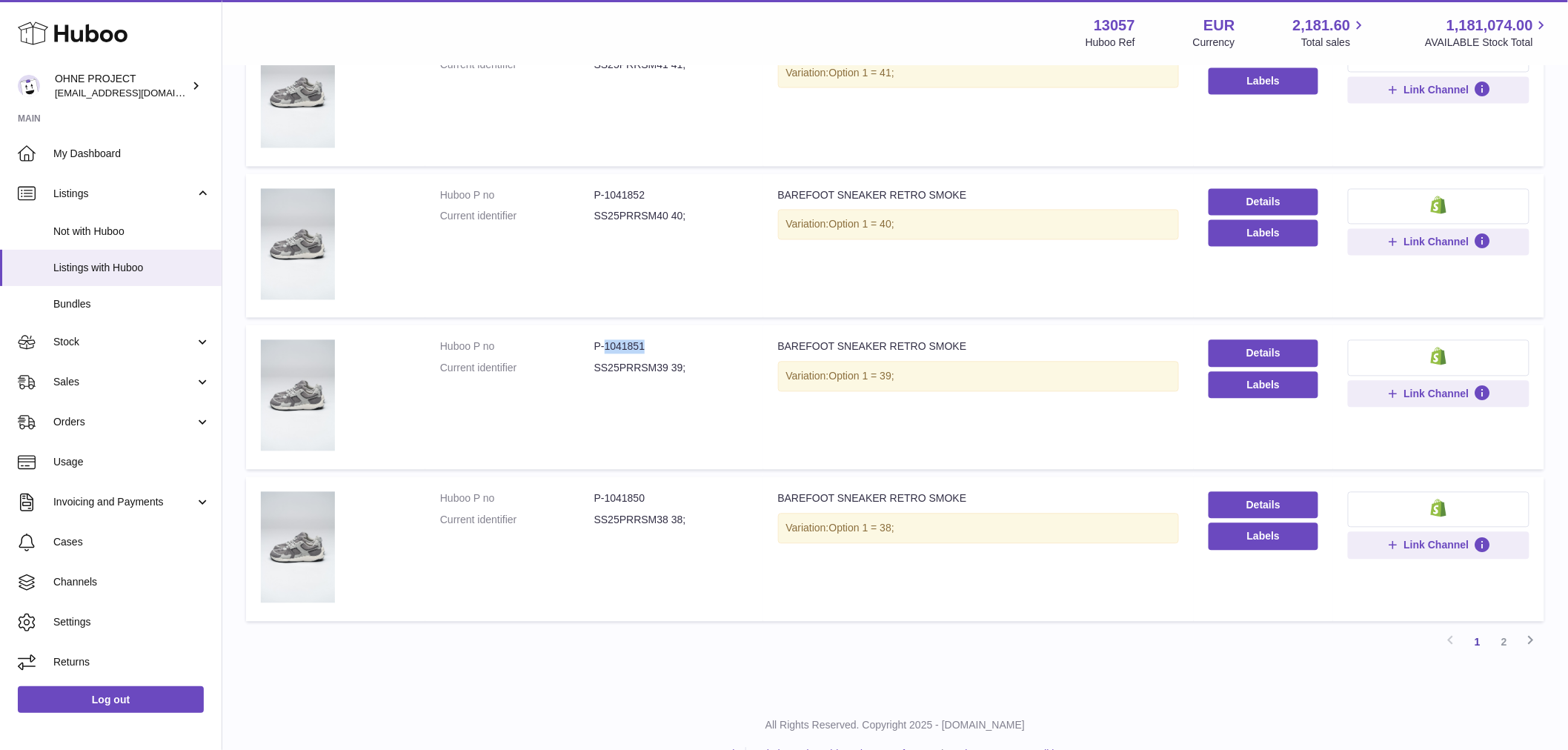
drag, startPoint x: 602, startPoint y: 342, endPoint x: 667, endPoint y: 340, distance: 65.0
click at [667, 340] on dd "P-1041851" at bounding box center [671, 347] width 154 height 14
copy dd "1041851"
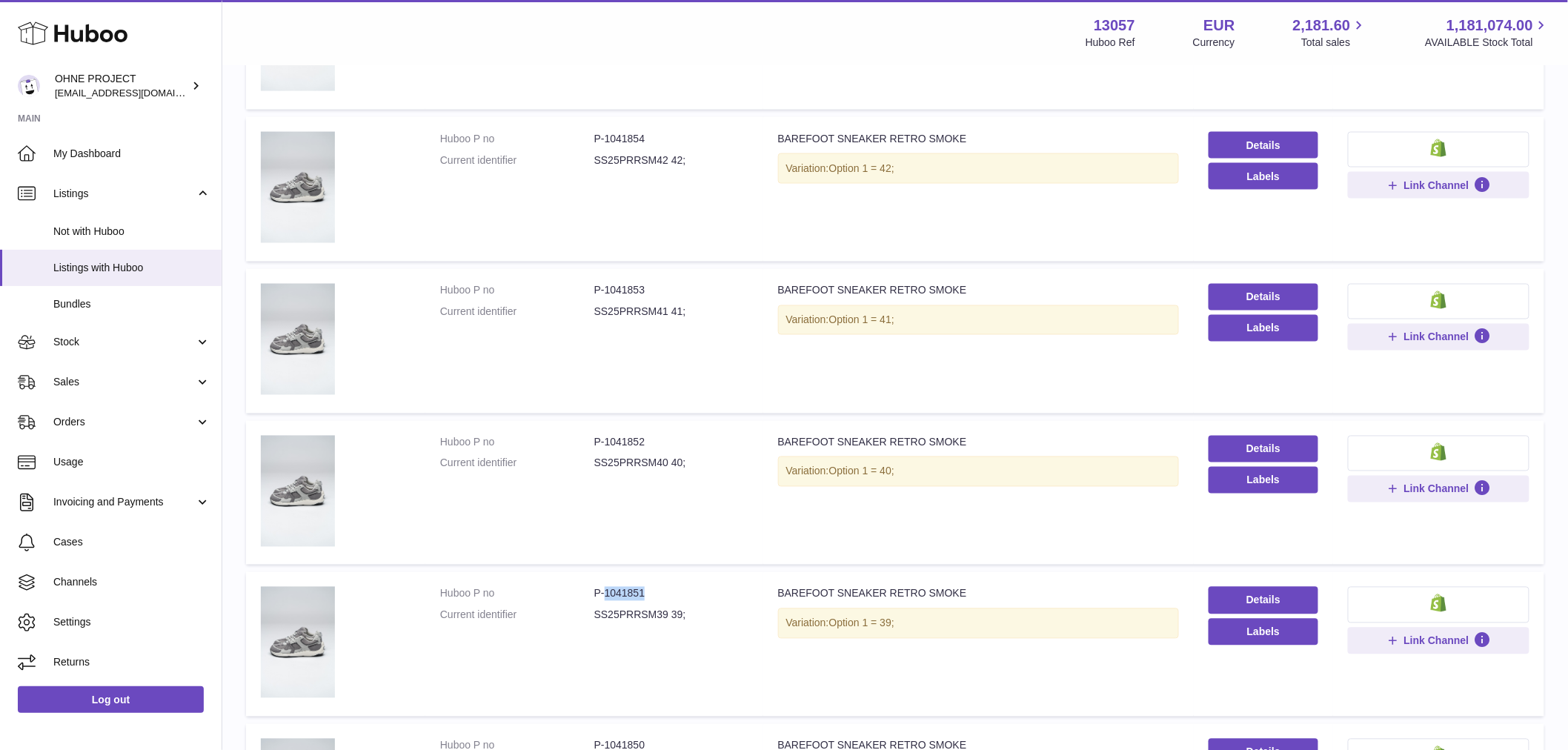
scroll to position [741, 0]
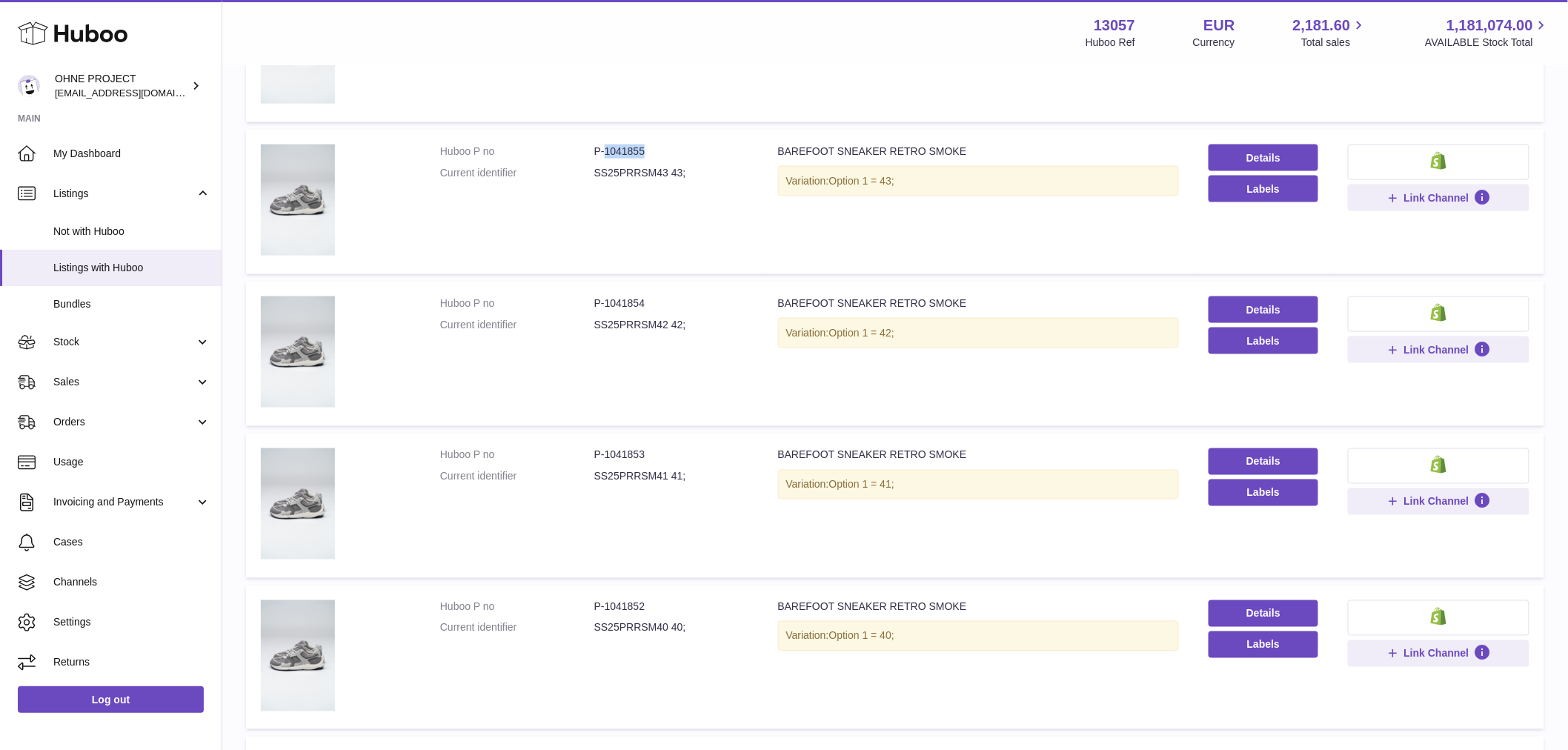
drag, startPoint x: 603, startPoint y: 144, endPoint x: 670, endPoint y: 150, distance: 67.3
click at [670, 147] on dd "P-1041855" at bounding box center [671, 151] width 154 height 14
copy dd "1041855"
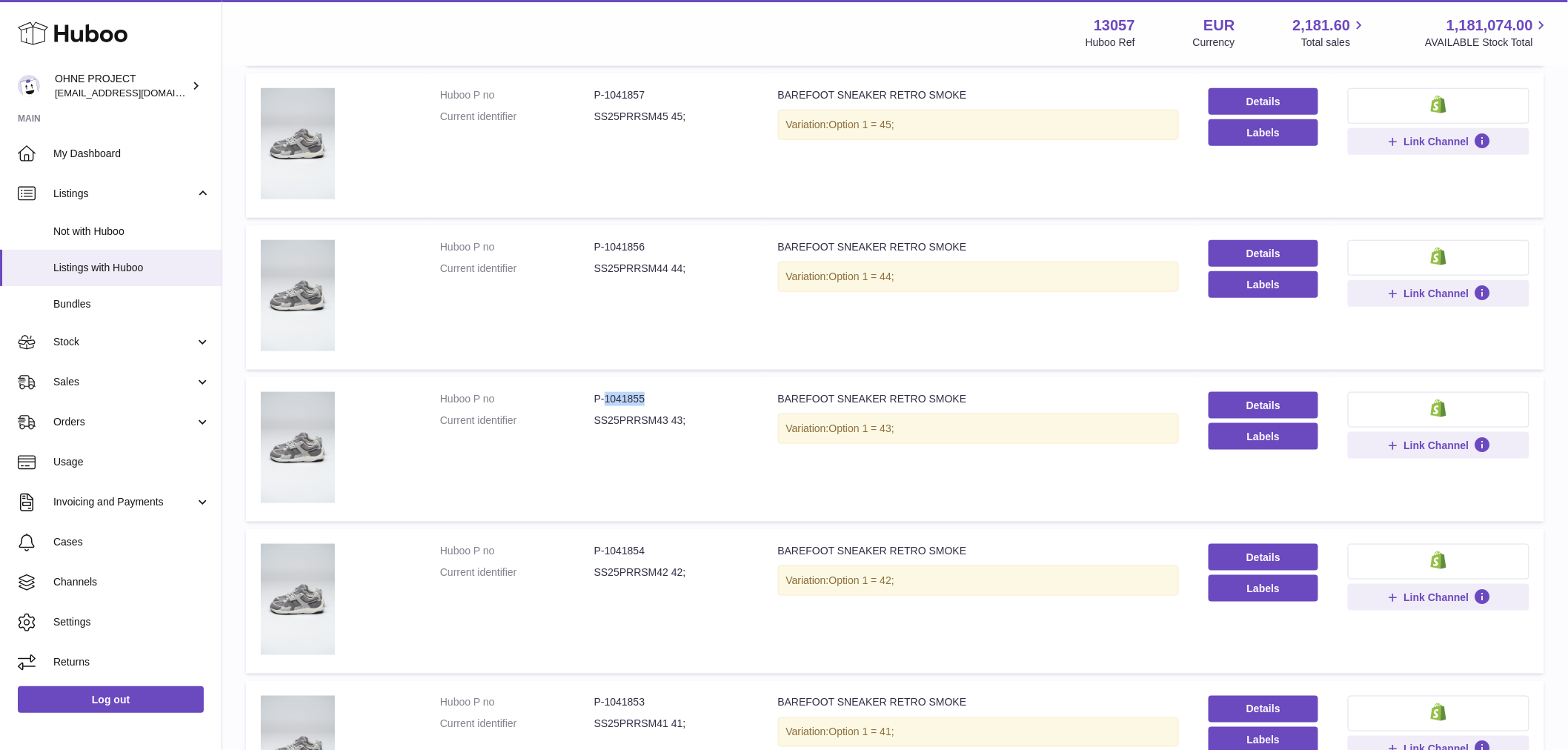
scroll to position [329, 0]
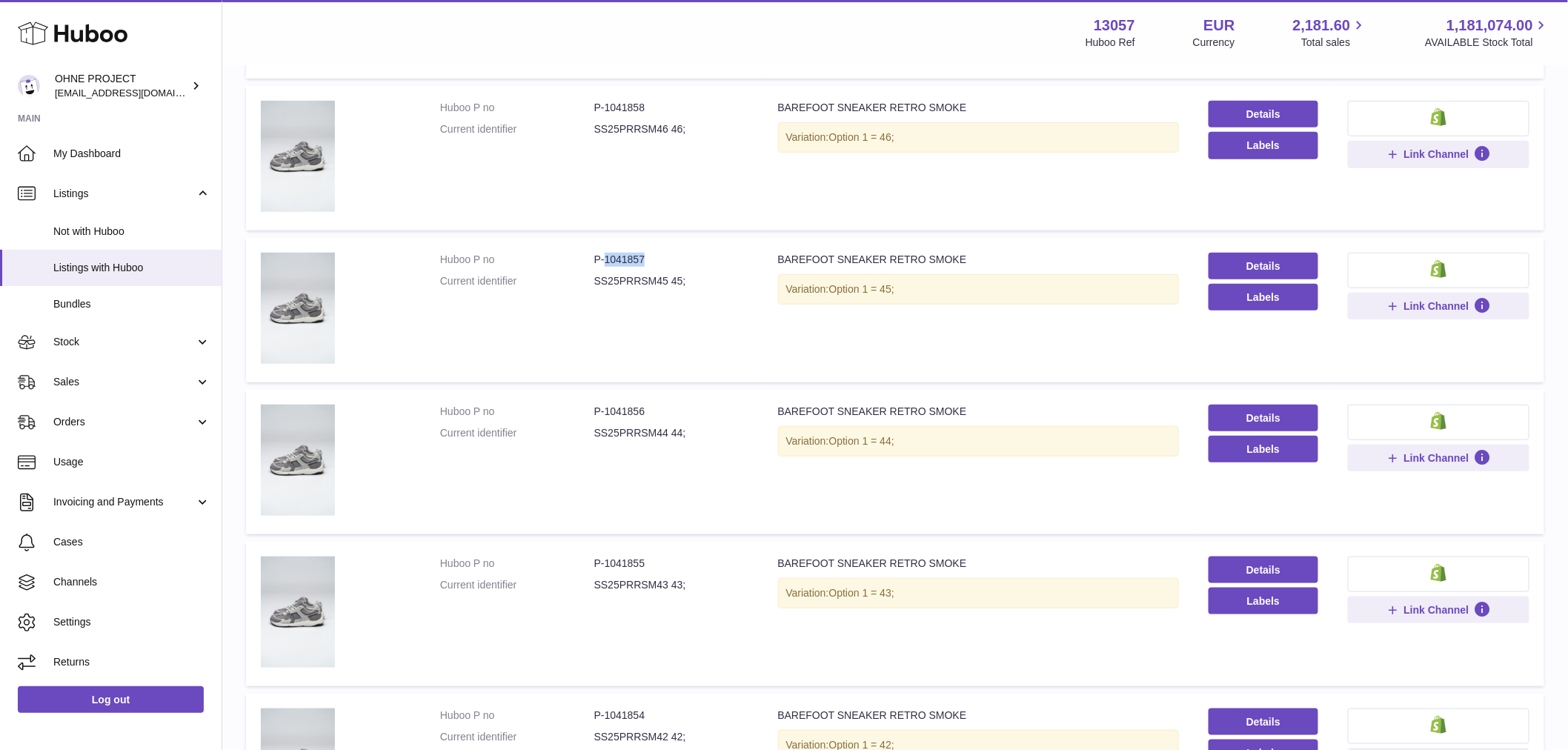
drag, startPoint x: 603, startPoint y: 255, endPoint x: 680, endPoint y: 256, distance: 77.0
click at [680, 255] on dd "P-1041857" at bounding box center [671, 260] width 154 height 14
copy dd "1041857"
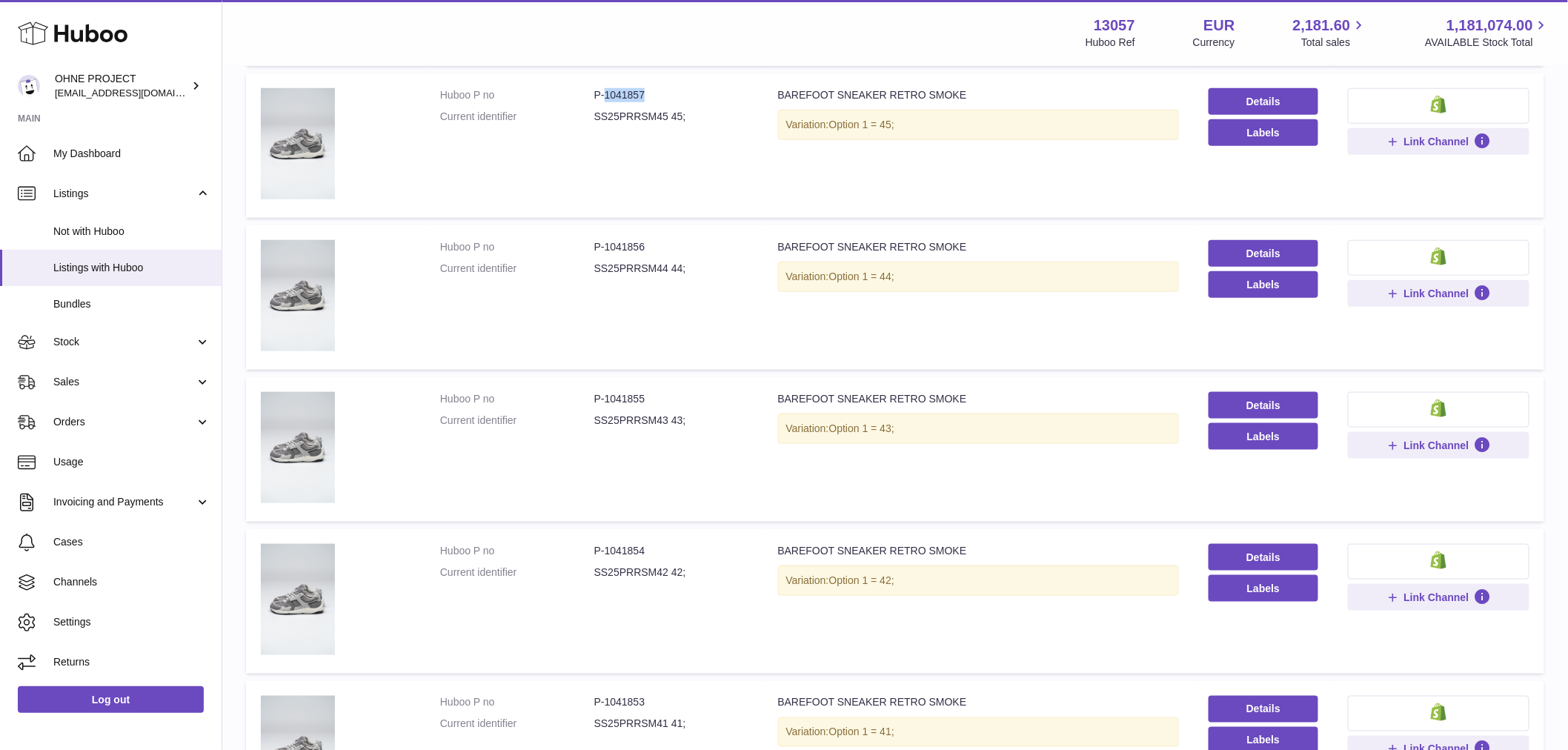
scroll to position [658, 0]
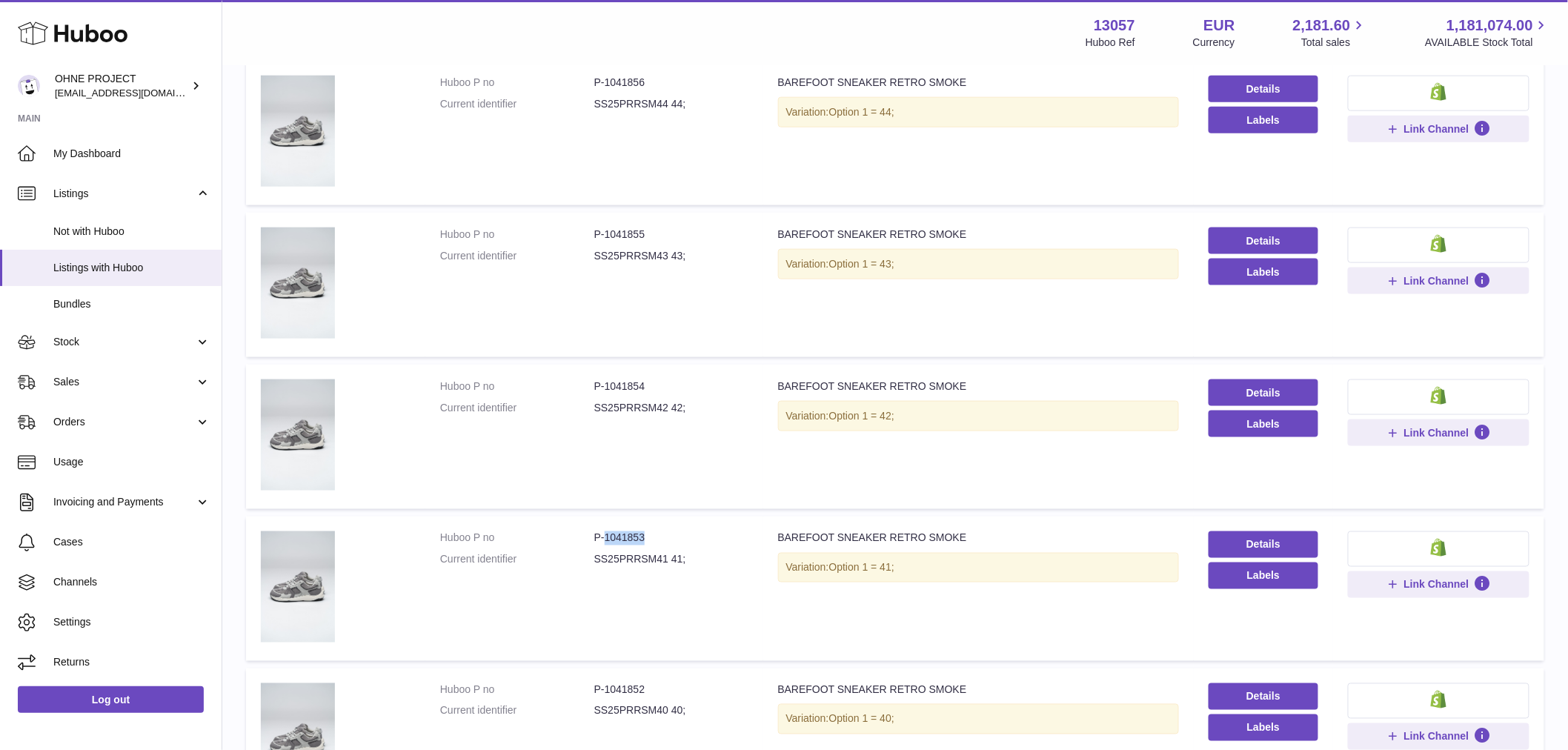
drag, startPoint x: 604, startPoint y: 531, endPoint x: 657, endPoint y: 524, distance: 53.5
click at [657, 524] on td "Huboo P no P-1041853 Current identifier SS25PRRSM41 41;" at bounding box center [594, 588] width 338 height 144
copy dd "1041853"
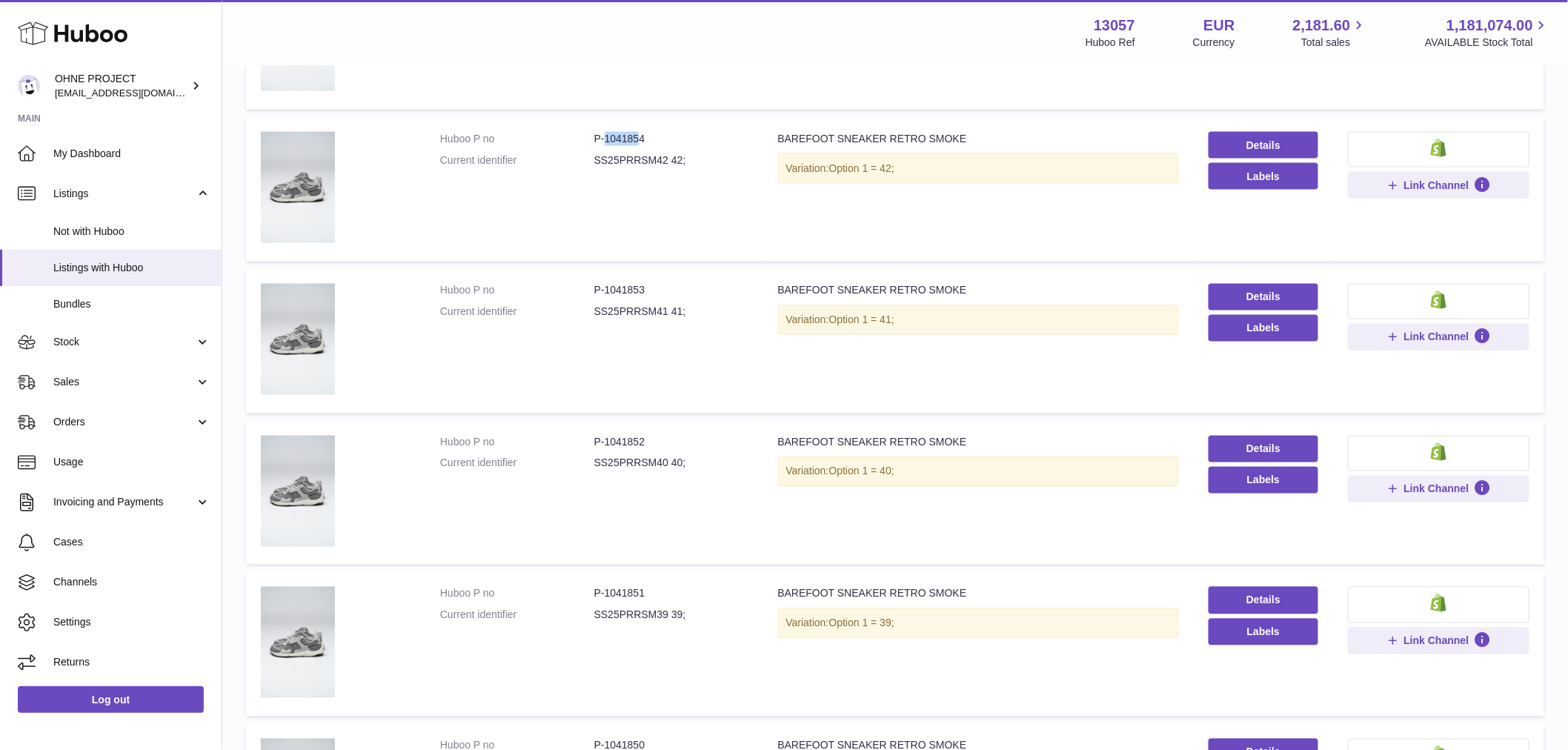
drag, startPoint x: 602, startPoint y: 132, endPoint x: 638, endPoint y: 132, distance: 36.0
click at [638, 132] on dd "P-1041854" at bounding box center [671, 139] width 154 height 14
click at [644, 186] on td "Huboo P no P-1041854 Current identifier SS25PRRSM42 42;" at bounding box center [594, 189] width 338 height 144
click at [604, 136] on dd "P-1041854" at bounding box center [671, 139] width 154 height 14
drag, startPoint x: 604, startPoint y: 136, endPoint x: 639, endPoint y: 136, distance: 35.0
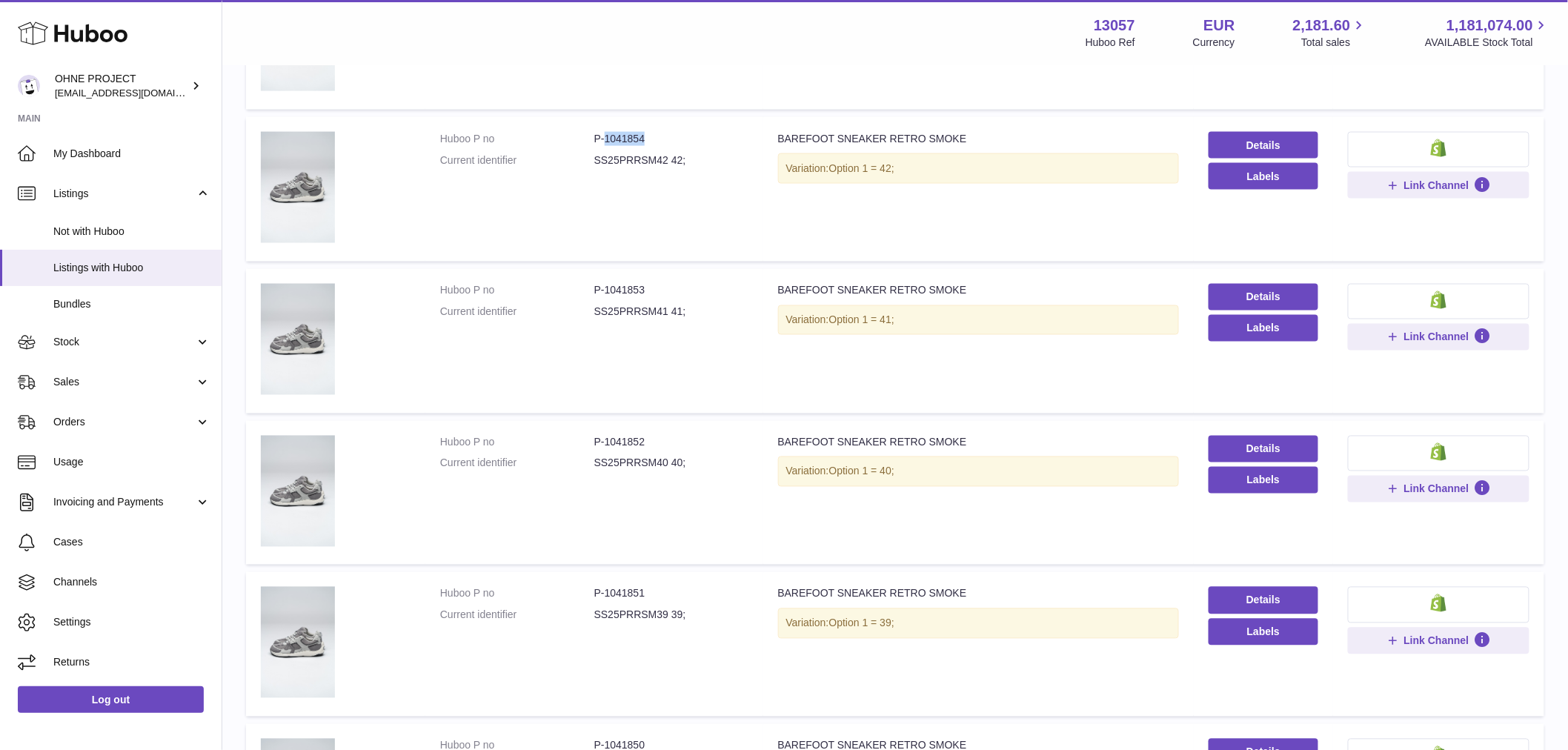
click at [639, 136] on dd "P-1041854" at bounding box center [671, 139] width 154 height 14
copy dd "1041854"
